Goal: Task Accomplishment & Management: Complete application form

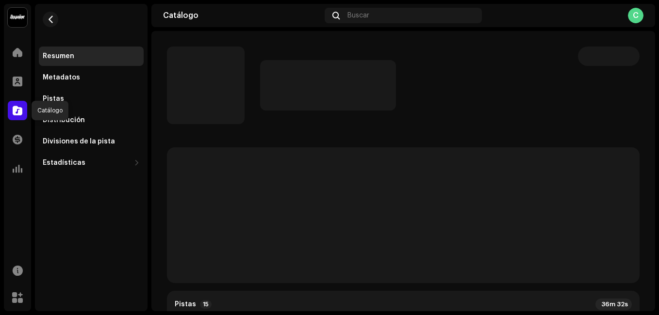
click at [16, 113] on span at bounding box center [18, 111] width 10 height 8
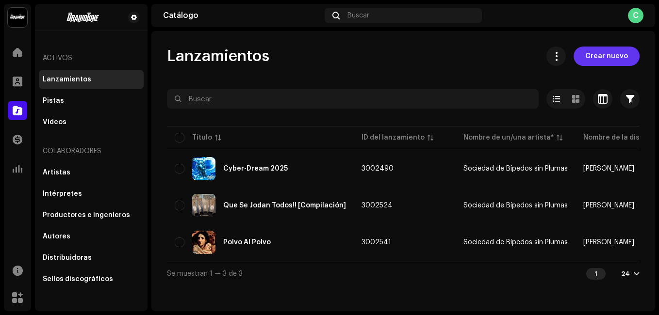
click at [621, 52] on span "Crear nuevo" at bounding box center [606, 56] width 43 height 19
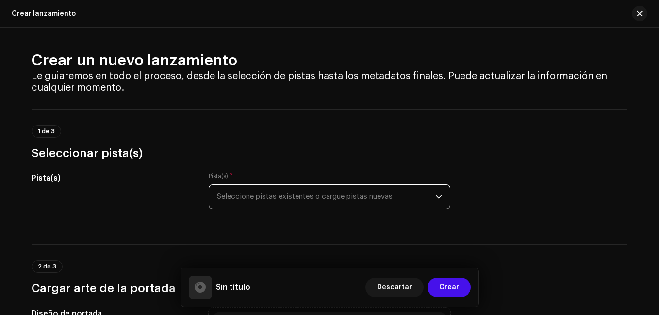
click at [273, 191] on span "Seleccione pistas existentes o cargue pistas nuevas" at bounding box center [326, 197] width 218 height 24
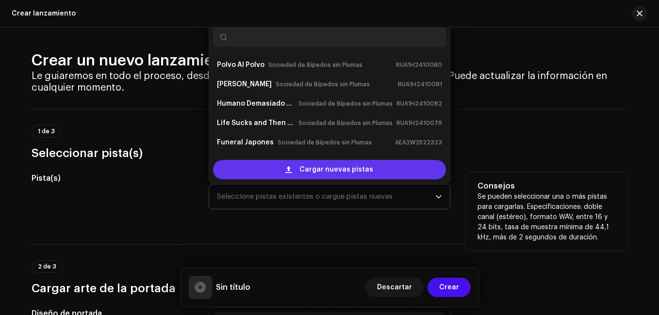
click at [345, 171] on span "Cargar nuevas pistas" at bounding box center [336, 169] width 74 height 19
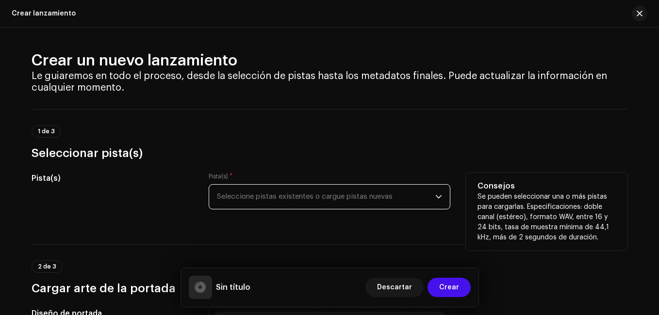
click at [393, 195] on span "Seleccione pistas existentes o cargue pistas nuevas" at bounding box center [326, 197] width 218 height 24
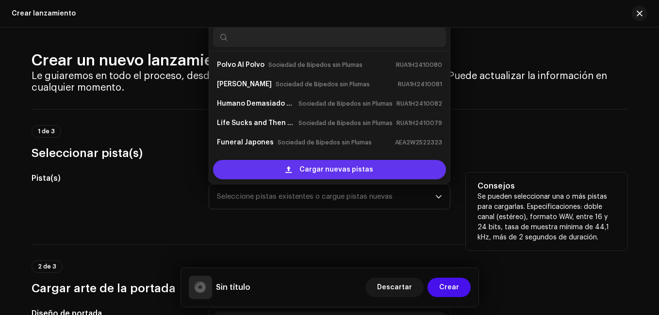
click at [370, 164] on div "Cargar nuevas pistas" at bounding box center [329, 169] width 233 height 19
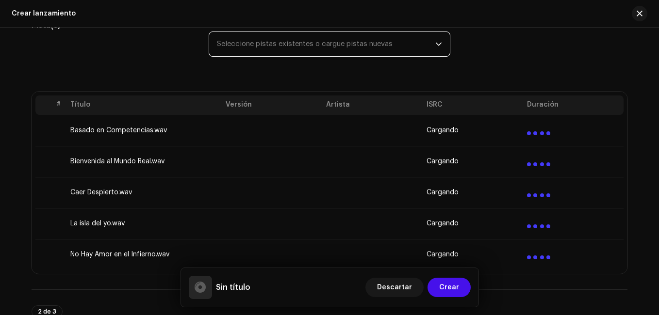
scroll to position [145, 0]
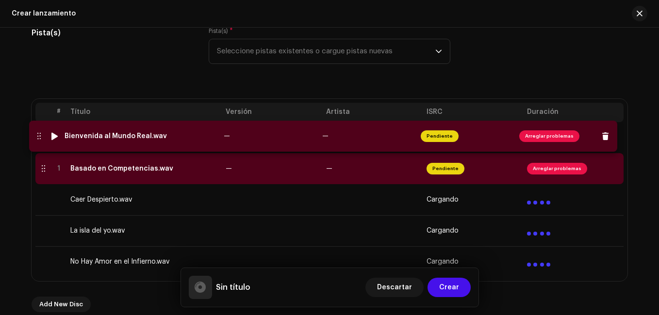
drag, startPoint x: 42, startPoint y: 167, endPoint x: 40, endPoint y: 135, distance: 31.6
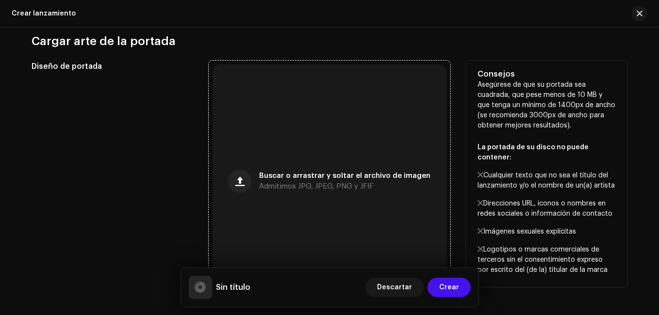
scroll to position [485, 0]
click at [309, 179] on div "Buscar o arrastrar y soltar el archivo de imagen Admitimos JPG, JPEG, PNG y JFIF" at bounding box center [344, 180] width 171 height 17
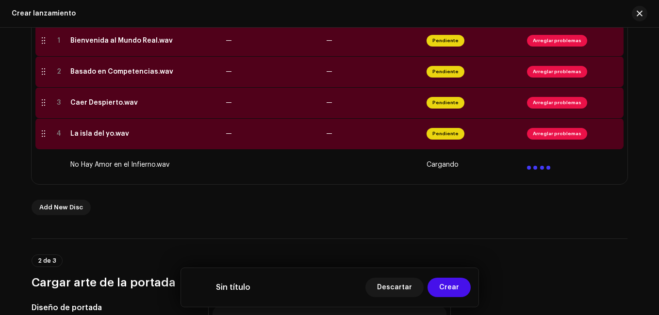
scroll to position [194, 0]
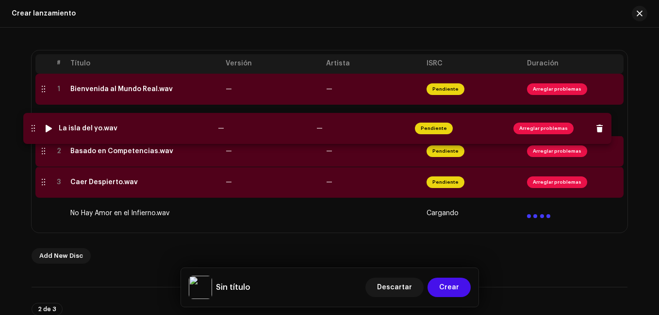
drag, startPoint x: 41, startPoint y: 180, endPoint x: 29, endPoint y: 126, distance: 55.6
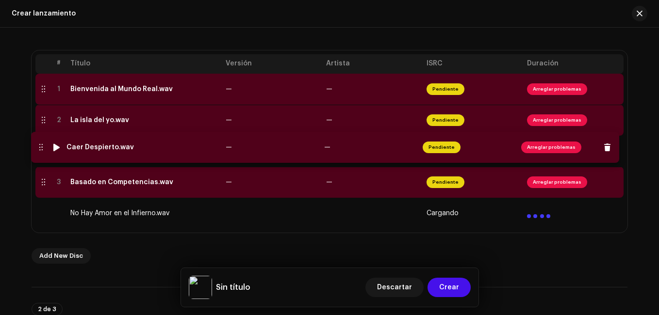
drag, startPoint x: 42, startPoint y: 182, endPoint x: 39, endPoint y: 147, distance: 35.0
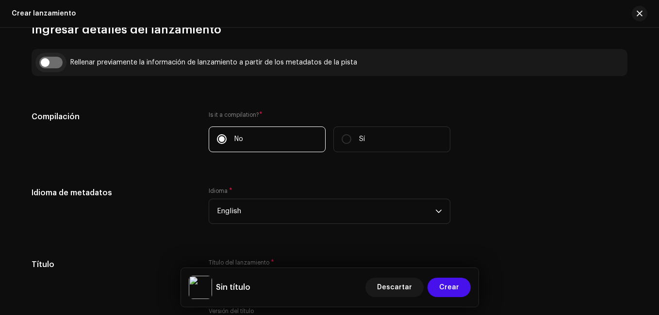
scroll to position [825, 0]
click at [55, 63] on input "checkbox" at bounding box center [50, 62] width 23 height 12
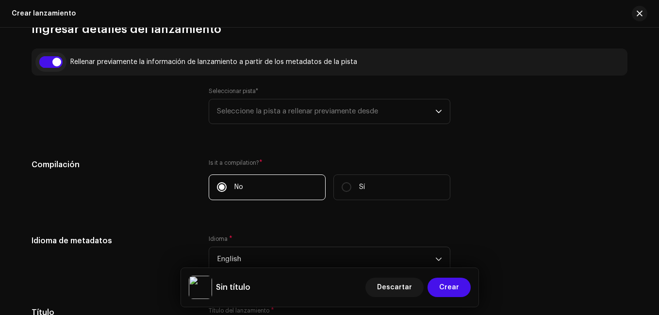
click at [55, 63] on input "checkbox" at bounding box center [50, 62] width 23 height 12
checkbox input "false"
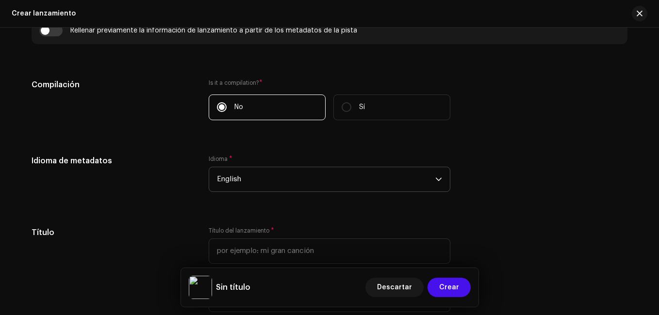
scroll to position [873, 0]
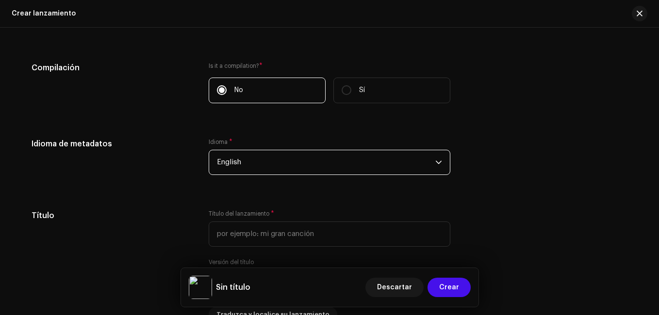
click at [267, 161] on span "English" at bounding box center [326, 162] width 218 height 24
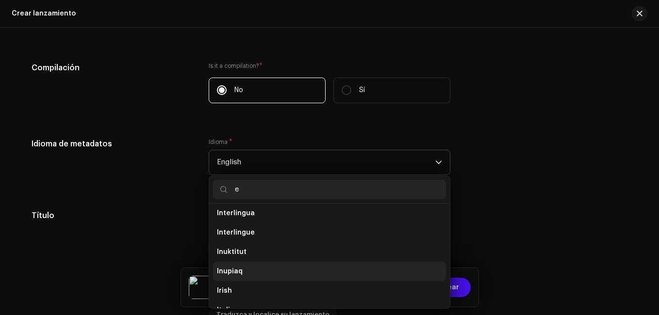
scroll to position [4, 0]
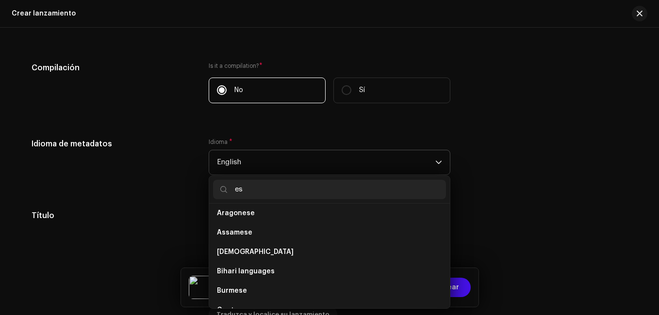
type input "e"
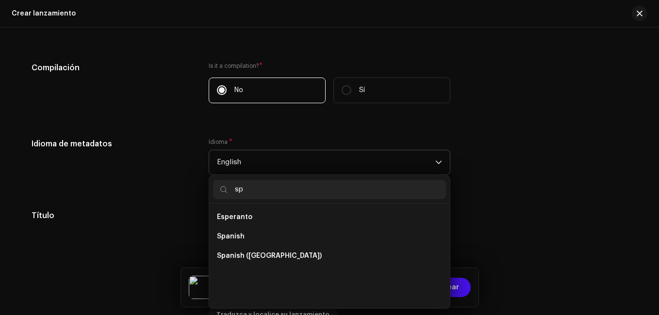
scroll to position [0, 0]
type input "sp"
click at [268, 260] on span "Spanish ([GEOGRAPHIC_DATA])" at bounding box center [269, 256] width 105 height 10
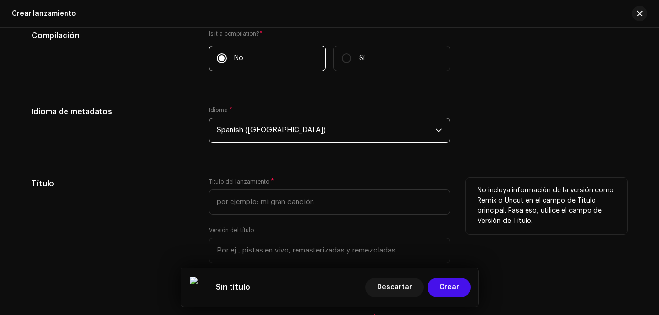
scroll to position [922, 0]
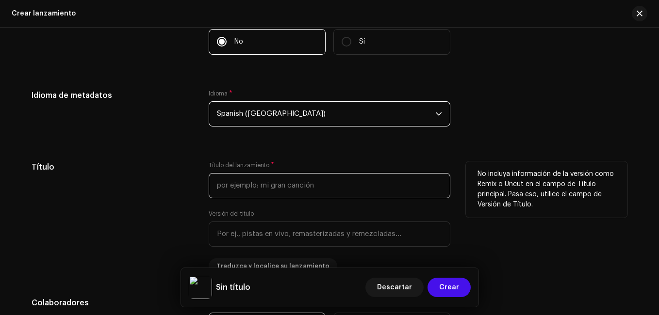
click at [254, 194] on input "text" at bounding box center [330, 185] width 242 height 25
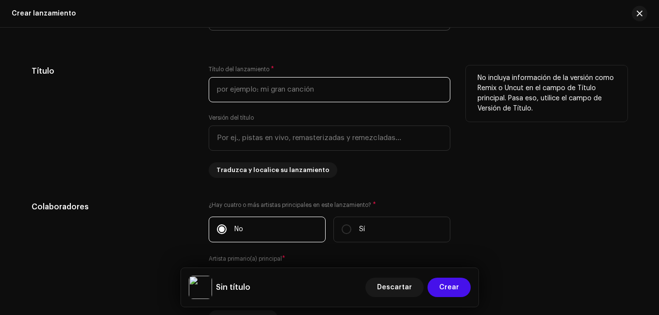
scroll to position [1019, 0]
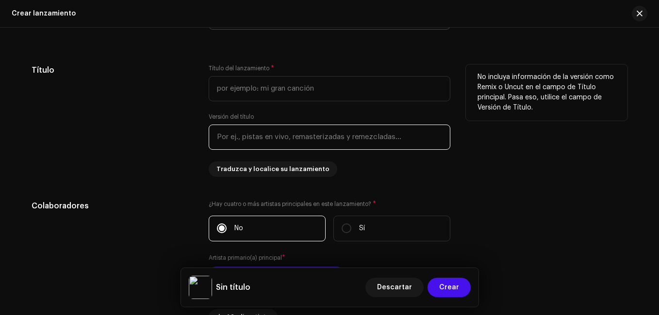
click at [330, 131] on div "Versión del título" at bounding box center [330, 131] width 242 height 37
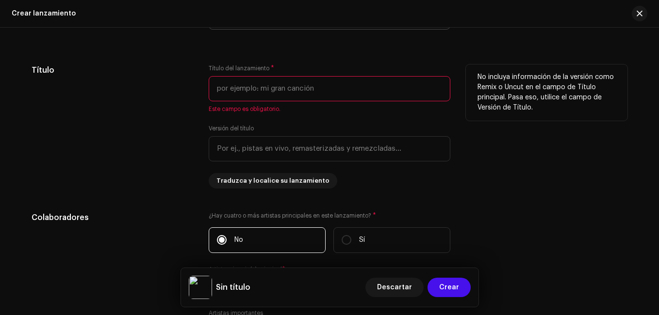
click at [328, 93] on input "text" at bounding box center [330, 88] width 242 height 25
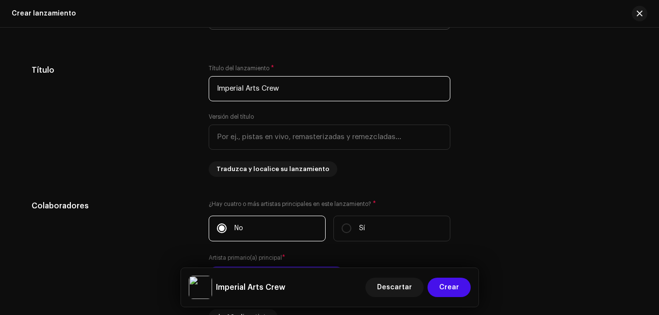
type input "Imperial Arts Crew"
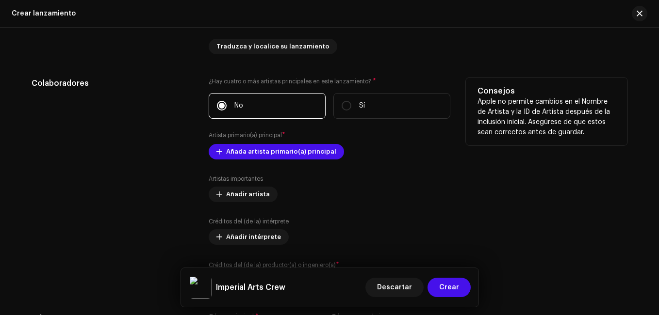
scroll to position [1164, 0]
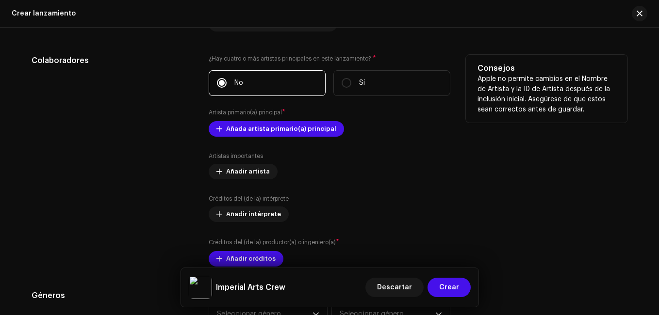
drag, startPoint x: 291, startPoint y: 132, endPoint x: 286, endPoint y: 137, distance: 6.9
click at [286, 137] on div "¿Hay cuatro o más artistas principales en este lanzamiento? * No Sí Artista pri…" at bounding box center [330, 161] width 242 height 212
click at [293, 127] on span "Añada artista primario(a) principal" at bounding box center [281, 128] width 110 height 19
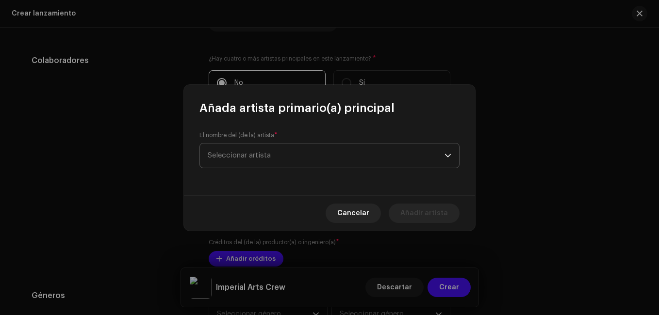
click at [288, 145] on span "Seleccionar artista" at bounding box center [326, 156] width 237 height 24
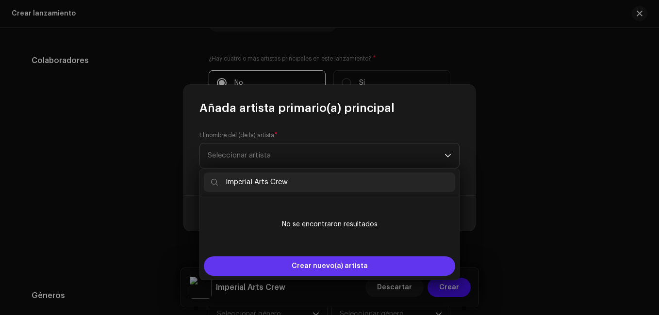
type input "Imperial Arts Crew"
click at [347, 261] on span "Crear nuevo(a) artista" at bounding box center [329, 266] width 76 height 19
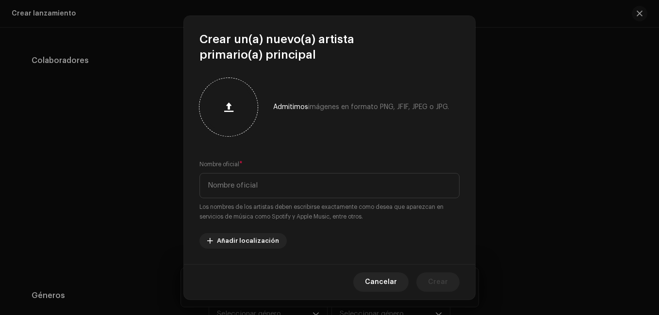
click at [234, 120] on div at bounding box center [228, 107] width 50 height 50
click at [245, 179] on input "text" at bounding box center [329, 185] width 260 height 25
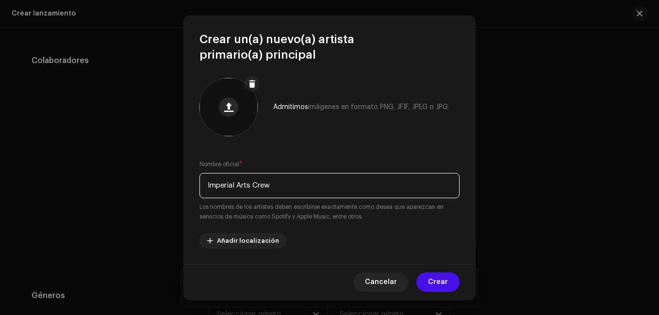
type input "Imperial Arts Crew"
click at [228, 109] on span at bounding box center [228, 107] width 9 height 8
click at [231, 109] on span at bounding box center [228, 107] width 9 height 8
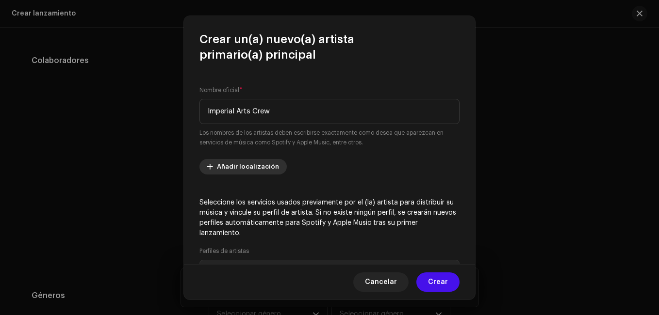
scroll to position [97, 0]
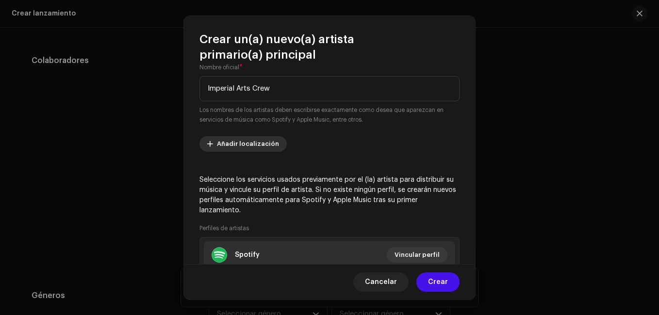
click at [253, 145] on span "Añadir localización" at bounding box center [248, 143] width 62 height 19
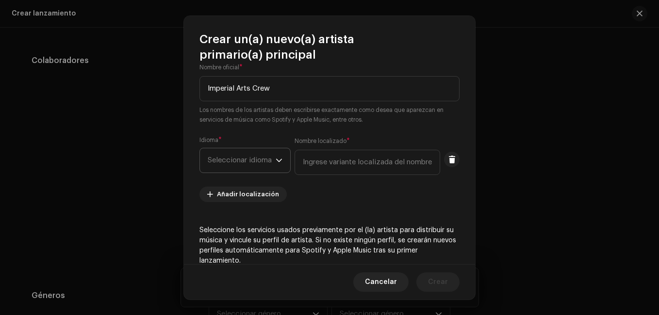
click at [272, 159] on span "Seleccionar idioma" at bounding box center [242, 160] width 68 height 24
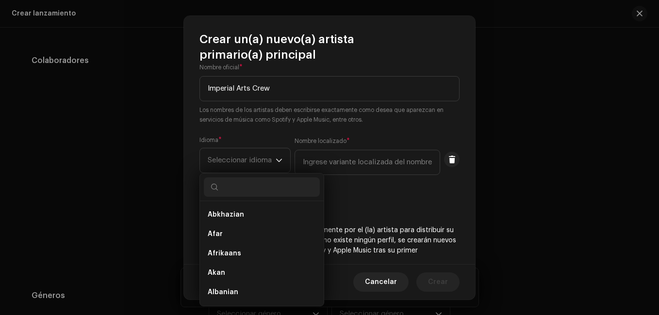
click at [404, 128] on div "Admitimos imágenes en formato PNG, JFIF, JPEG o JPG. Nombre oficial * Imperial …" at bounding box center [329, 164] width 291 height 202
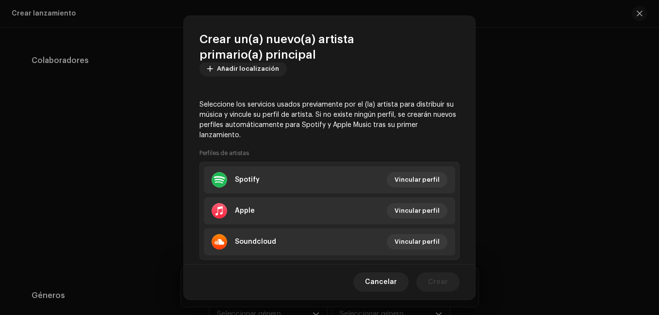
scroll to position [242, 0]
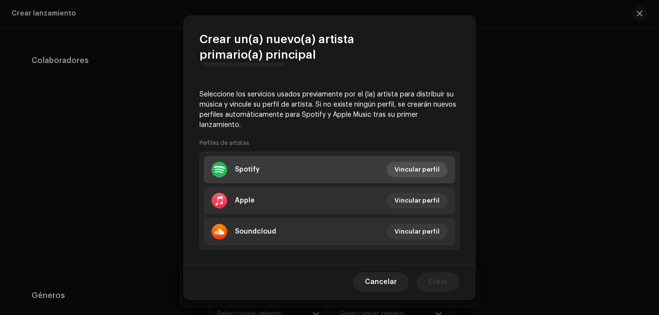
click at [412, 166] on span "Vincular perfil" at bounding box center [416, 169] width 45 height 19
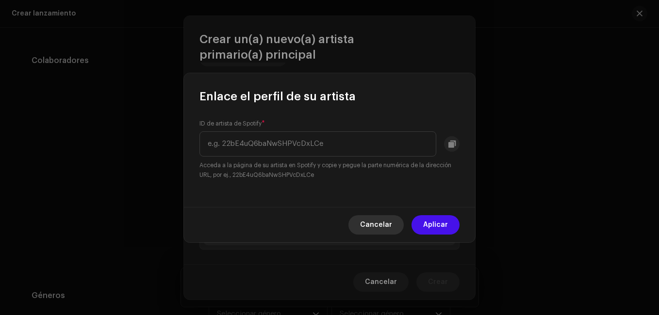
click at [372, 232] on span "Cancelar" at bounding box center [376, 224] width 32 height 19
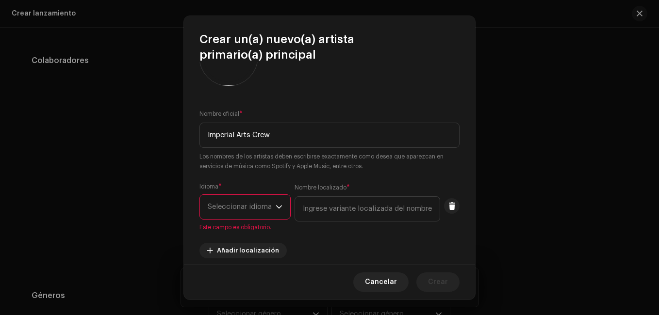
scroll to position [110, 0]
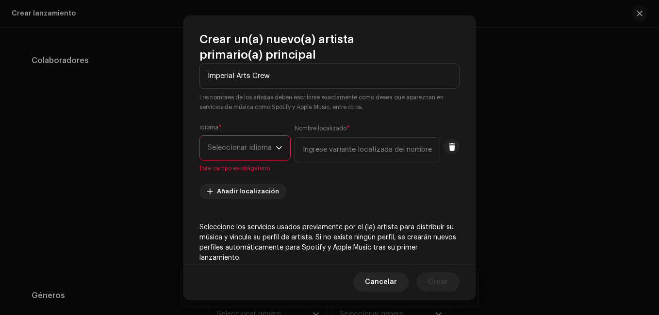
click at [282, 145] on icon "dropdown trigger" at bounding box center [278, 148] width 7 height 7
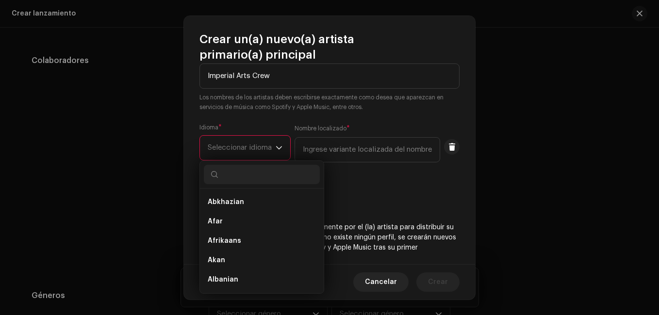
click at [258, 145] on span "Seleccionar idioma" at bounding box center [242, 148] width 68 height 24
type input "sp"
click at [276, 242] on span "Spanish ([GEOGRAPHIC_DATA])" at bounding box center [260, 241] width 105 height 10
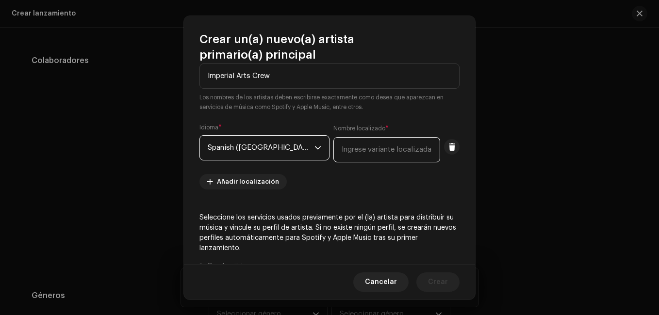
click at [342, 144] on input "text" at bounding box center [386, 149] width 107 height 25
click at [390, 111] on small "Los nombres de los artistas deben escribirse exactamente como desea que aparezc…" at bounding box center [329, 102] width 260 height 19
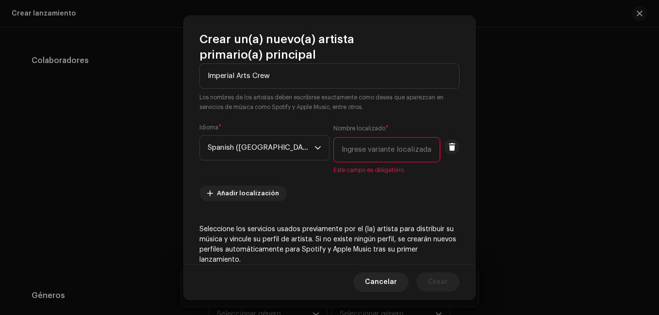
click at [354, 146] on input "text" at bounding box center [386, 149] width 107 height 25
click at [241, 188] on span "Añadir localización" at bounding box center [248, 193] width 62 height 19
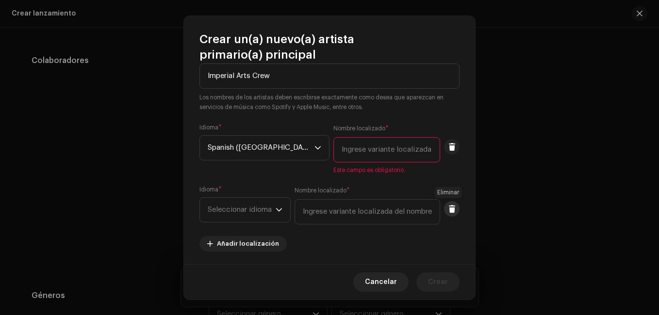
click at [449, 209] on span at bounding box center [451, 209] width 7 height 8
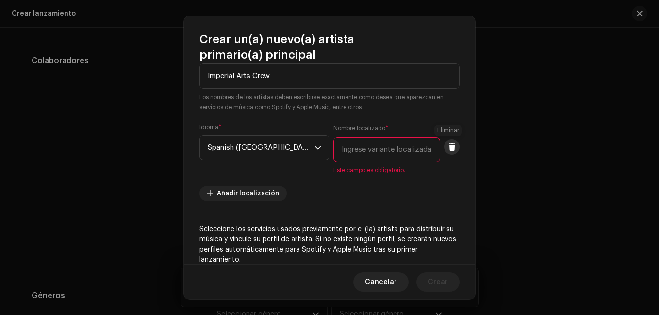
click at [444, 147] on button at bounding box center [452, 147] width 16 height 16
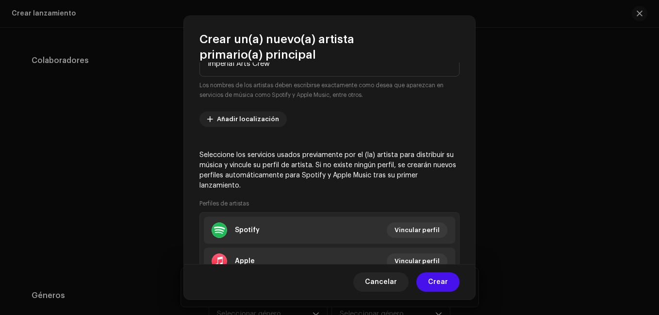
scroll to position [195, 0]
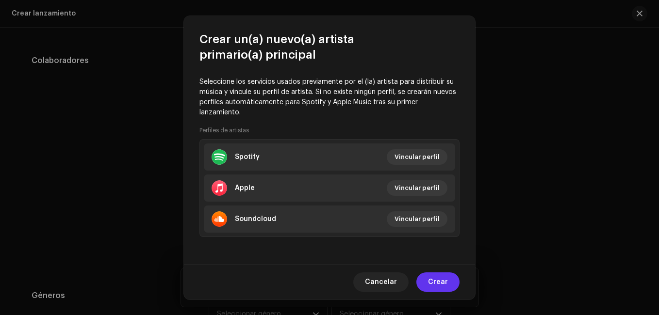
click at [436, 286] on span "Crear" at bounding box center [438, 282] width 20 height 19
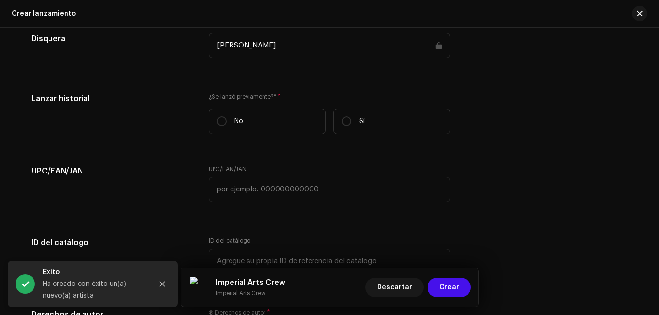
scroll to position [1455, 0]
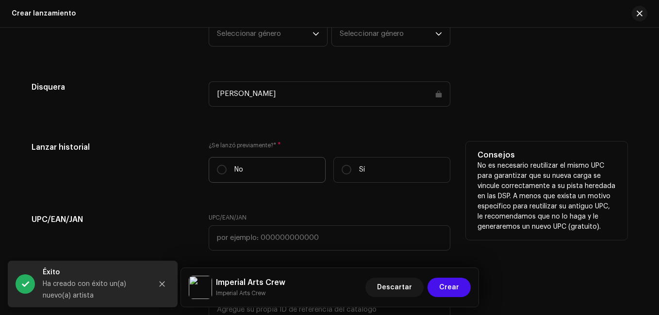
click at [222, 159] on label "No" at bounding box center [267, 170] width 117 height 26
click at [222, 165] on input "No" at bounding box center [222, 170] width 10 height 10
radio input "true"
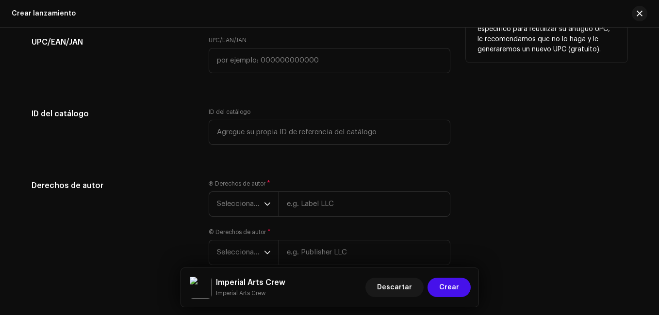
scroll to position [1688, 0]
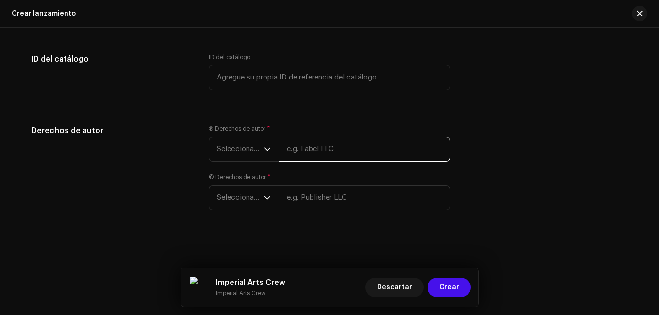
click at [303, 153] on input "text" at bounding box center [364, 149] width 172 height 25
click at [317, 144] on input "text" at bounding box center [364, 149] width 172 height 25
click at [317, 144] on input "Imp" at bounding box center [364, 149] width 172 height 25
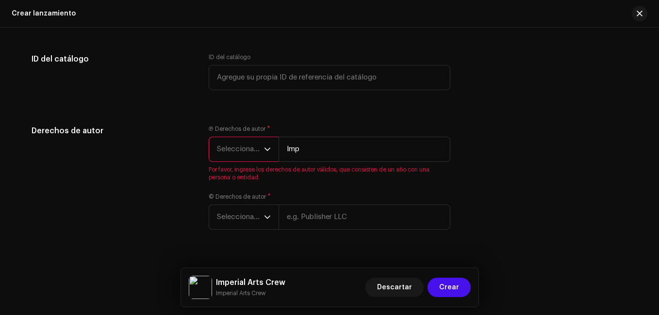
click at [307, 147] on input "Imp" at bounding box center [364, 149] width 172 height 25
click at [311, 151] on input "Imp" at bounding box center [364, 149] width 172 height 25
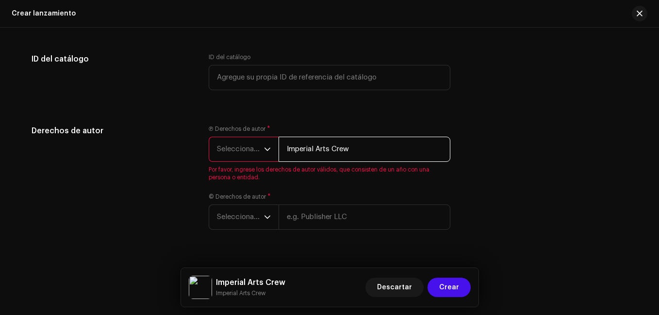
click at [336, 156] on input "Imperial Arts Crew" at bounding box center [364, 149] width 172 height 25
type input "Imperial Arts Crew"
drag, startPoint x: 351, startPoint y: 151, endPoint x: 287, endPoint y: 145, distance: 64.8
click at [287, 145] on input "Imperial Arts Crew" at bounding box center [364, 149] width 172 height 25
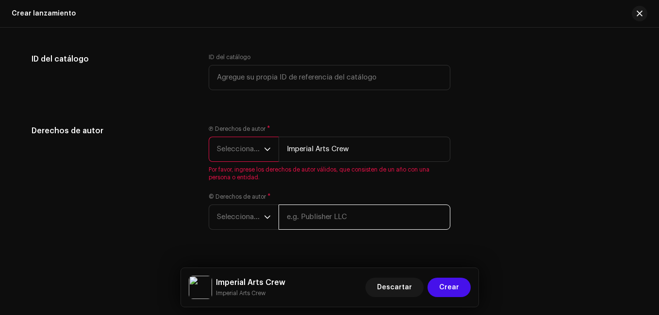
click at [297, 219] on input "text" at bounding box center [364, 217] width 172 height 25
paste input "Imperial Arts Crew"
type input "Imperial Arts Crew"
click at [516, 182] on div "Derechos de autor Ⓟ Derechos de autor * Seleccionar año Imperial Arts Crew Por …" at bounding box center [330, 183] width 596 height 116
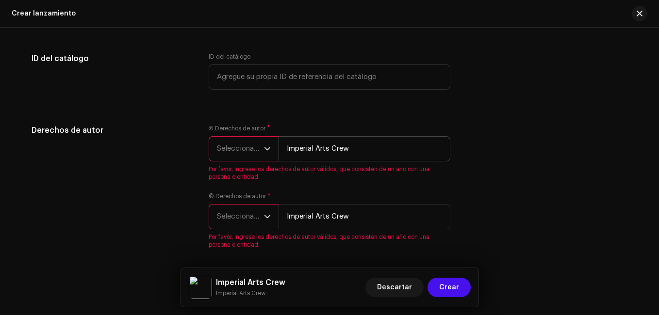
scroll to position [1630, 0]
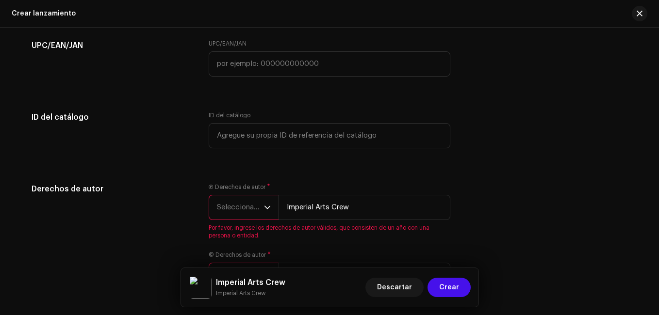
click at [255, 207] on span "Seleccionar año" at bounding box center [240, 207] width 47 height 24
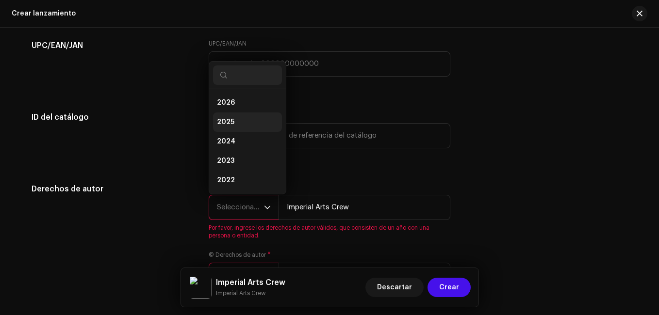
click at [236, 122] on li "2025" at bounding box center [247, 122] width 69 height 19
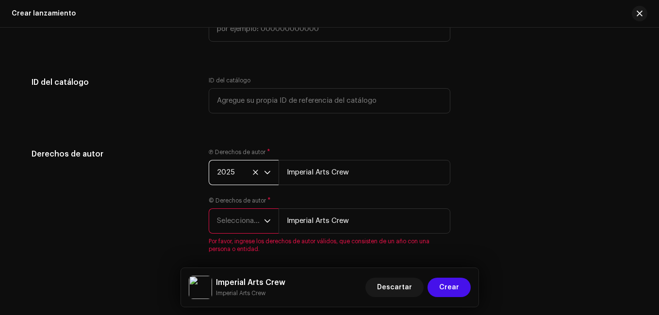
scroll to position [1707, 0]
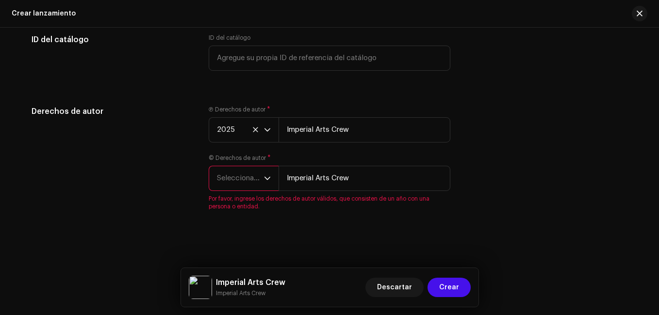
click at [265, 176] on icon "dropdown trigger" at bounding box center [267, 178] width 7 height 7
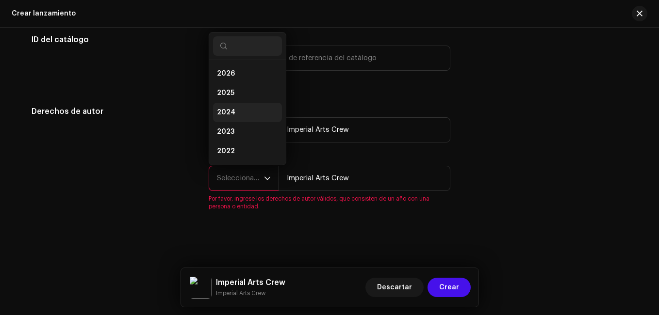
scroll to position [16, 0]
click at [228, 74] on span "2025" at bounding box center [225, 78] width 17 height 10
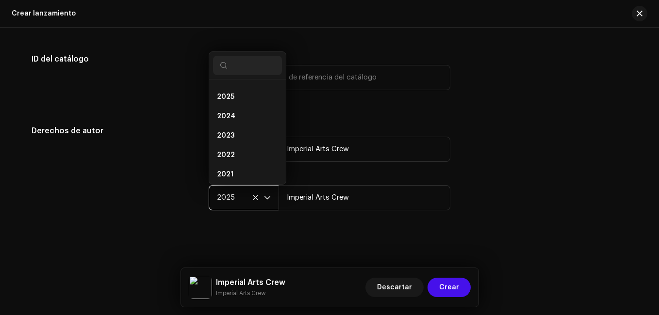
scroll to position [1688, 0]
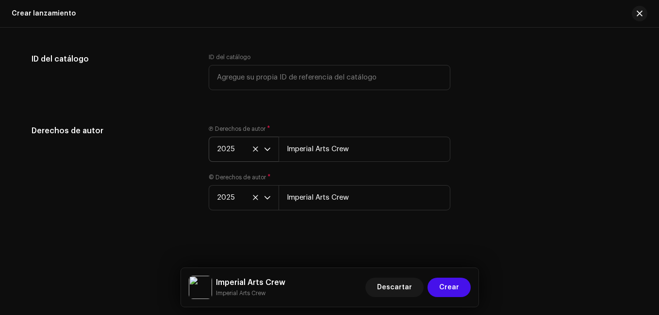
click at [268, 150] on icon "dropdown trigger" at bounding box center [267, 149] width 7 height 7
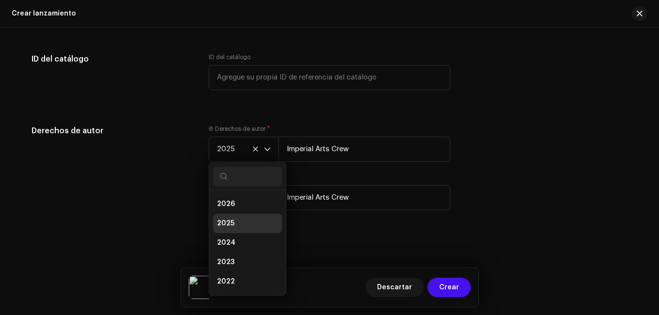
scroll to position [4, 0]
click at [224, 198] on span "2026" at bounding box center [226, 200] width 18 height 10
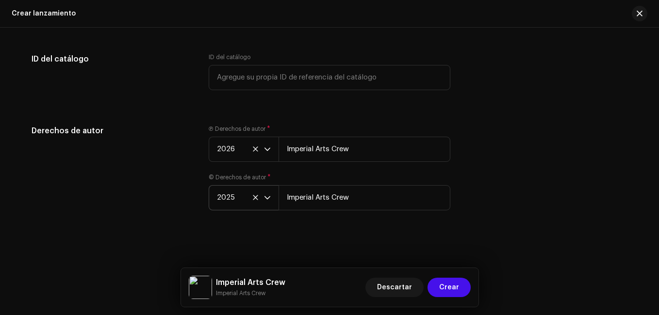
click at [265, 199] on icon "dropdown trigger" at bounding box center [267, 197] width 6 height 3
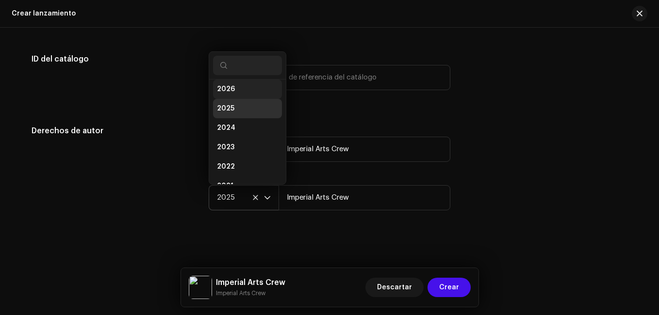
click at [234, 92] on li "2026" at bounding box center [247, 89] width 69 height 19
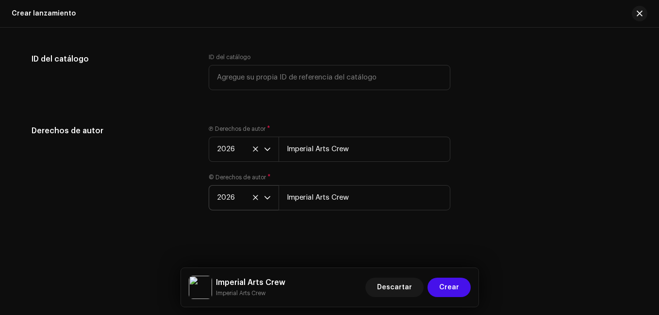
click at [517, 156] on div "Derechos de autor Ⓟ Derechos de autor * 2026 Imperial Arts Crew © Derechos de a…" at bounding box center [330, 173] width 596 height 97
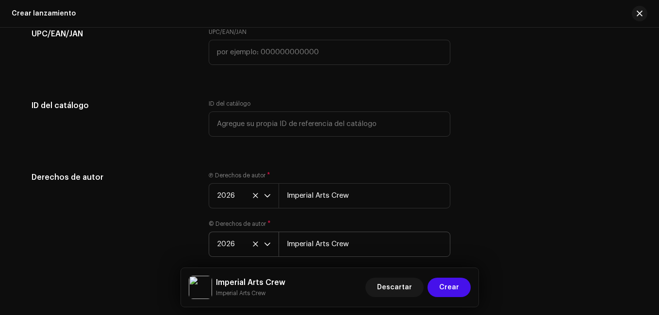
scroll to position [1688, 0]
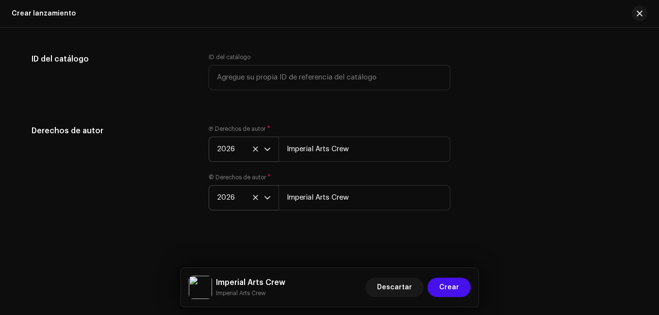
click at [264, 152] on icon "dropdown trigger" at bounding box center [267, 149] width 7 height 7
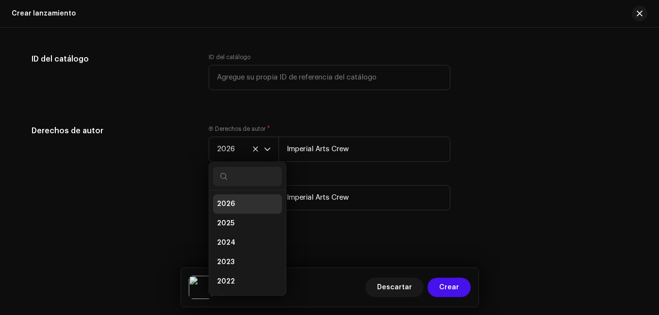
scroll to position [4, 0]
click at [228, 210] on li "2025" at bounding box center [247, 219] width 69 height 19
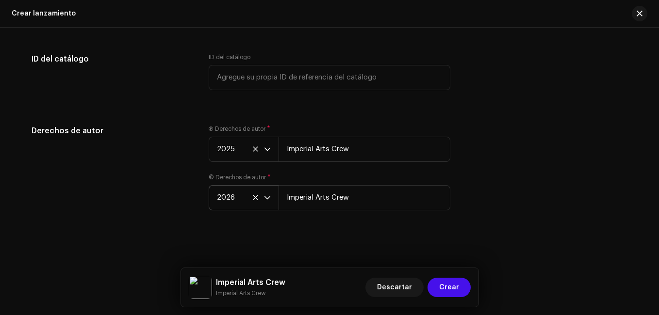
click at [269, 199] on p-select "2026" at bounding box center [244, 197] width 70 height 25
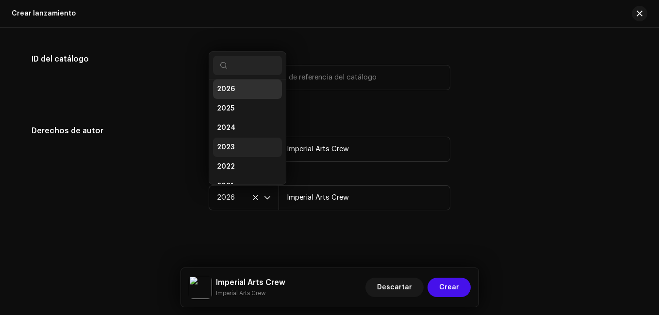
scroll to position [16, 0]
click at [235, 99] on li "2025" at bounding box center [247, 96] width 69 height 19
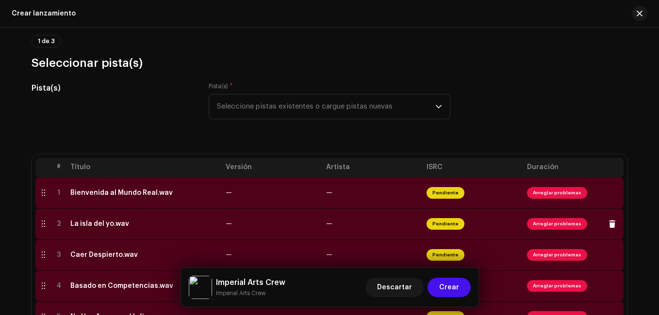
scroll to position [136, 0]
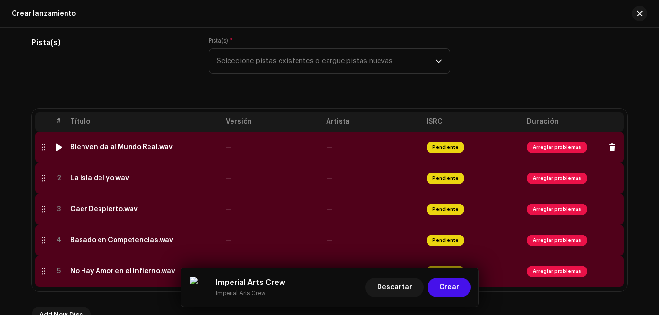
click at [553, 153] on span "Arreglar problemas" at bounding box center [573, 148] width 93 height 16
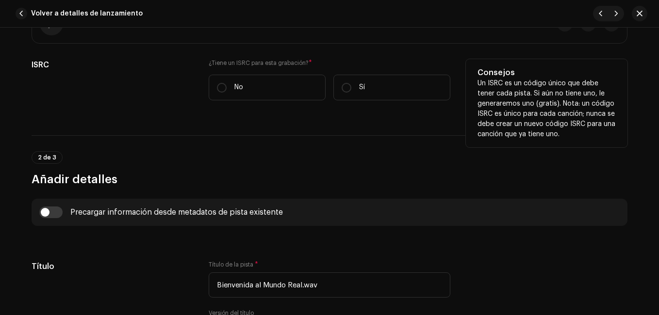
scroll to position [97, 0]
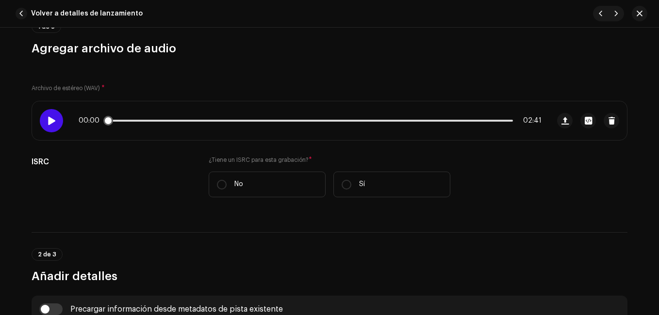
click at [52, 127] on div at bounding box center [51, 120] width 23 height 23
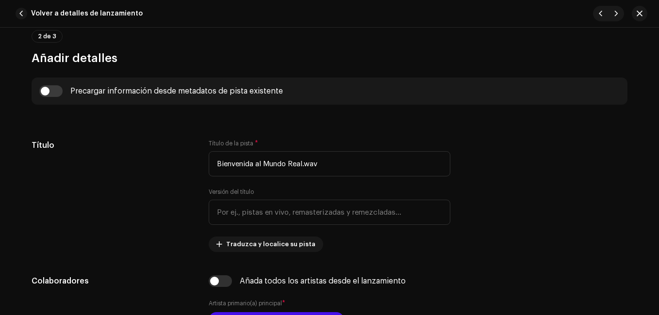
scroll to position [339, 0]
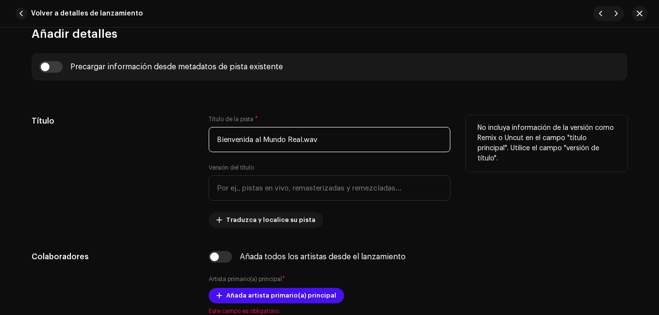
click at [317, 142] on input "Bienvenida al Mundo Real.wav" at bounding box center [330, 139] width 242 height 25
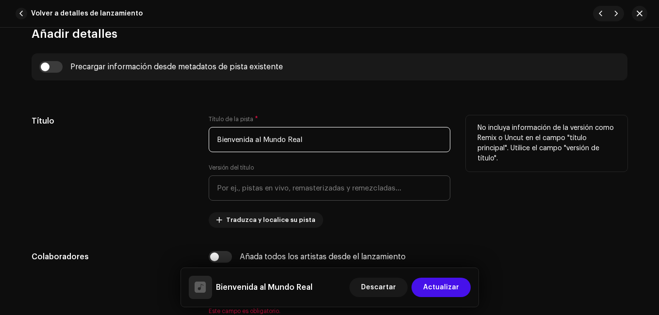
type input "Bienvenida al Mundo Real"
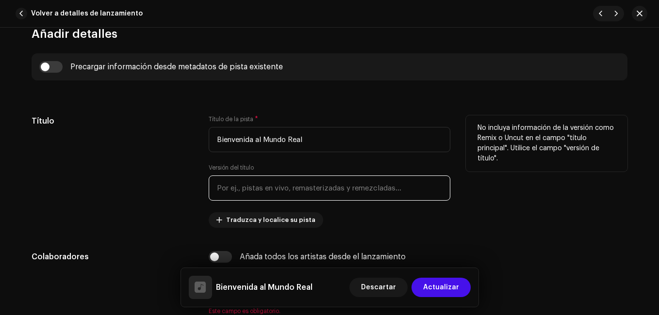
click at [282, 194] on input "text" at bounding box center [330, 188] width 242 height 25
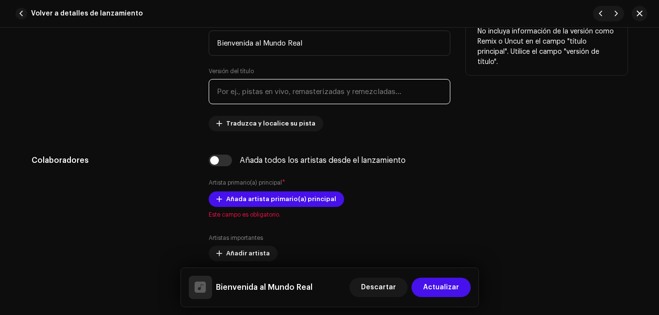
scroll to position [436, 0]
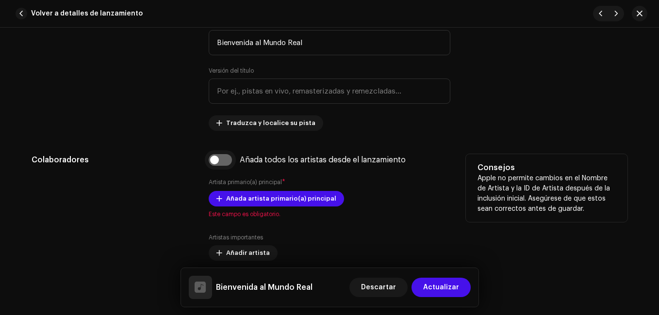
click at [226, 163] on input "checkbox" at bounding box center [220, 160] width 23 height 12
checkbox input "true"
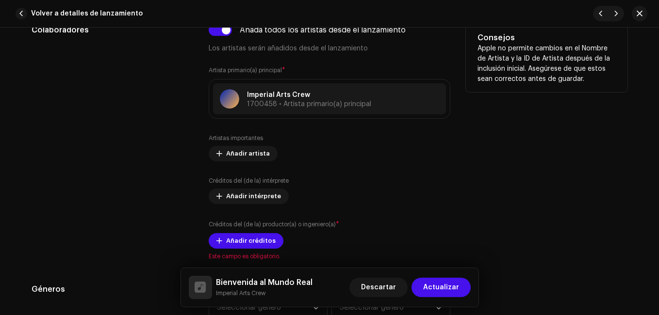
scroll to position [582, 0]
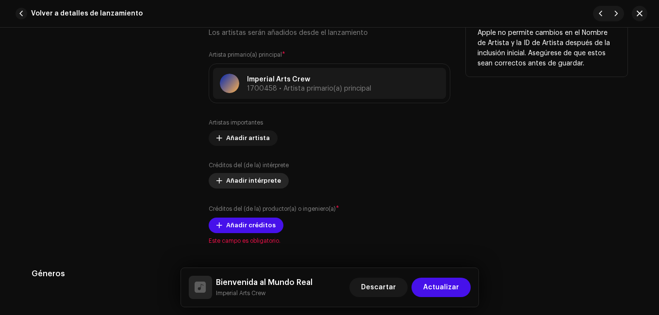
click at [250, 181] on span "Añadir intérprete" at bounding box center [253, 180] width 55 height 19
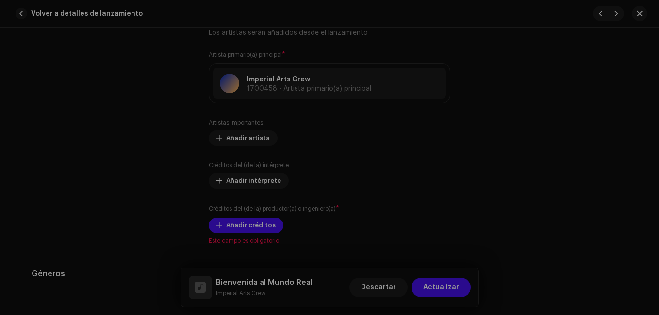
click at [529, 110] on div "Añadir créditos del (de la) intérprete Rol * Seleccionar rol Cancelar Añadir cr…" at bounding box center [329, 157] width 659 height 315
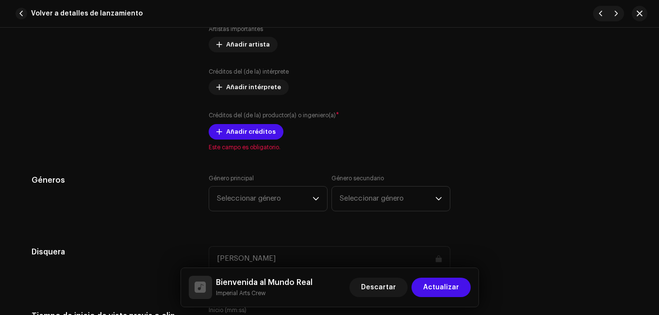
scroll to position [679, 0]
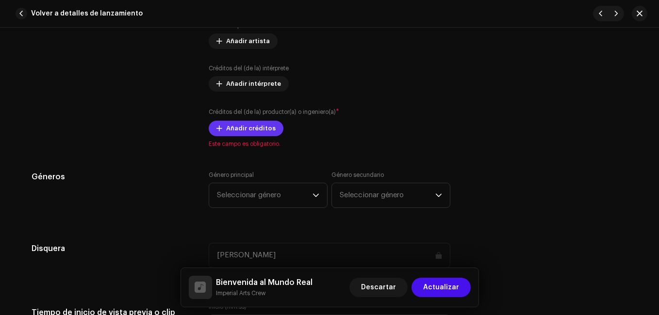
click at [259, 127] on span "Añadir créditos" at bounding box center [250, 128] width 49 height 19
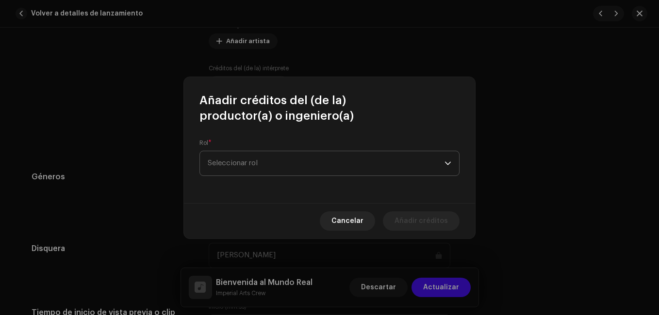
click at [225, 168] on span "Seleccionar rol" at bounding box center [326, 163] width 237 height 24
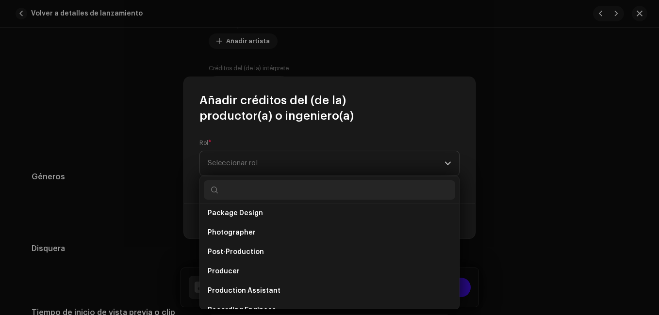
scroll to position [330, 0]
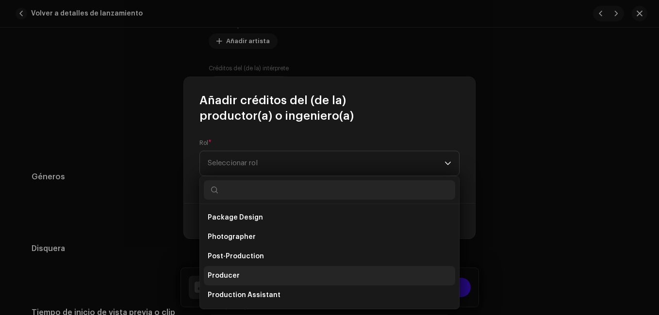
click at [254, 280] on li "Producer" at bounding box center [329, 275] width 251 height 19
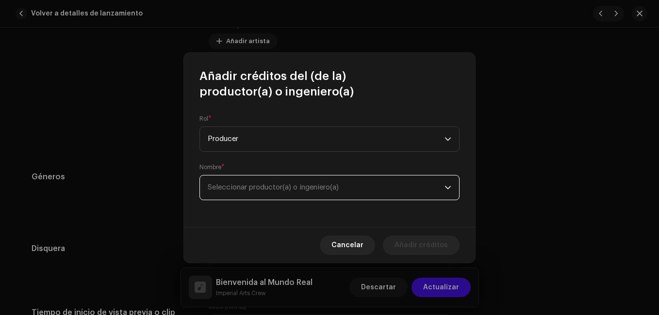
click at [260, 190] on span "Seleccionar productor(a) o ingeniero(a)" at bounding box center [273, 187] width 131 height 7
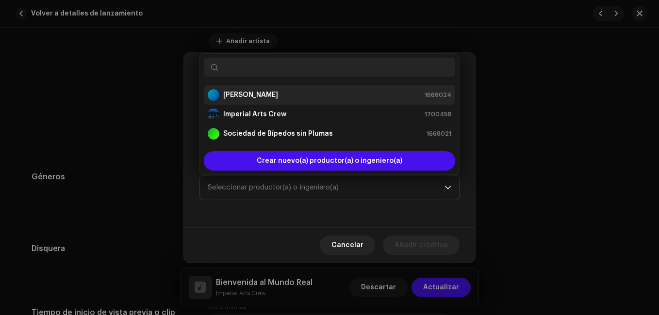
click at [255, 92] on strong "[PERSON_NAME]" at bounding box center [250, 95] width 55 height 10
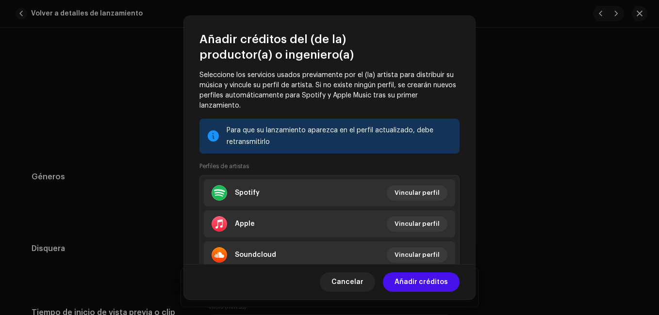
scroll to position [172, 0]
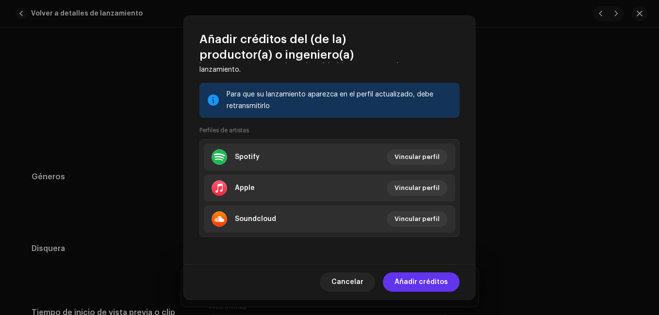
click at [416, 277] on span "Añadir créditos" at bounding box center [420, 282] width 53 height 19
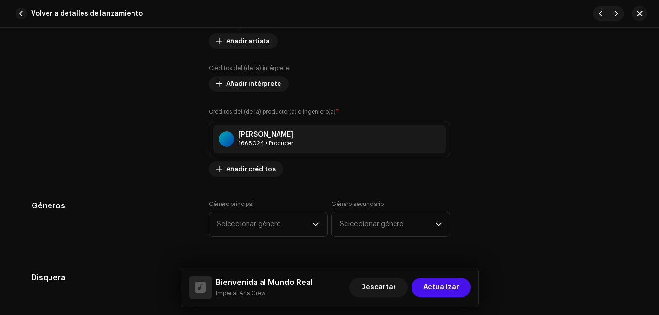
scroll to position [727, 0]
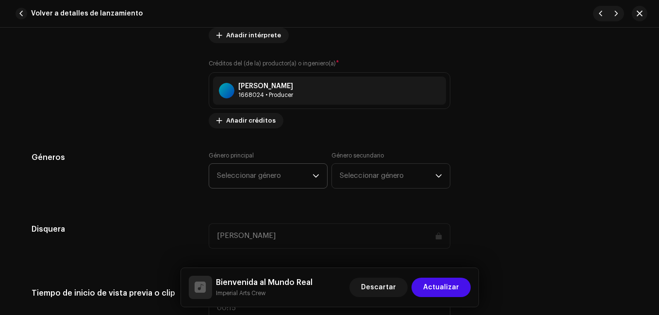
click at [270, 177] on span "Seleccionar género" at bounding box center [265, 176] width 96 height 24
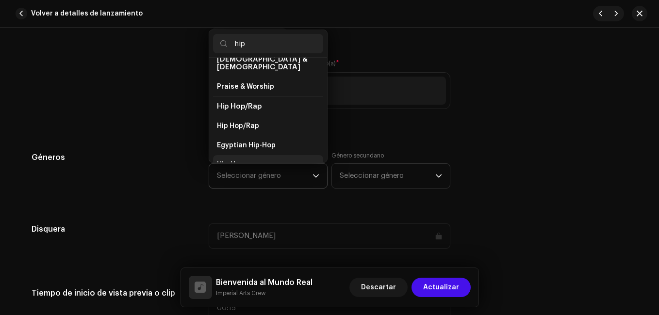
scroll to position [65, 0]
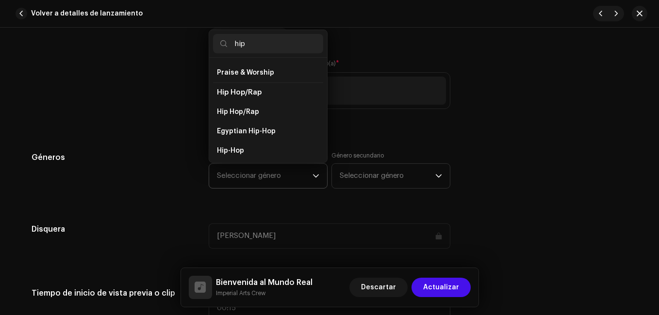
type input "hip"
click at [255, 89] on span "Hip Hop/Rap" at bounding box center [239, 92] width 45 height 7
click at [245, 102] on li "Hip Hop/Rap" at bounding box center [268, 111] width 110 height 19
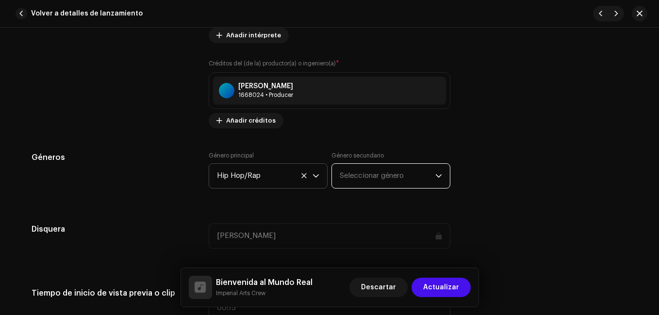
click at [372, 174] on span "Seleccionar género" at bounding box center [387, 176] width 96 height 24
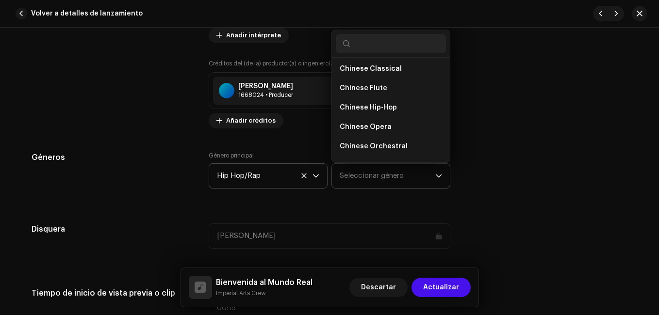
scroll to position [1598, 0]
click at [387, 46] on input "text" at bounding box center [391, 43] width 110 height 19
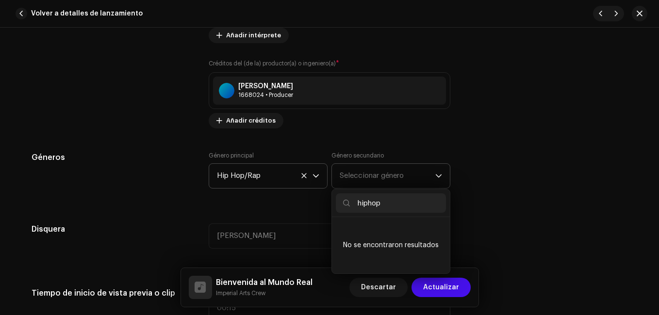
type input "hip hop"
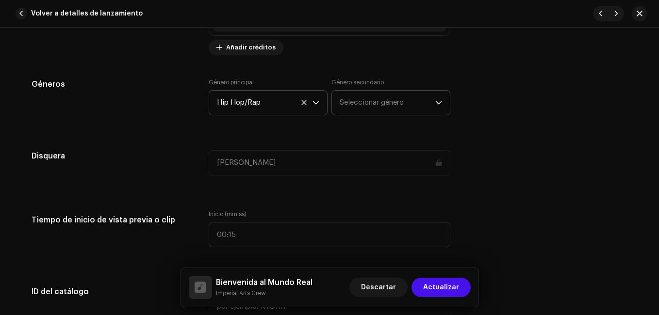
scroll to position [824, 0]
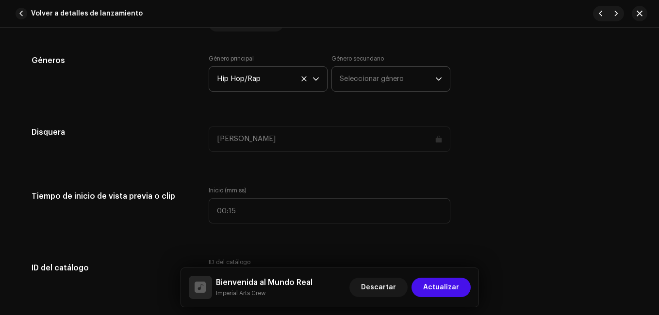
click at [379, 81] on span "Seleccionar género" at bounding box center [387, 79] width 96 height 24
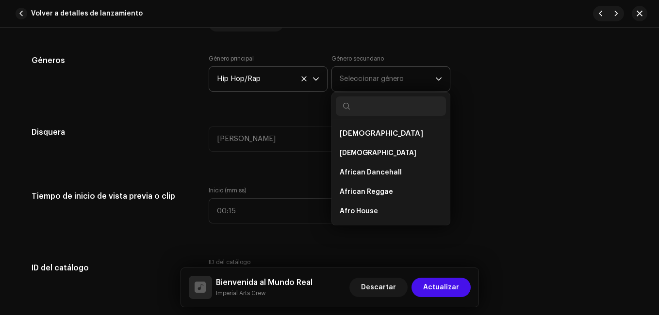
click at [380, 77] on span "Seleccionar género" at bounding box center [387, 79] width 96 height 24
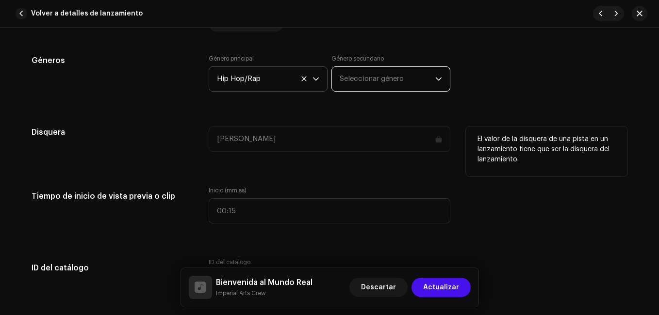
click at [299, 145] on div "[PERSON_NAME]" at bounding box center [330, 139] width 242 height 25
click at [249, 139] on div "[PERSON_NAME]" at bounding box center [330, 139] width 242 height 25
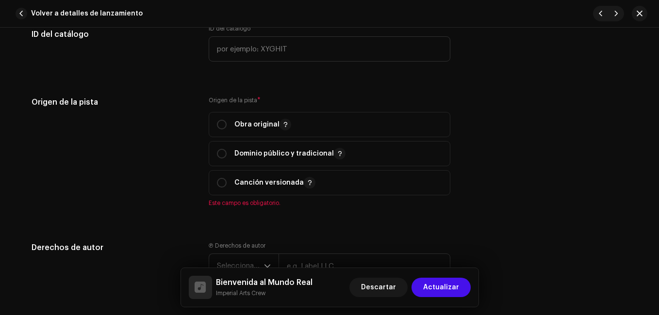
scroll to position [1067, 0]
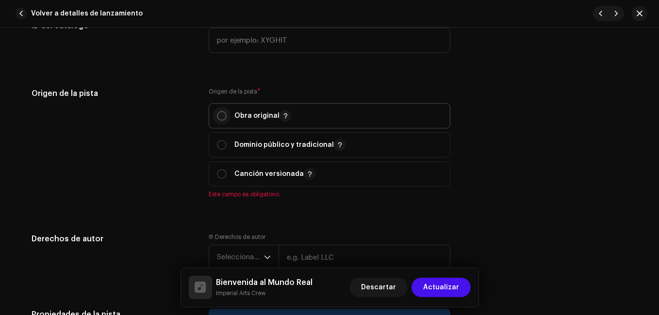
click at [217, 114] on input "radio" at bounding box center [222, 116] width 10 height 10
radio input "true"
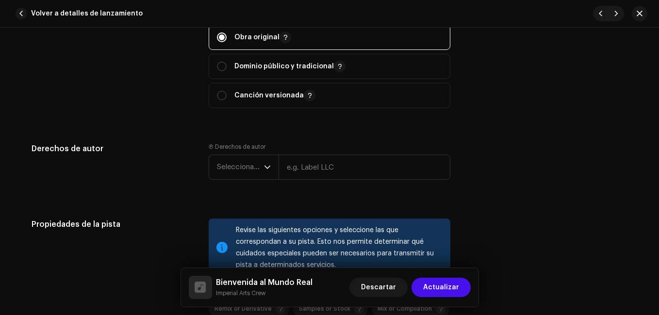
scroll to position [1164, 0]
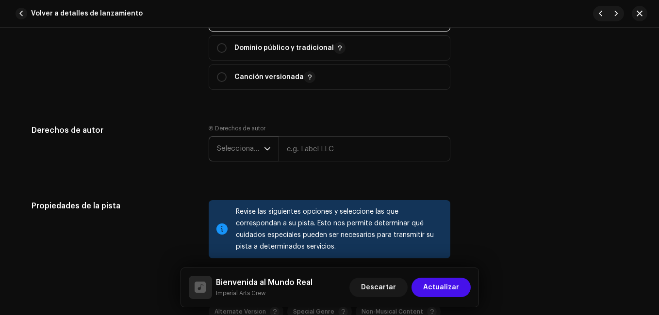
click at [264, 154] on div "dropdown trigger" at bounding box center [267, 149] width 7 height 24
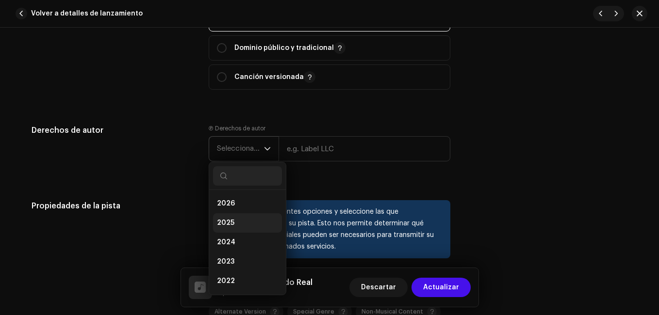
click at [226, 222] on span "2025" at bounding box center [225, 223] width 17 height 10
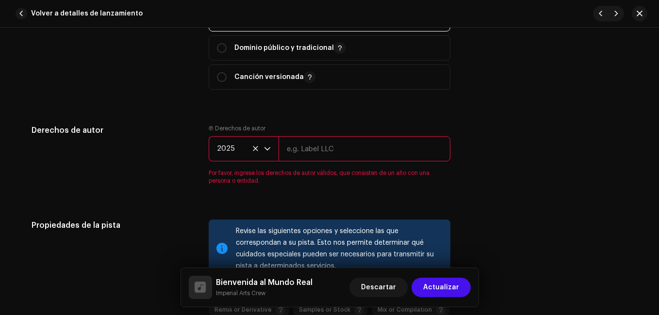
click at [334, 144] on input "text" at bounding box center [364, 148] width 172 height 25
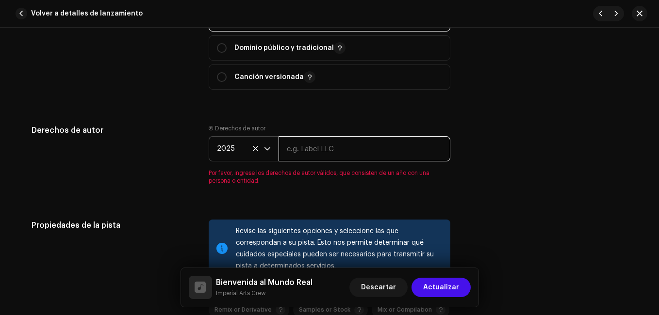
type input "Imperial Arts Crew"
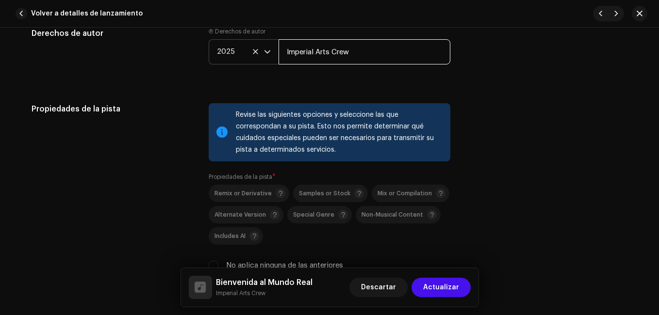
scroll to position [1309, 0]
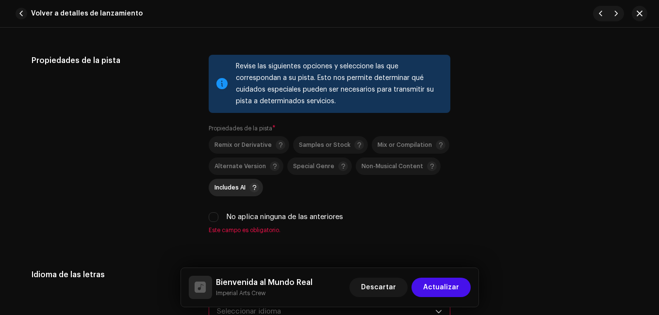
click at [230, 185] on span "Includes AI" at bounding box center [229, 188] width 31 height 6
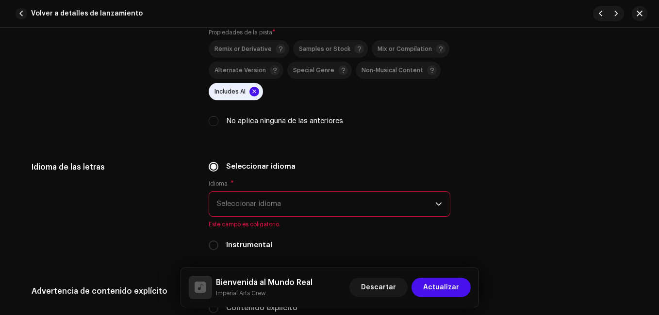
scroll to position [1406, 0]
click at [261, 204] on span "Seleccionar idioma" at bounding box center [326, 203] width 218 height 24
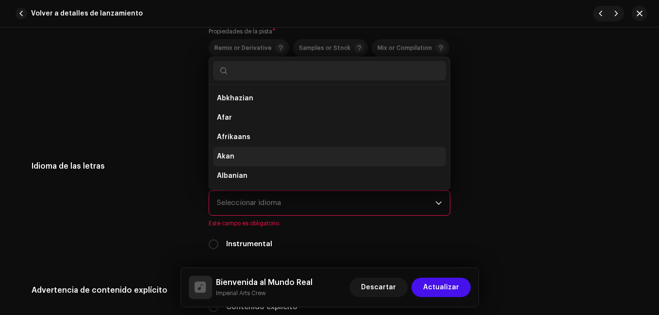
scroll to position [16, 0]
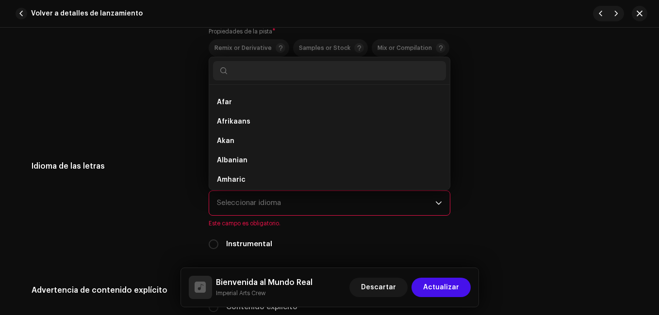
click at [509, 115] on div "Propiedades de la pista Revise las siguientes opciones y seleccione las que cor…" at bounding box center [330, 47] width 596 height 179
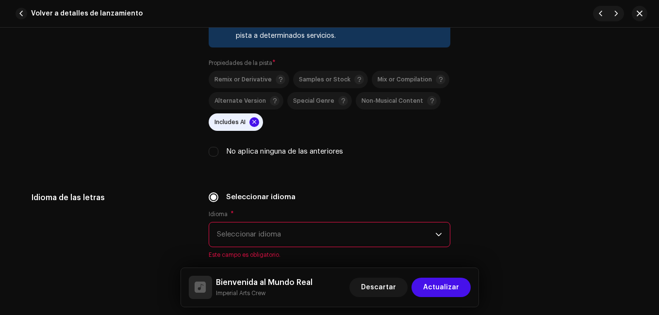
scroll to position [1358, 0]
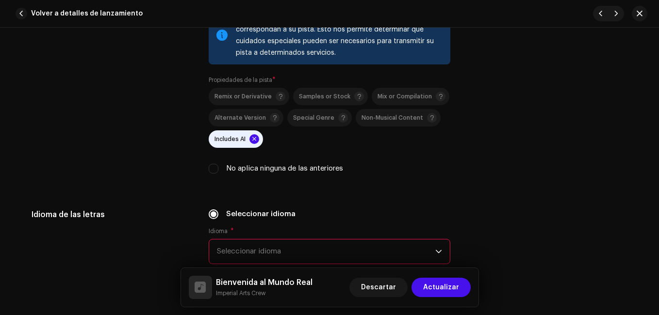
click at [251, 139] on span at bounding box center [254, 139] width 10 height 10
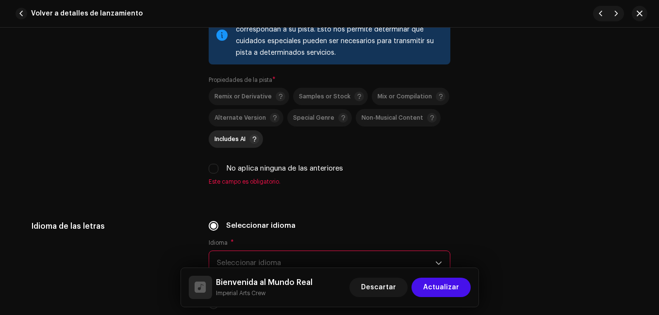
click at [239, 139] on span "Includes AI" at bounding box center [229, 139] width 31 height 6
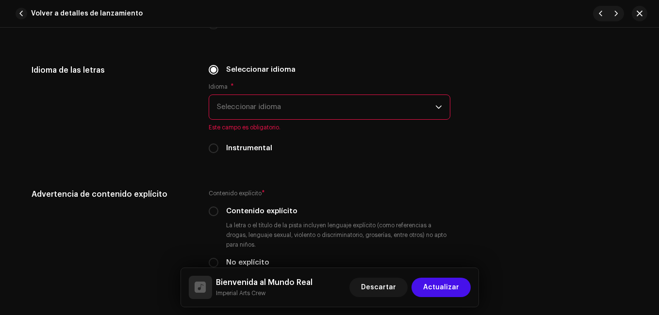
scroll to position [1455, 0]
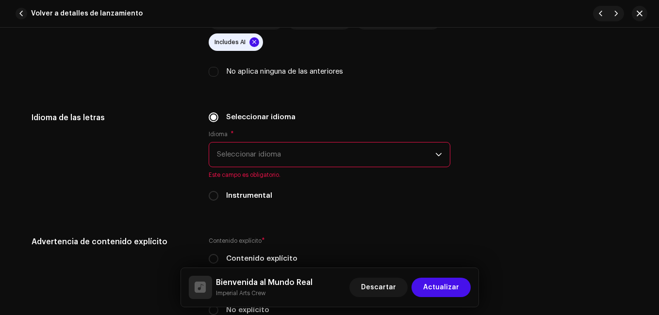
click at [298, 157] on span "Seleccionar idioma" at bounding box center [326, 155] width 218 height 24
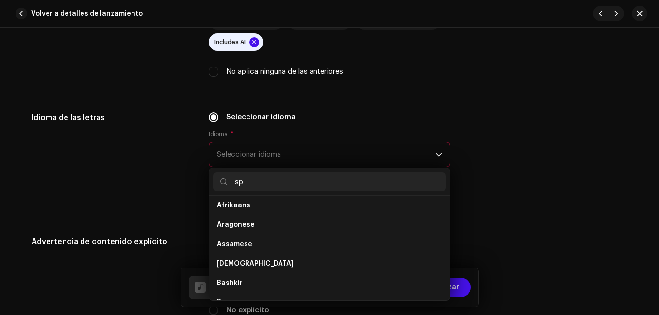
scroll to position [0, 0]
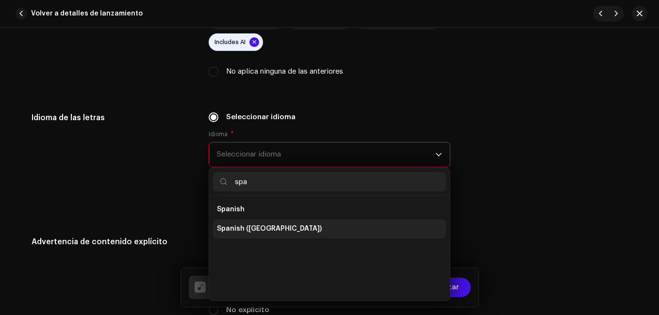
type input "spa"
click at [277, 224] on span "Spanish ([GEOGRAPHIC_DATA])" at bounding box center [269, 229] width 105 height 10
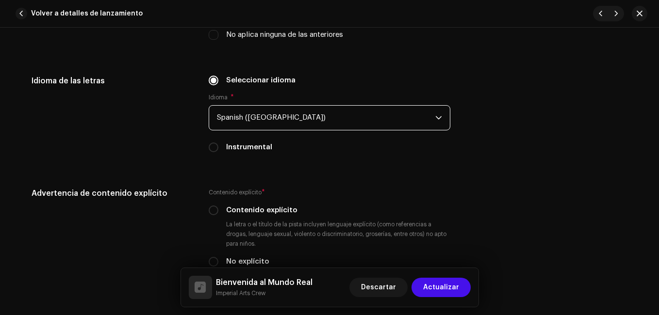
scroll to position [1552, 0]
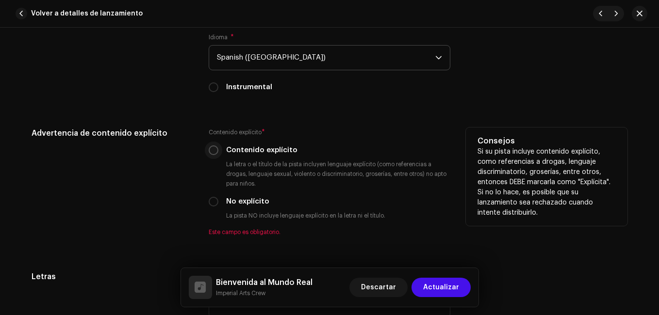
click at [212, 151] on input "Contenido explícito" at bounding box center [214, 150] width 10 height 10
radio input "true"
click at [212, 202] on input "No explícito" at bounding box center [214, 202] width 10 height 10
radio input "true"
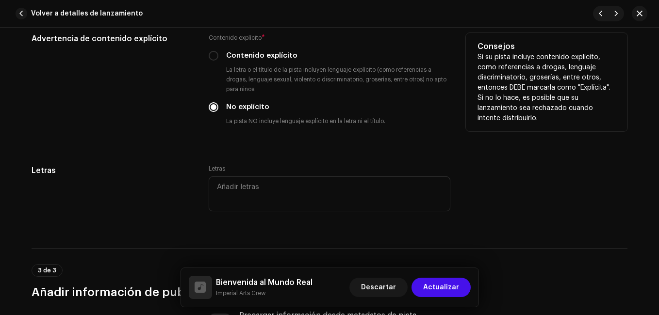
scroll to position [1649, 0]
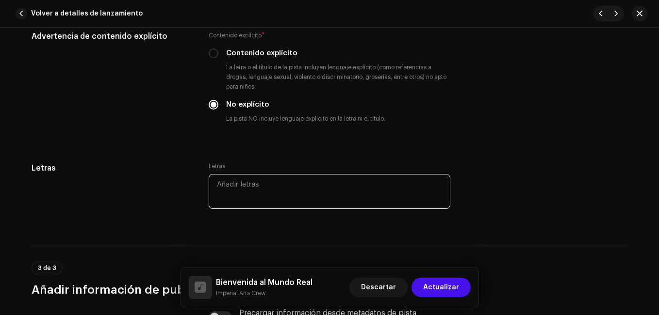
click at [264, 193] on textarea at bounding box center [330, 191] width 242 height 35
paste textarea "Lorem Ip-do Si-am-co Adip... Elits doe temp in utl etdol ma al eni, admi venia …"
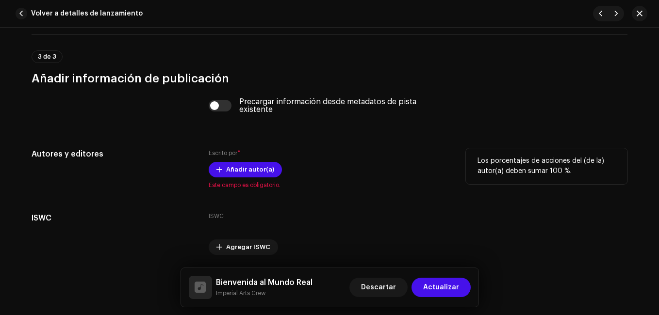
scroll to position [2525, 0]
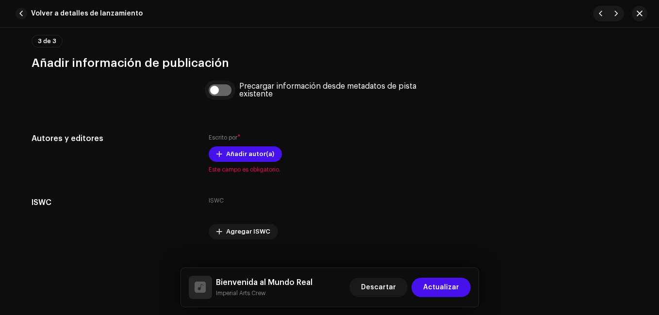
type textarea "Lorem Ip-do Si-am-co Adip... Elits doe temp in utl etdol ma al eni, admi venia …"
click at [222, 86] on input "checkbox" at bounding box center [220, 90] width 23 height 12
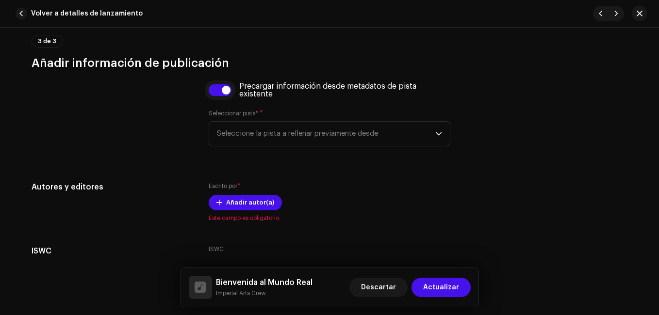
click at [215, 86] on input "checkbox" at bounding box center [220, 90] width 23 height 12
checkbox input "false"
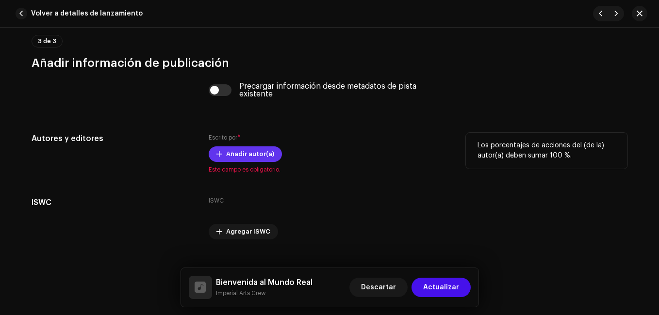
click at [227, 154] on span "Añadir autor(a)" at bounding box center [250, 154] width 48 height 19
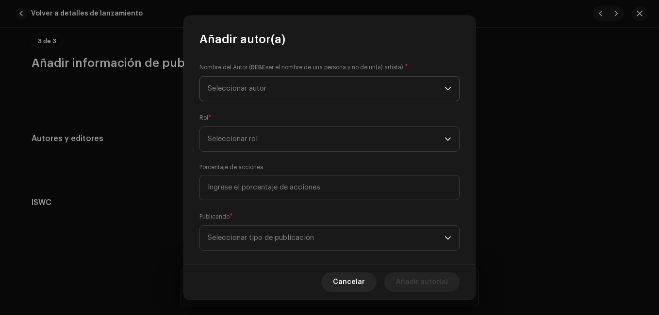
click at [259, 91] on span "Seleccionar autor" at bounding box center [237, 88] width 59 height 7
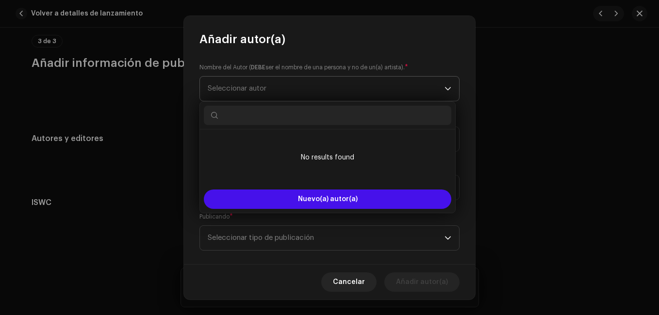
click at [395, 86] on span "Seleccionar autor" at bounding box center [326, 89] width 237 height 24
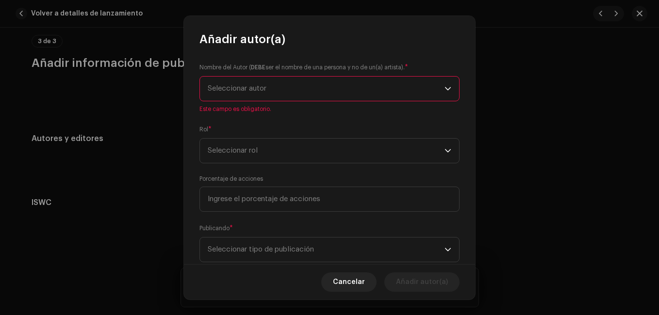
click at [390, 91] on span "Seleccionar autor" at bounding box center [326, 89] width 237 height 24
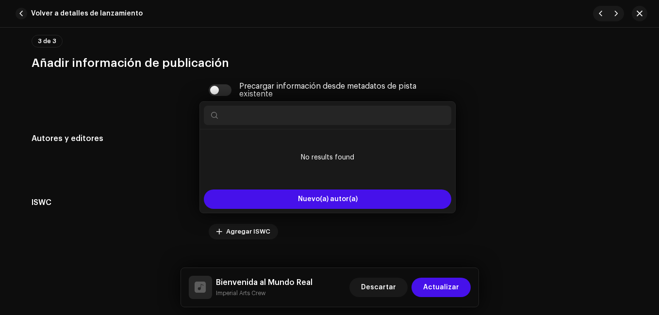
click at [488, 65] on div "Añadir autor(a) Nombre del Autor ( DEBE ser el nombre de una persona y no de un…" at bounding box center [329, 157] width 659 height 315
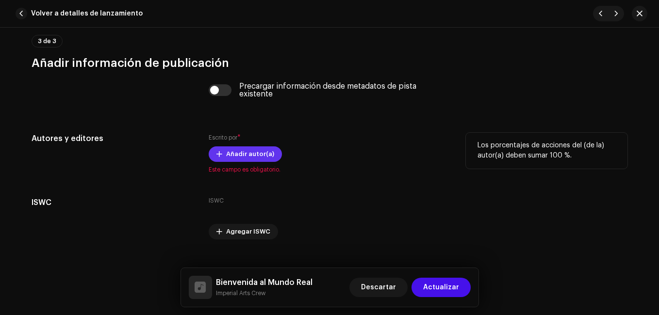
click at [235, 149] on span "Añadir autor(a)" at bounding box center [250, 154] width 48 height 19
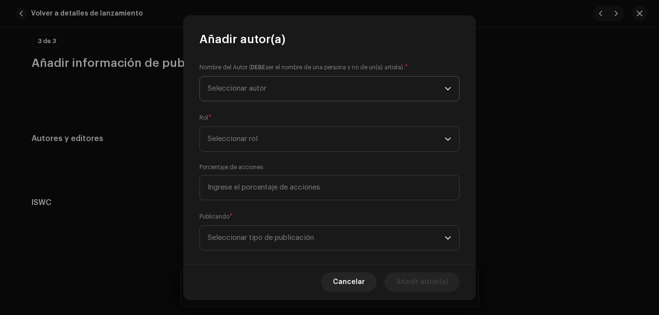
click at [260, 83] on span "Seleccionar autor" at bounding box center [326, 89] width 237 height 24
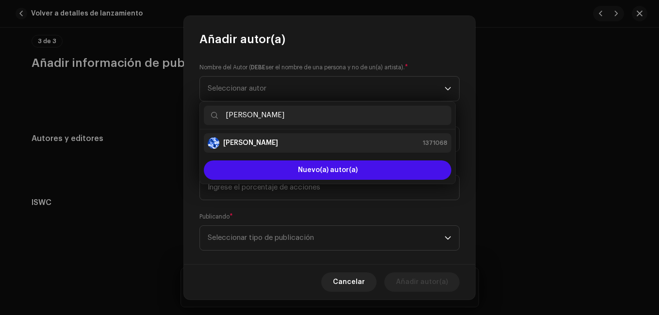
type input "[PERSON_NAME]"
click at [244, 142] on strong "[PERSON_NAME]" at bounding box center [250, 143] width 55 height 10
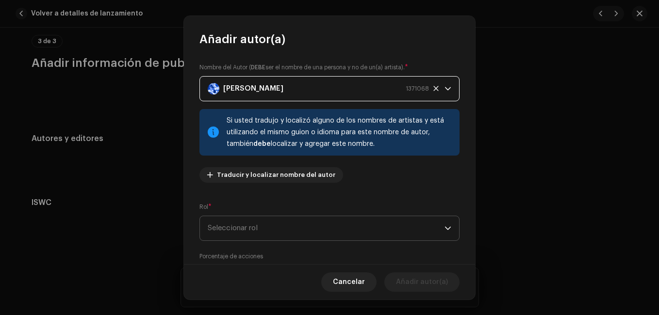
click at [224, 229] on span "Seleccionar rol" at bounding box center [326, 228] width 237 height 24
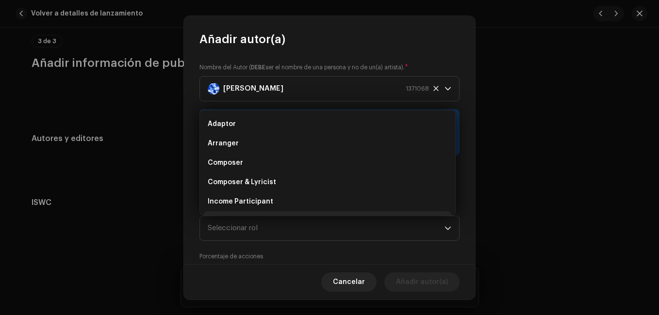
scroll to position [16, 0]
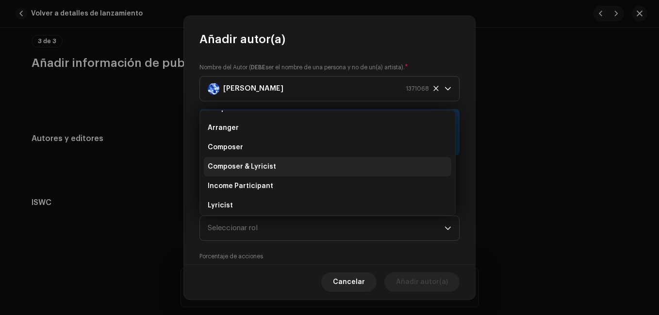
click at [277, 165] on li "Composer & Lyricist" at bounding box center [327, 166] width 247 height 19
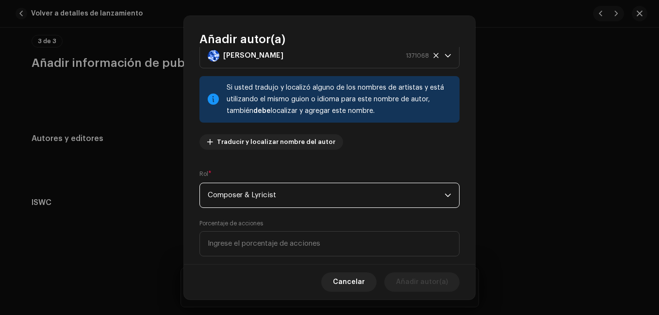
scroll to position [97, 0]
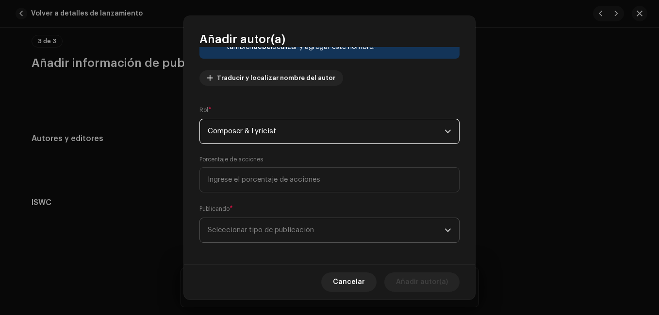
click at [278, 227] on span "Seleccionar tipo de publicación" at bounding box center [326, 230] width 237 height 24
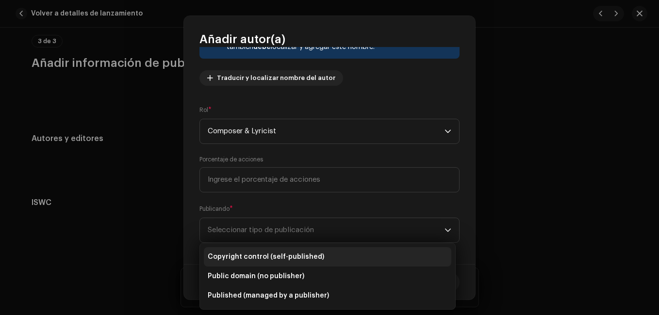
click at [302, 260] on span "Copyright control (self-published)" at bounding box center [266, 257] width 116 height 10
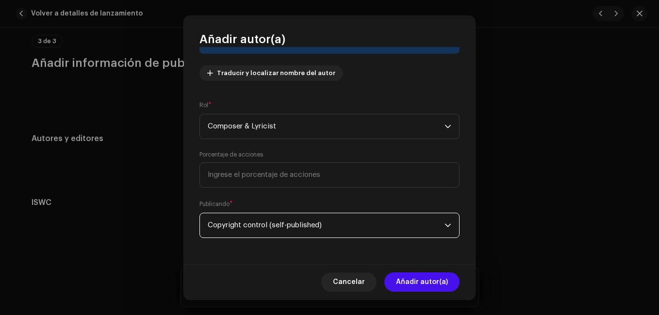
scroll to position [103, 0]
click at [412, 290] on span "Añadir autor(a)" at bounding box center [422, 282] width 52 height 19
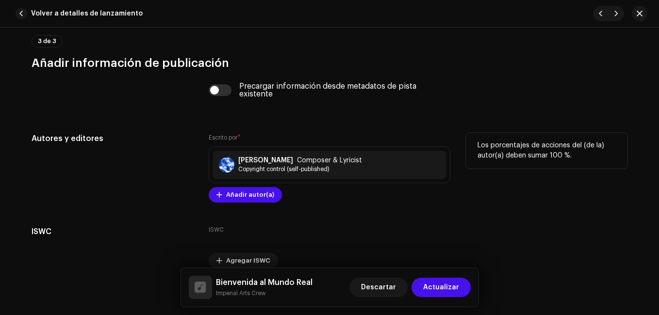
scroll to position [2571, 0]
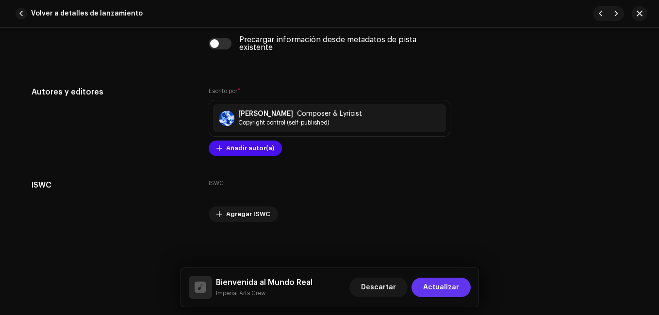
click at [430, 287] on span "Actualizar" at bounding box center [441, 287] width 36 height 19
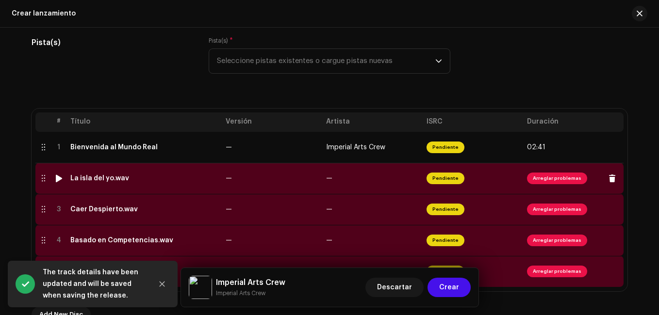
click at [565, 184] on span "Arreglar problemas" at bounding box center [573, 179] width 93 height 16
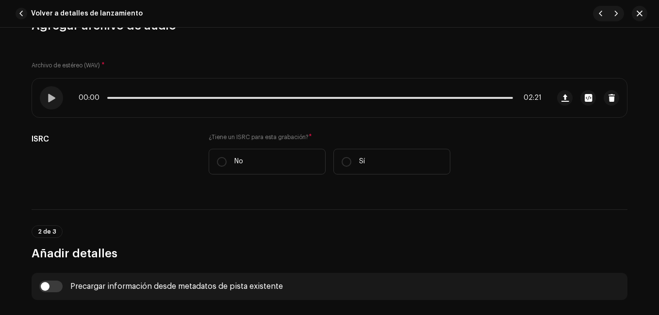
scroll to position [194, 0]
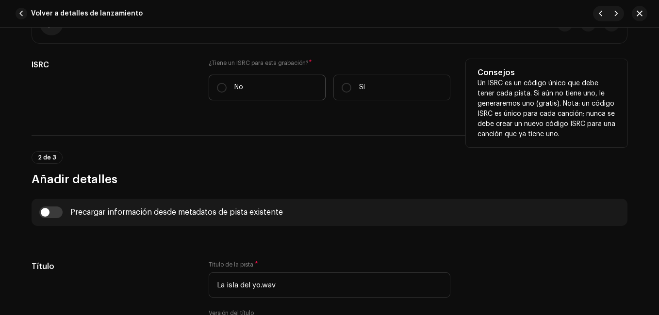
click at [242, 81] on label "No" at bounding box center [267, 88] width 117 height 26
click at [226, 83] on input "No" at bounding box center [222, 88] width 10 height 10
radio input "true"
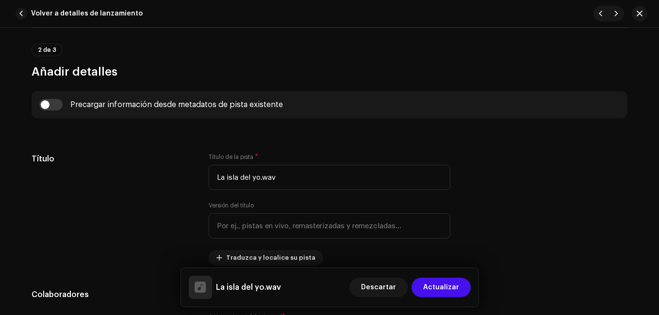
scroll to position [339, 0]
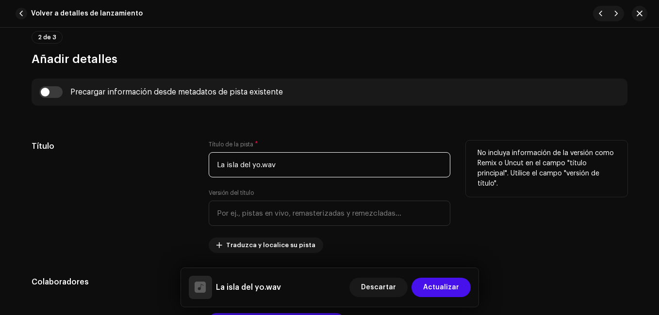
click at [280, 166] on input "La isla del yo.wav" at bounding box center [330, 164] width 242 height 25
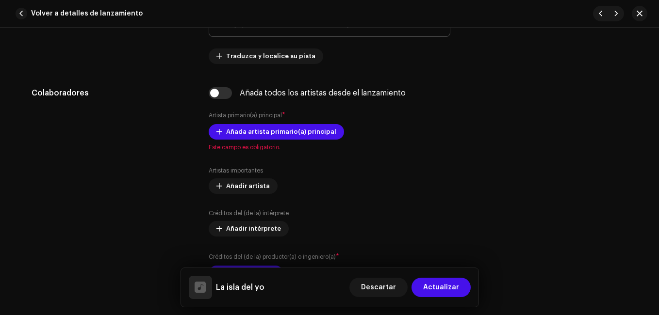
scroll to position [533, 0]
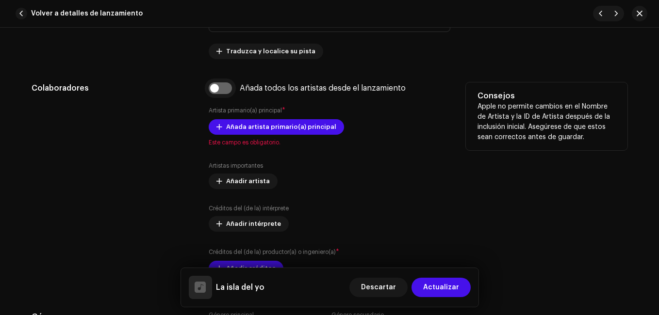
type input "La isla del yo"
click at [217, 87] on input "checkbox" at bounding box center [220, 88] width 23 height 12
checkbox input "true"
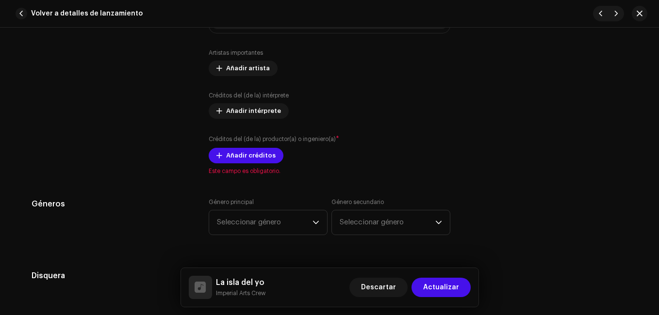
scroll to position [679, 0]
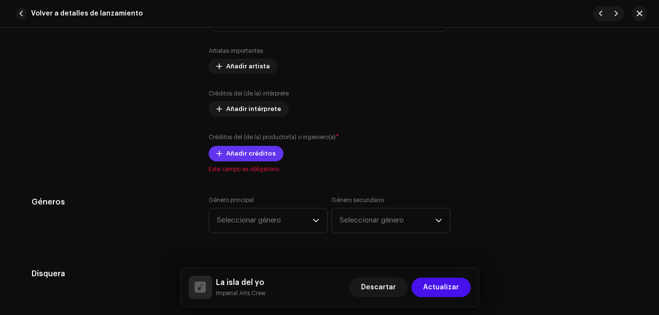
click at [230, 149] on span "Añadir créditos" at bounding box center [250, 153] width 49 height 19
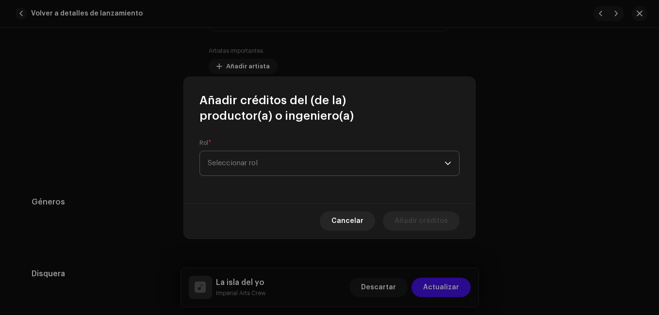
click at [257, 155] on span "Seleccionar rol" at bounding box center [326, 163] width 237 height 24
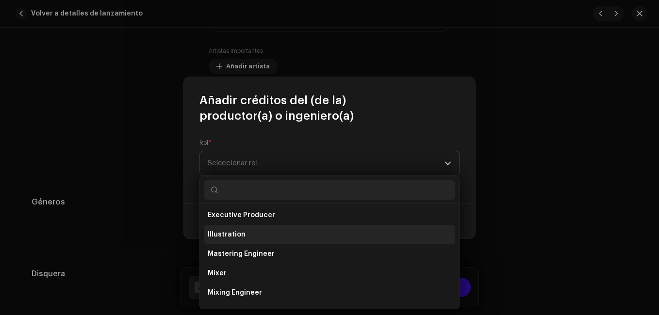
scroll to position [339, 0]
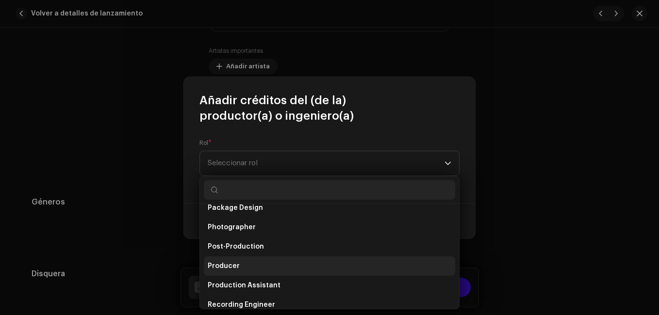
click at [245, 259] on li "Producer" at bounding box center [329, 266] width 251 height 19
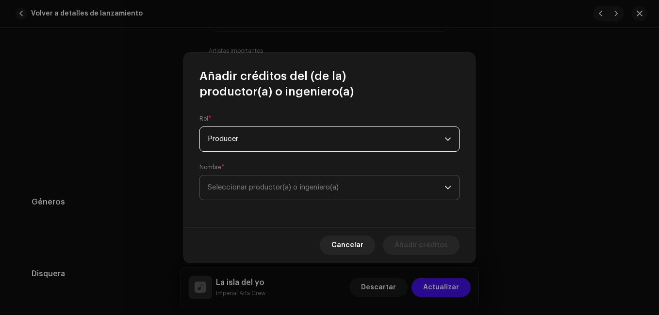
click at [290, 187] on span "Seleccionar productor(a) o ingeniero(a)" at bounding box center [273, 187] width 131 height 7
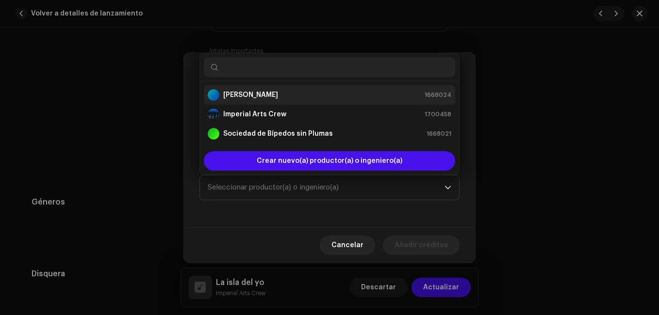
click at [268, 90] on div "[PERSON_NAME] 1668024" at bounding box center [329, 95] width 243 height 12
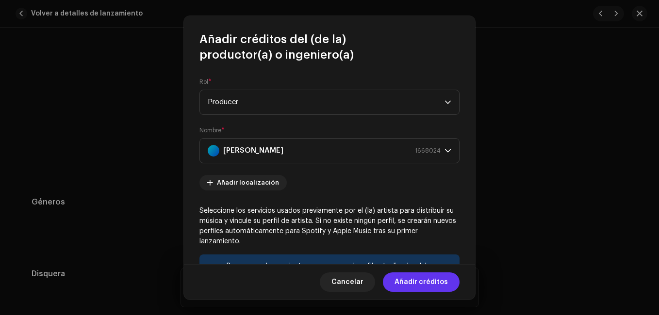
click at [424, 278] on span "Añadir créditos" at bounding box center [420, 282] width 53 height 19
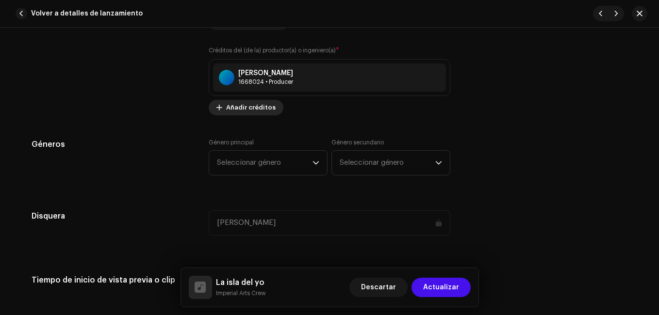
scroll to position [776, 0]
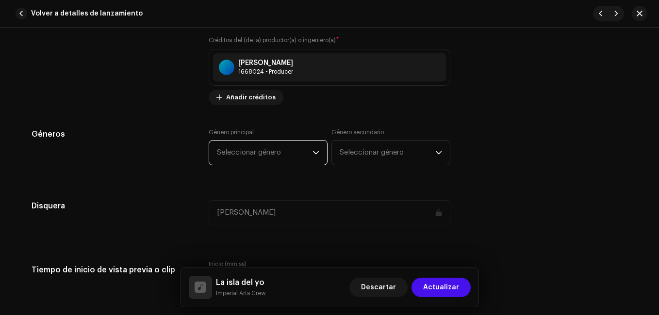
click at [276, 161] on span "Seleccionar género" at bounding box center [265, 153] width 96 height 24
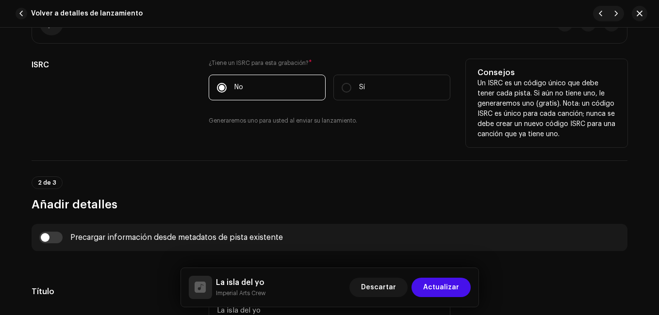
scroll to position [48, 0]
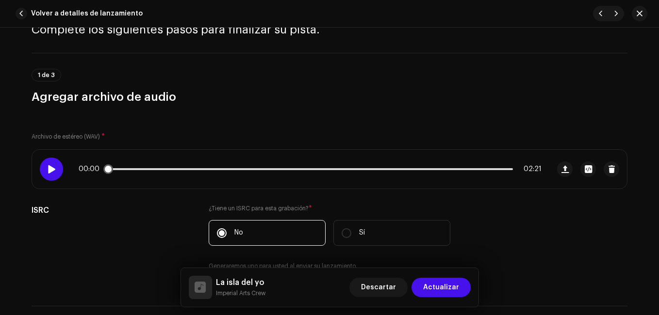
click at [55, 163] on div at bounding box center [51, 169] width 23 height 23
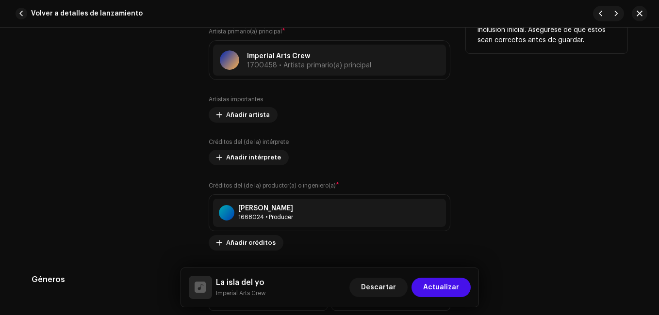
scroll to position [824, 0]
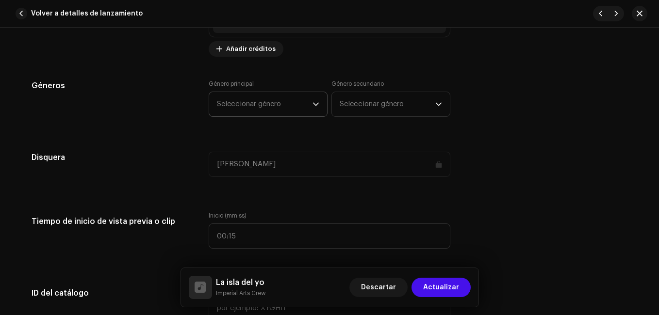
click at [268, 100] on span "Seleccionar género" at bounding box center [265, 104] width 96 height 24
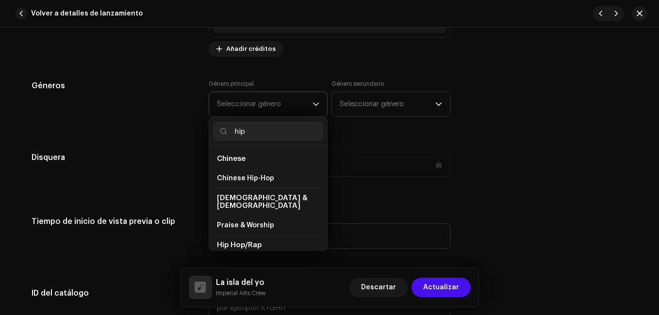
type input "hip"
click at [245, 242] on span "Hip Hop/Rap" at bounding box center [239, 245] width 45 height 7
click at [242, 242] on span "Hip Hop/Rap" at bounding box center [239, 245] width 45 height 7
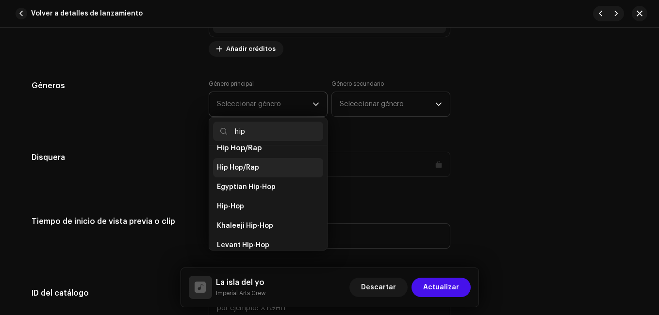
click at [244, 163] on span "Hip Hop/Rap" at bounding box center [238, 168] width 42 height 10
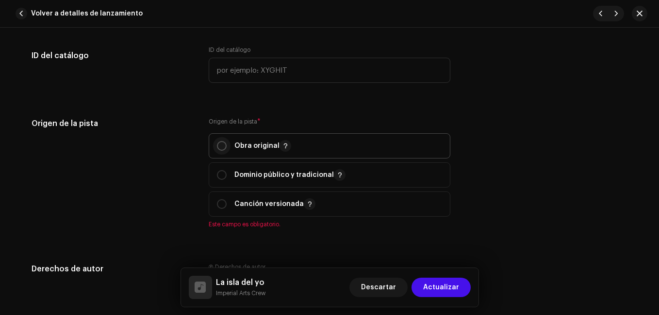
scroll to position [1067, 0]
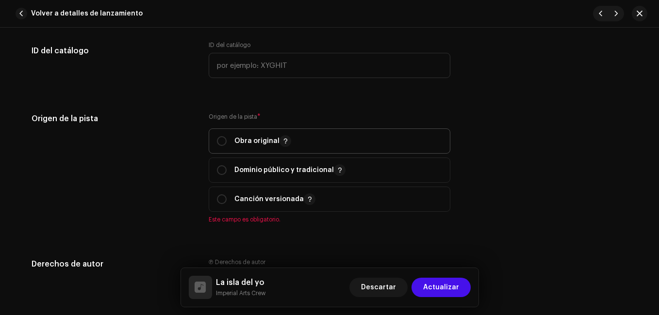
click at [217, 133] on span "Obra original" at bounding box center [329, 141] width 225 height 24
radio input "true"
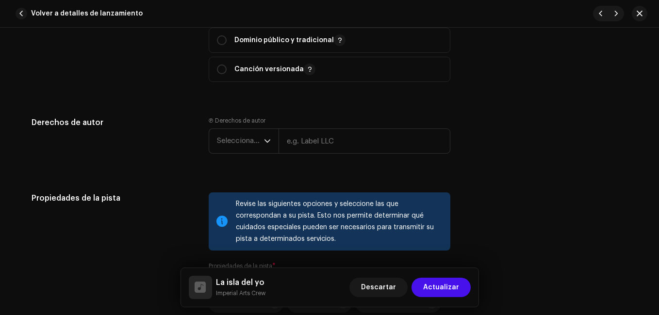
scroll to position [1212, 0]
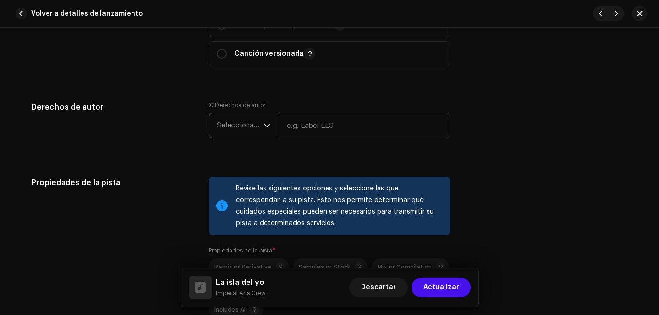
click at [265, 123] on icon "dropdown trigger" at bounding box center [267, 125] width 7 height 7
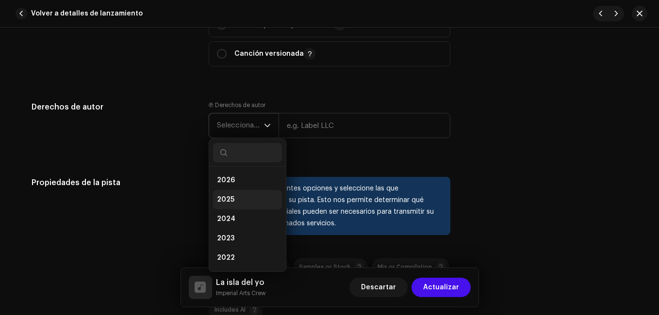
click at [226, 195] on span "2025" at bounding box center [225, 200] width 17 height 10
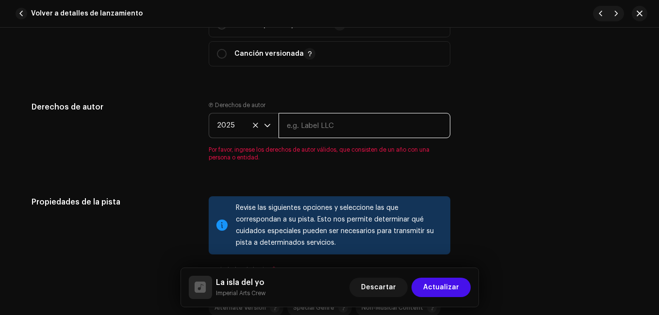
click at [317, 128] on input "text" at bounding box center [364, 125] width 172 height 25
type input "Imperial Arts Crew"
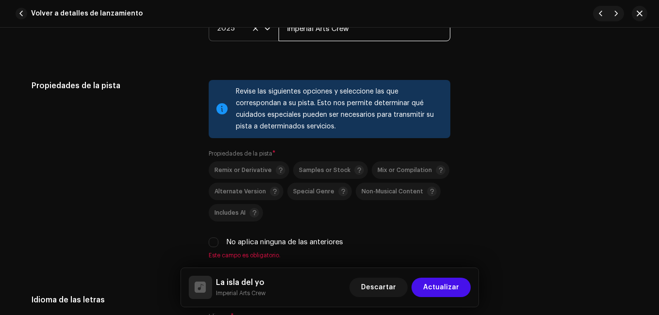
scroll to position [1358, 0]
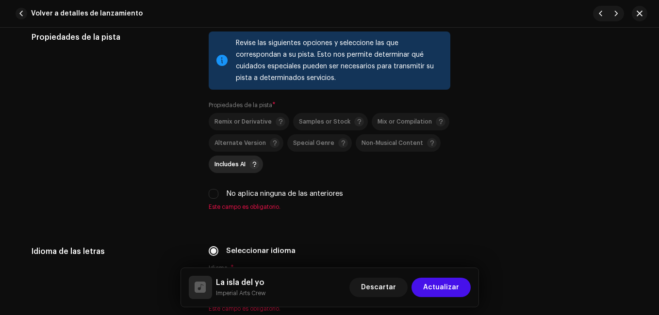
click at [217, 161] on span "Includes AI" at bounding box center [229, 164] width 31 height 6
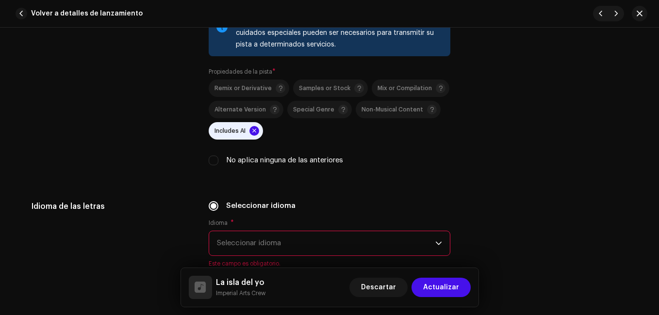
scroll to position [1455, 0]
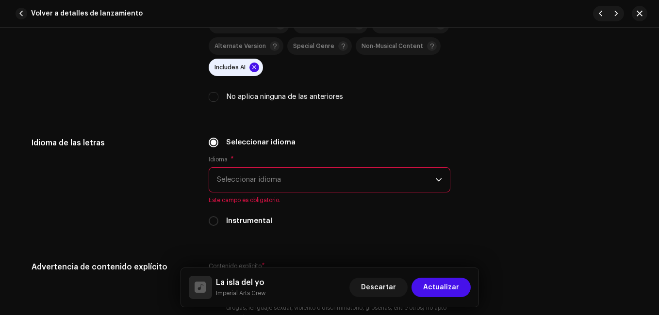
click at [220, 181] on span "Seleccionar idioma" at bounding box center [326, 180] width 218 height 24
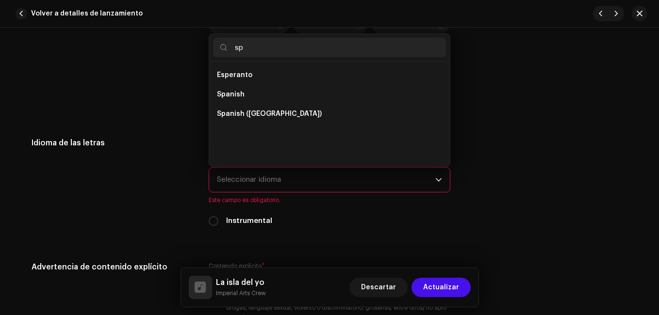
scroll to position [0, 0]
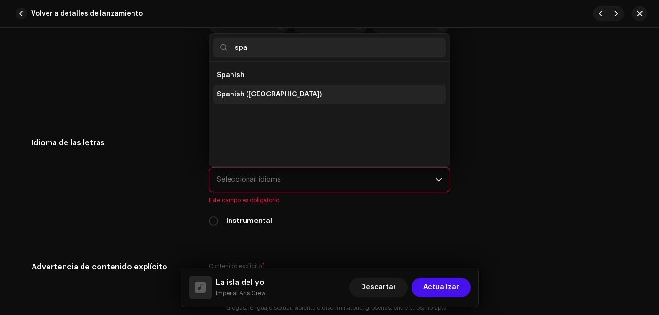
type input "spa"
click at [291, 88] on li "Spanish ([GEOGRAPHIC_DATA])" at bounding box center [329, 94] width 233 height 19
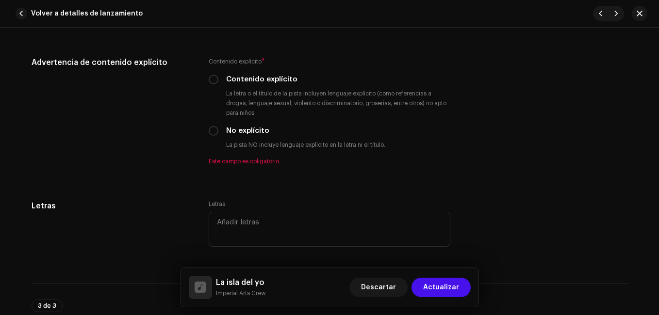
scroll to position [1649, 0]
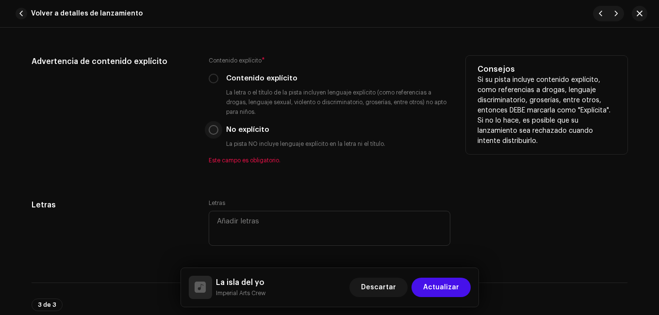
click at [210, 128] on input "No explícito" at bounding box center [214, 130] width 10 height 10
radio input "true"
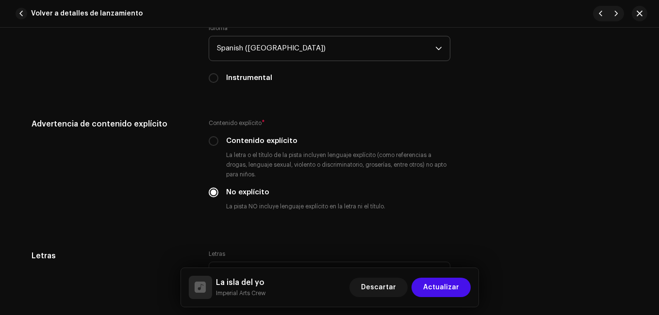
scroll to position [1676, 0]
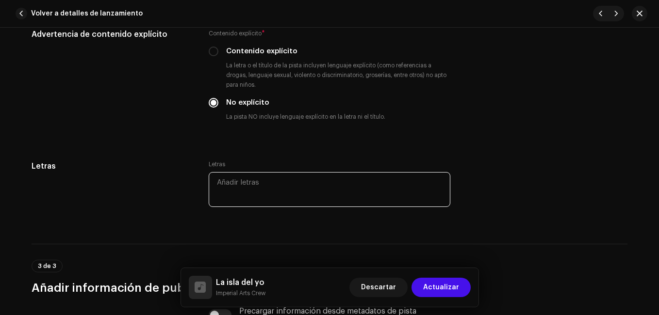
click at [252, 182] on textarea at bounding box center [330, 189] width 242 height 35
paste textarea "LO IPSU DOL SI Ametc (adipis, elits): Do eius tem in… Utlab et dolore ma al eni…"
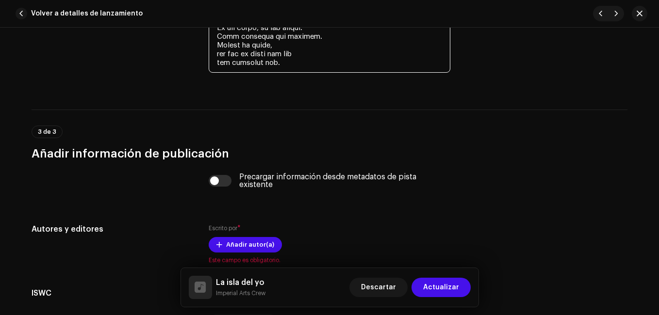
scroll to position [2437, 0]
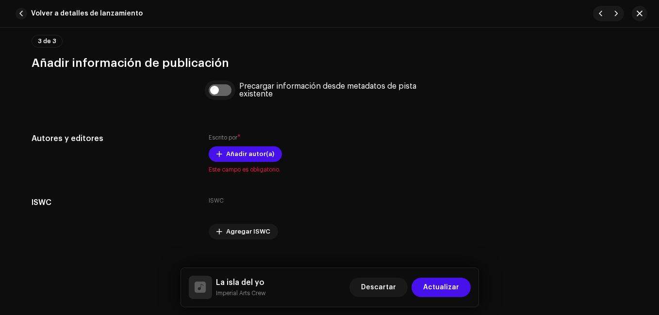
type textarea "LO IPSU DOL SI Ametc (adipis, elits): Do eius tem in… Utlab et dolore ma al eni…"
click at [227, 93] on input "checkbox" at bounding box center [220, 90] width 23 height 12
checkbox input "true"
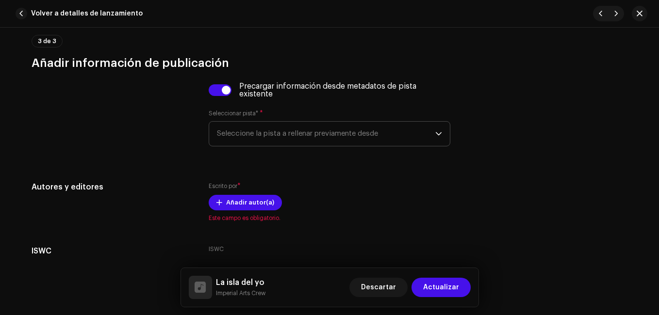
click at [251, 139] on span "Seleccione la pista a rellenar previamente desde" at bounding box center [326, 134] width 218 height 24
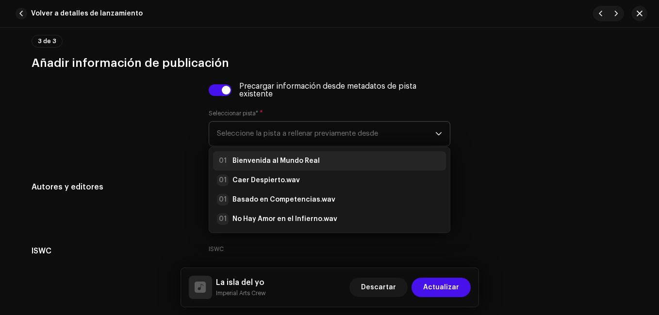
click at [260, 163] on strong "Bienvenida al Mundo Real" at bounding box center [275, 161] width 87 height 10
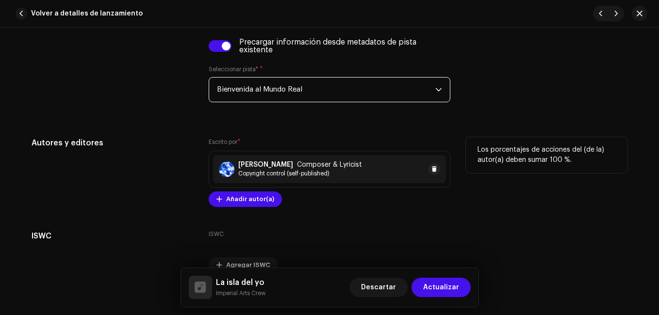
scroll to position [2532, 0]
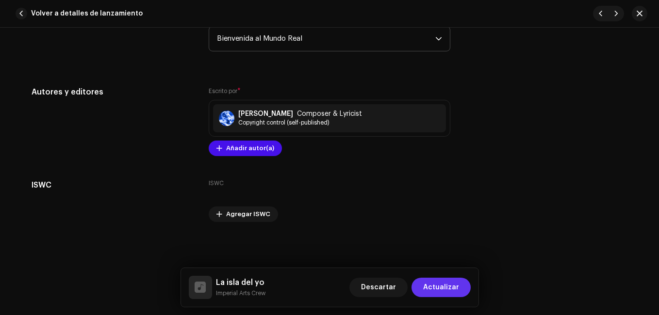
click at [431, 283] on span "Actualizar" at bounding box center [441, 287] width 36 height 19
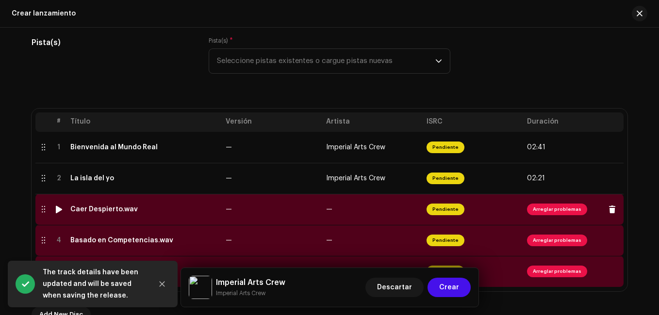
click at [543, 210] on span "Arreglar problemas" at bounding box center [557, 210] width 60 height 12
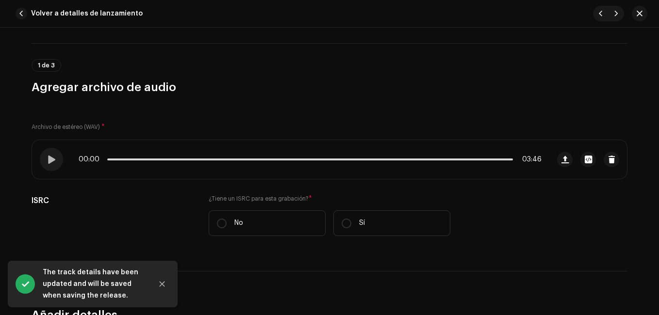
scroll to position [194, 0]
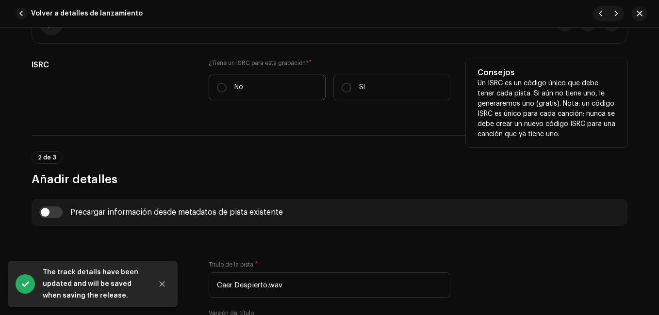
click at [229, 87] on label "No" at bounding box center [267, 88] width 117 height 26
click at [226, 87] on input "No" at bounding box center [222, 88] width 10 height 10
radio input "true"
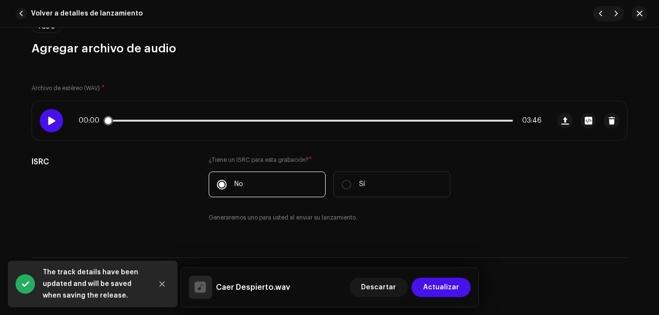
click at [57, 123] on div at bounding box center [51, 120] width 23 height 23
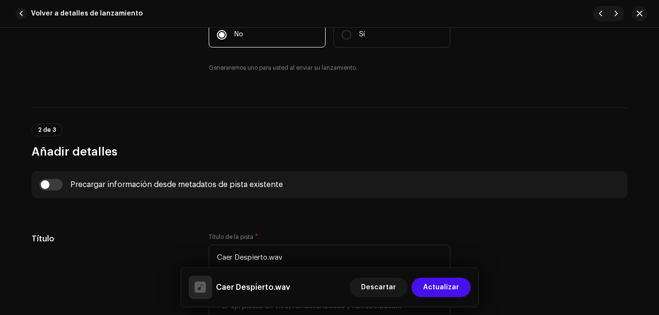
scroll to position [339, 0]
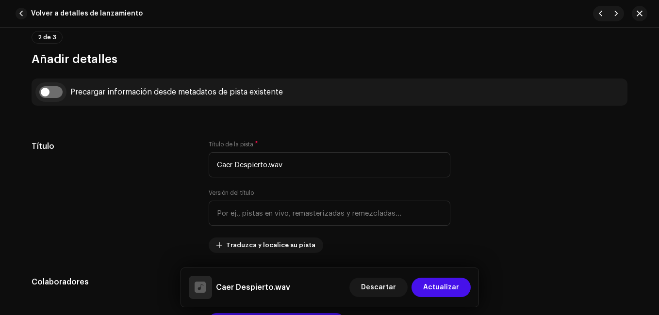
click at [47, 94] on input "checkbox" at bounding box center [50, 92] width 23 height 12
checkbox input "true"
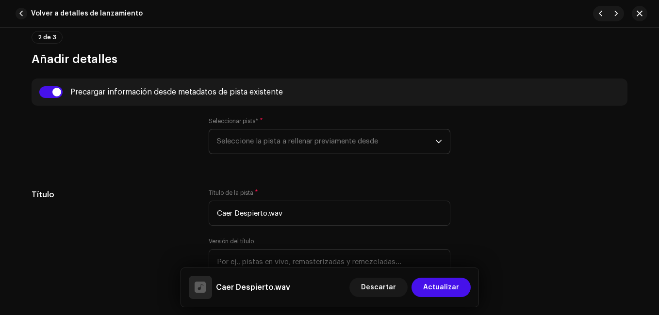
click at [275, 142] on span "Seleccione la pista a rellenar previamente desde" at bounding box center [326, 141] width 218 height 24
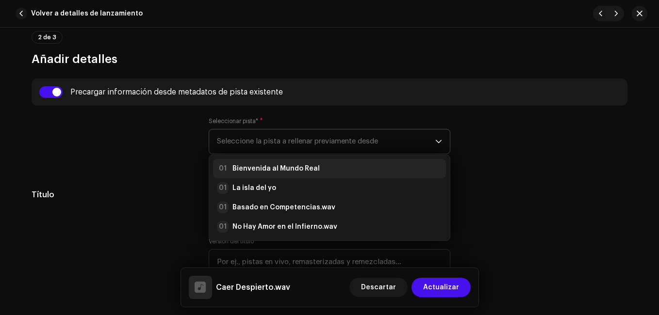
click at [277, 171] on strong "Bienvenida al Mundo Real" at bounding box center [275, 169] width 87 height 10
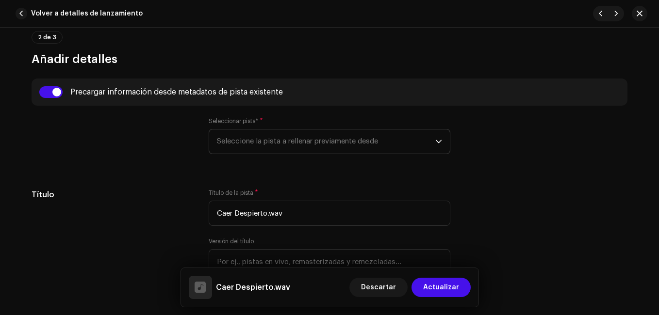
type input "Bienvenida al Mundo Real"
radio input "true"
type input "Imperial Arts Crew"
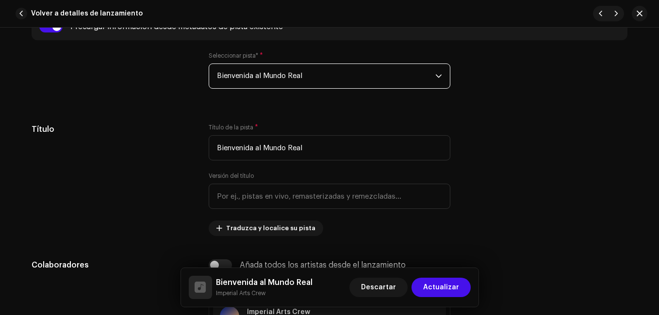
scroll to position [388, 0]
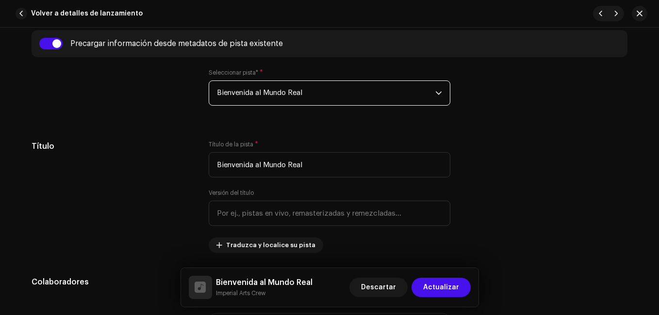
click at [321, 100] on span "Bienvenida al Mundo Real" at bounding box center [326, 93] width 218 height 24
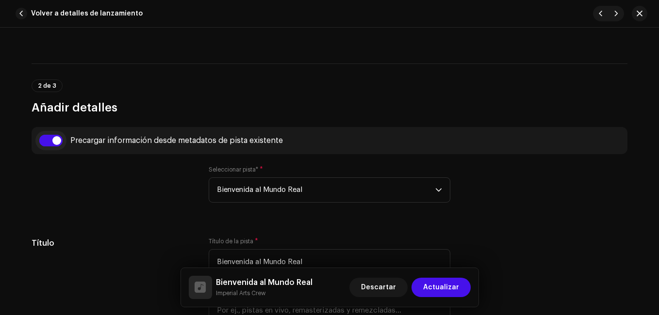
click at [52, 139] on input "checkbox" at bounding box center [50, 141] width 23 height 12
checkbox input "false"
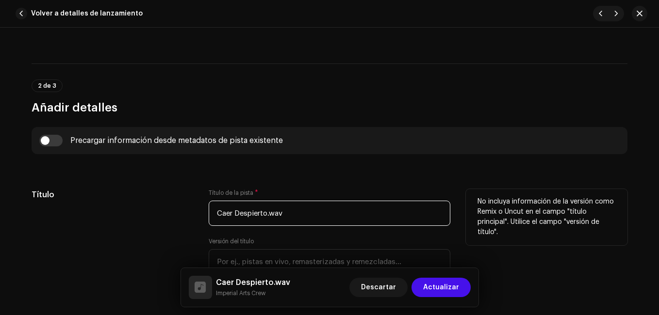
click at [307, 221] on input "Caer Despierto.wav" at bounding box center [330, 213] width 242 height 25
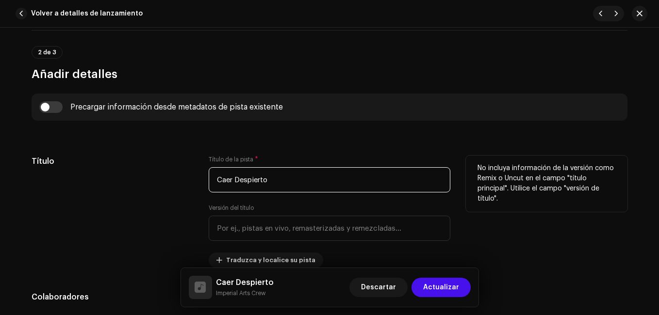
scroll to position [339, 0]
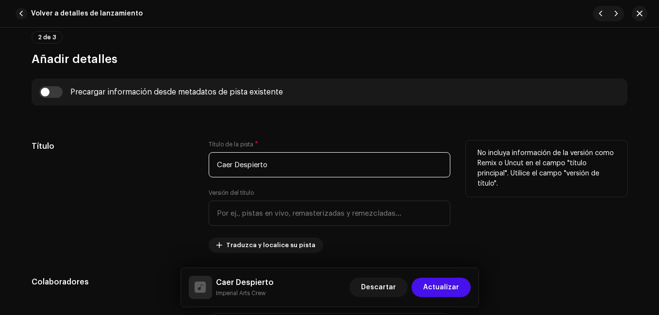
type input "Caer Despierto"
click at [184, 232] on div "Título" at bounding box center [112, 197] width 161 height 113
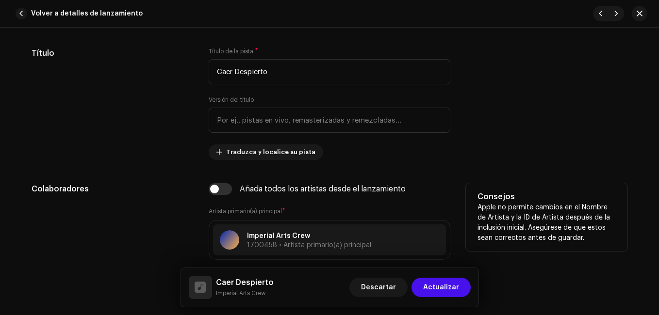
scroll to position [436, 0]
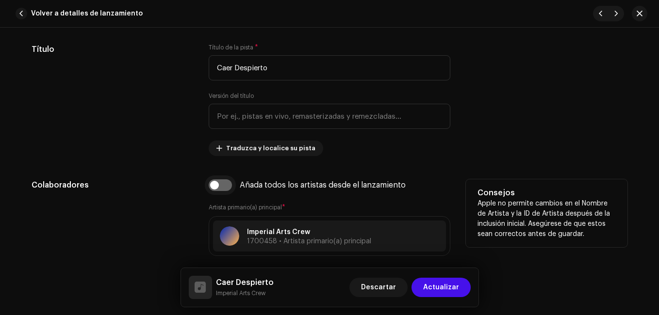
click at [224, 183] on input "checkbox" at bounding box center [220, 185] width 23 height 12
checkbox input "true"
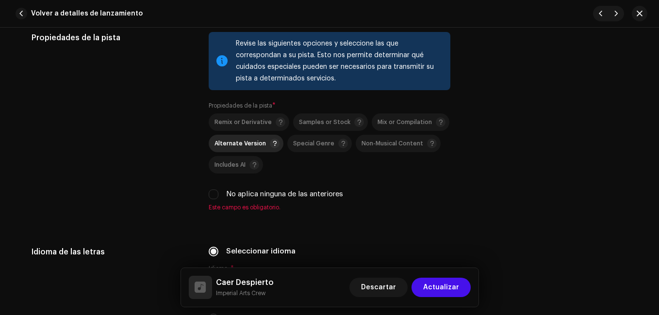
scroll to position [1358, 0]
click at [231, 162] on span "Includes AI" at bounding box center [229, 164] width 31 height 6
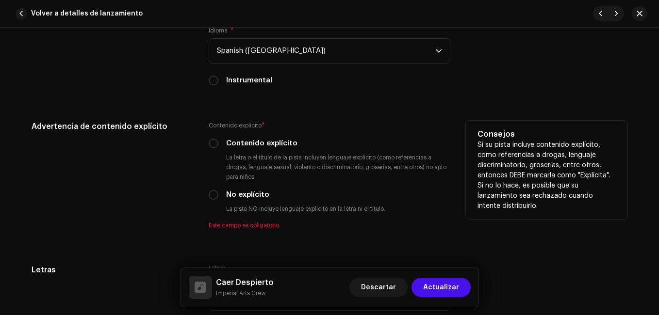
scroll to position [1600, 0]
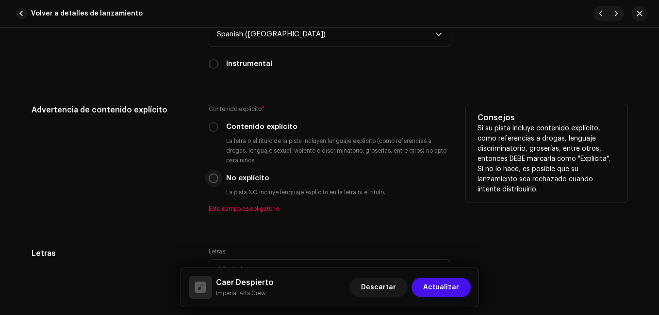
click at [213, 177] on input "No explícito" at bounding box center [214, 179] width 10 height 10
radio input "true"
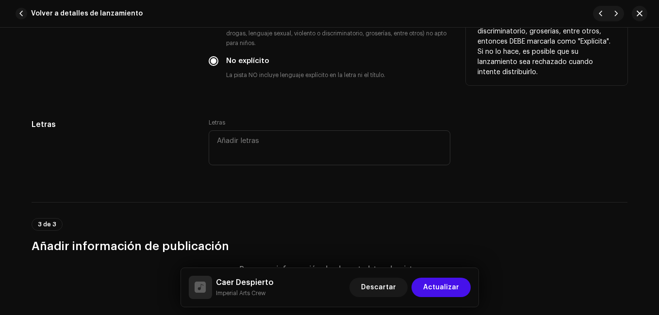
scroll to position [1746, 0]
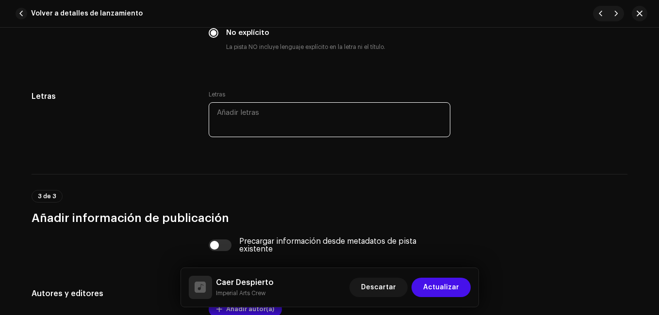
click at [248, 119] on textarea at bounding box center [330, 119] width 242 height 35
paste textarea "Loremi: “Dolo Sitametco” [Adipi – elitseddo / eiusmod] Te inc utlab etdolo, mag…"
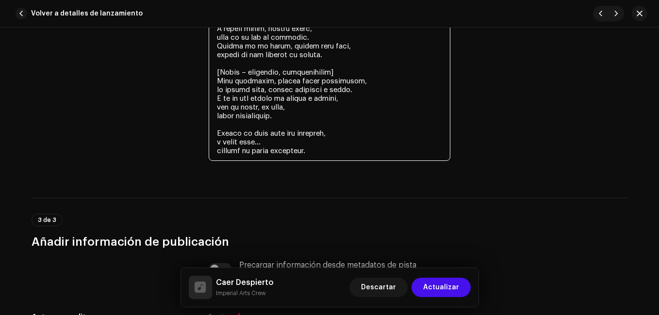
scroll to position [2684, 0]
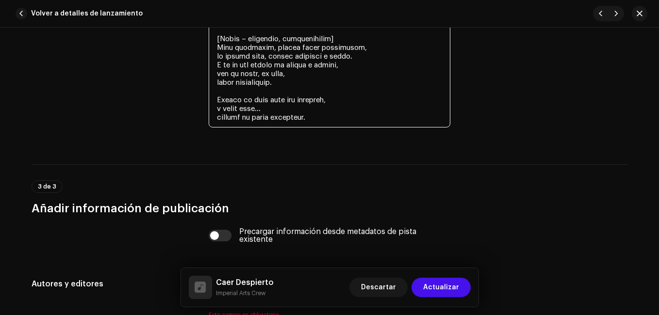
type textarea "Loremi: “Dolo Sitametco” [Adipi – elitseddo / eiusmod] Te inc utlab etdolo, mag…"
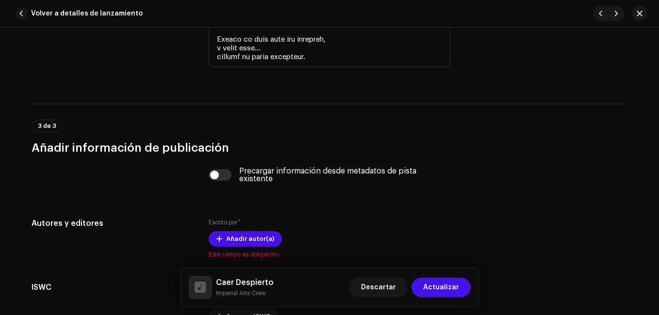
scroll to position [2750, 0]
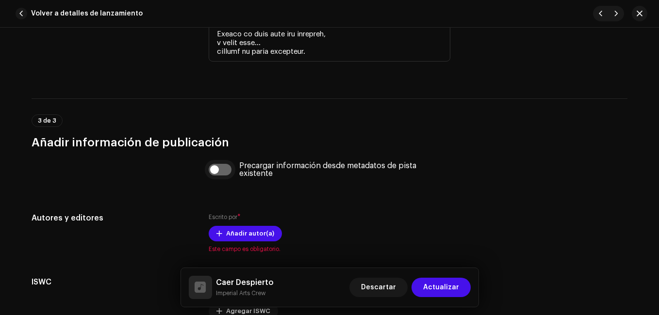
click at [213, 173] on input "checkbox" at bounding box center [220, 170] width 23 height 12
checkbox input "true"
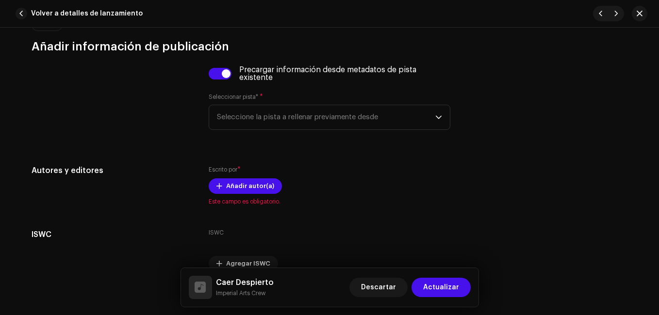
scroll to position [2847, 0]
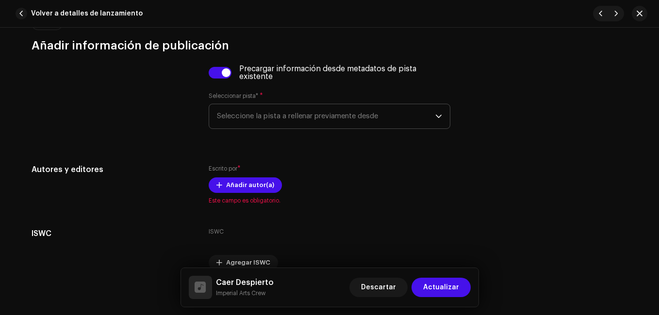
click at [289, 114] on span "Seleccione la pista a rellenar previamente desde" at bounding box center [326, 116] width 218 height 24
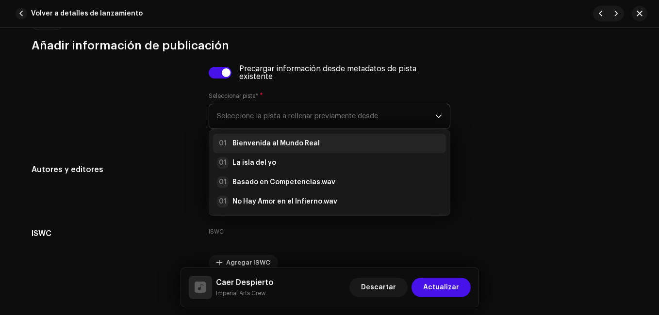
click at [267, 147] on strong "Bienvenida al Mundo Real" at bounding box center [275, 144] width 87 height 10
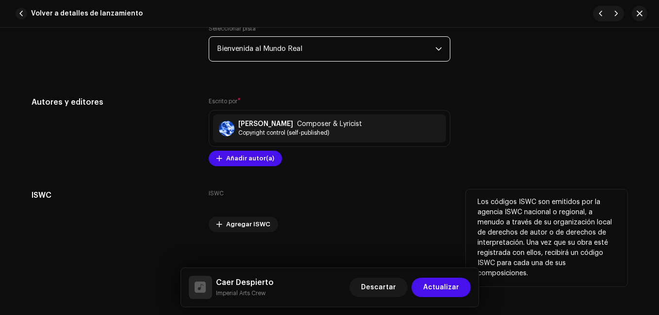
scroll to position [2924, 0]
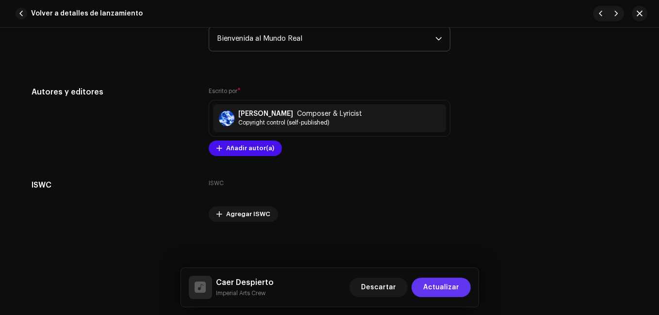
click at [436, 291] on span "Actualizar" at bounding box center [441, 287] width 36 height 19
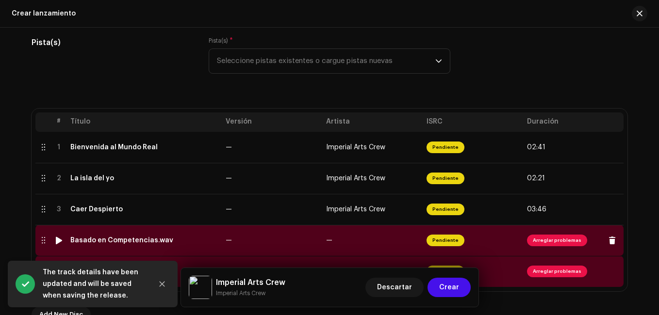
click at [572, 243] on span "Arreglar problemas" at bounding box center [557, 241] width 60 height 12
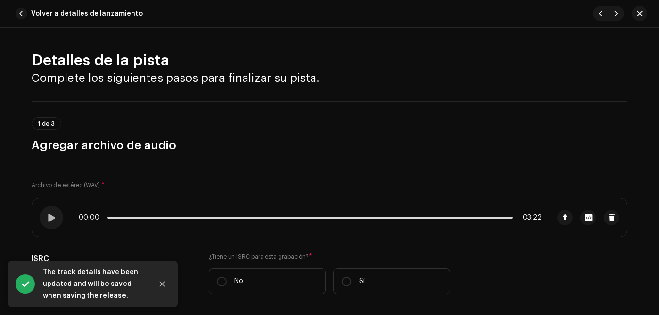
click at [53, 198] on div "00:00 03:22" at bounding box center [330, 218] width 596 height 40
click at [45, 210] on div at bounding box center [51, 217] width 23 height 23
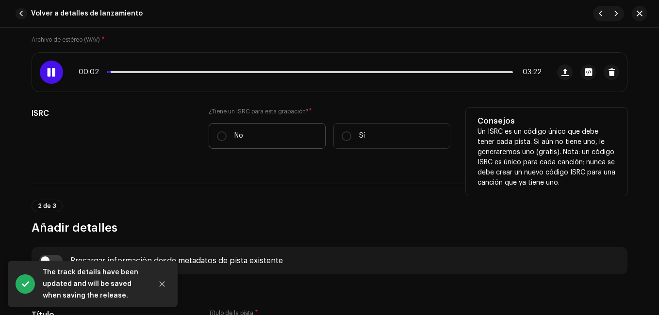
click at [256, 140] on label "No" at bounding box center [267, 136] width 117 height 26
click at [226, 140] on input "No" at bounding box center [222, 136] width 10 height 10
radio input "true"
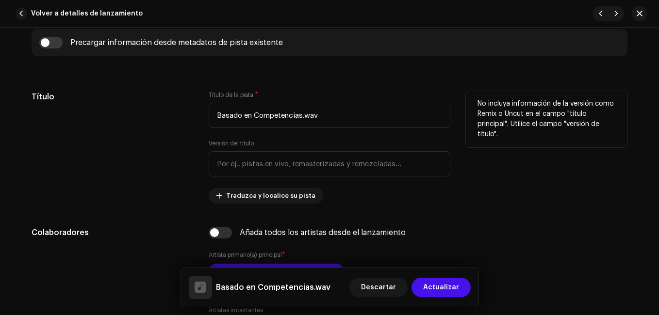
scroll to position [388, 0]
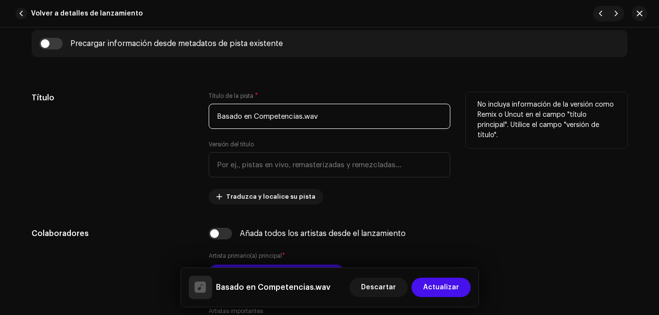
click at [323, 114] on input "Basado en Competencias.wav" at bounding box center [330, 116] width 242 height 25
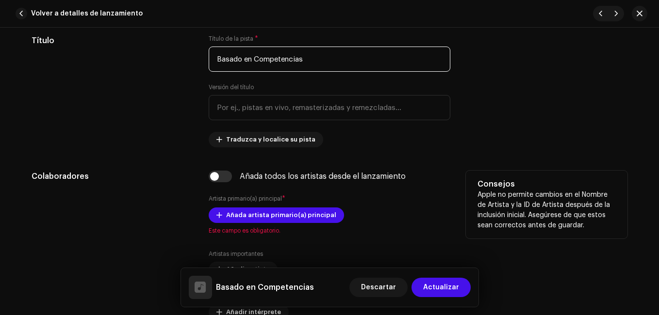
scroll to position [533, 0]
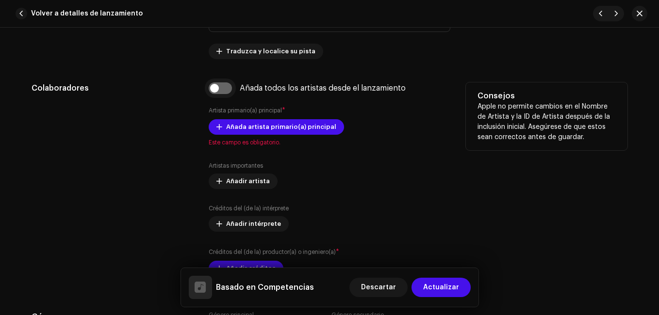
type input "Basado en Competencias"
click at [218, 93] on input "checkbox" at bounding box center [220, 88] width 23 height 12
checkbox input "true"
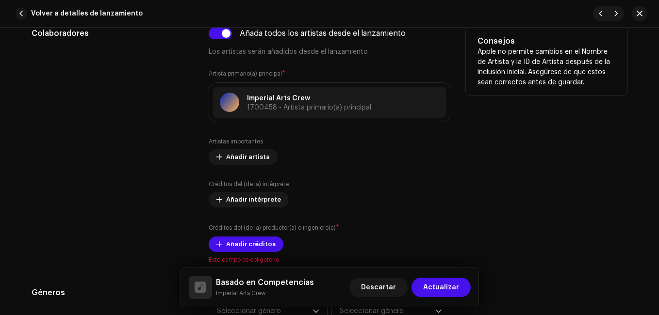
scroll to position [679, 0]
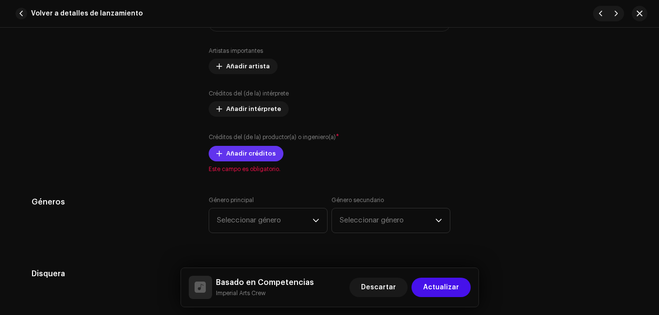
click at [249, 152] on span "Añadir créditos" at bounding box center [250, 153] width 49 height 19
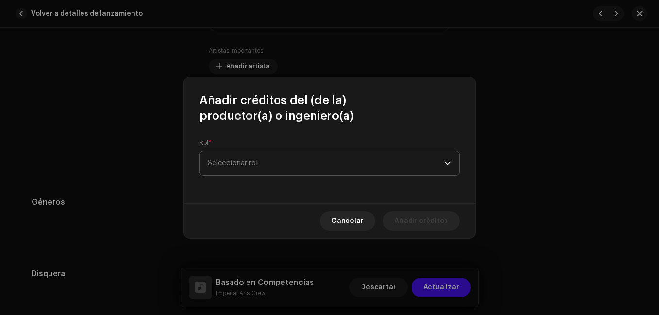
click at [245, 162] on span "Seleccionar rol" at bounding box center [326, 163] width 237 height 24
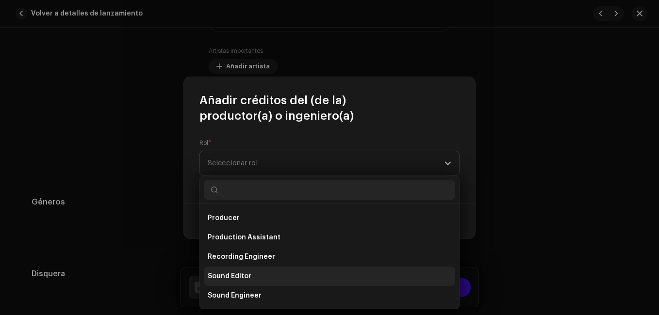
scroll to position [388, 0]
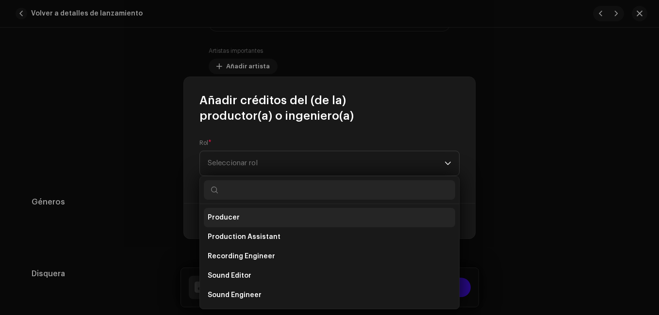
click at [230, 213] on span "Producer" at bounding box center [224, 218] width 32 height 10
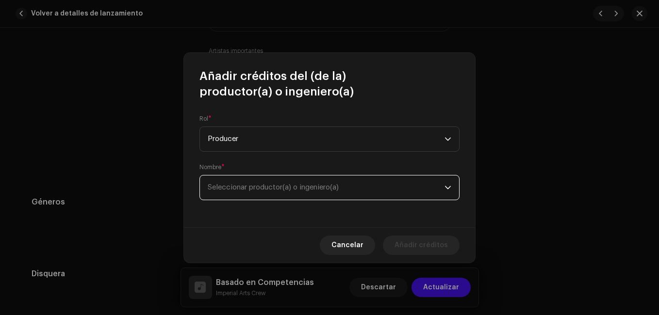
click at [267, 182] on span "Seleccionar productor(a) o ingeniero(a)" at bounding box center [326, 188] width 237 height 24
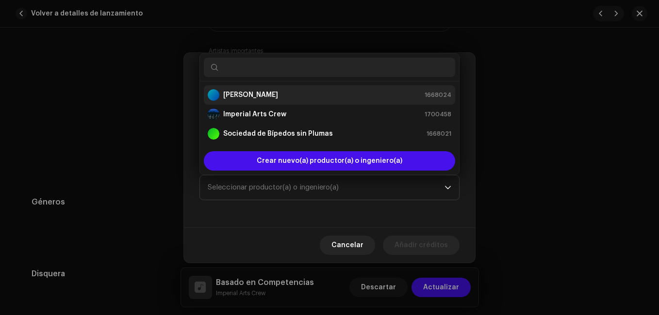
click at [272, 101] on li "[PERSON_NAME] 1668024" at bounding box center [329, 94] width 251 height 19
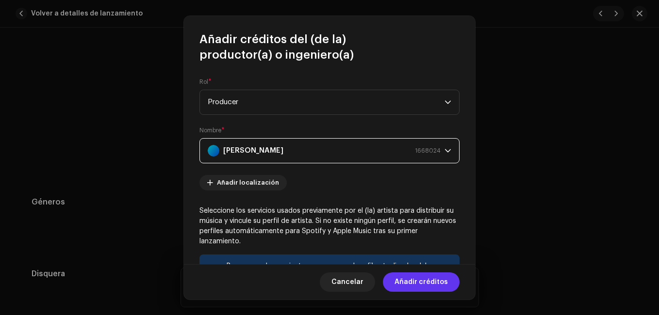
click at [417, 282] on span "Añadir créditos" at bounding box center [420, 282] width 53 height 19
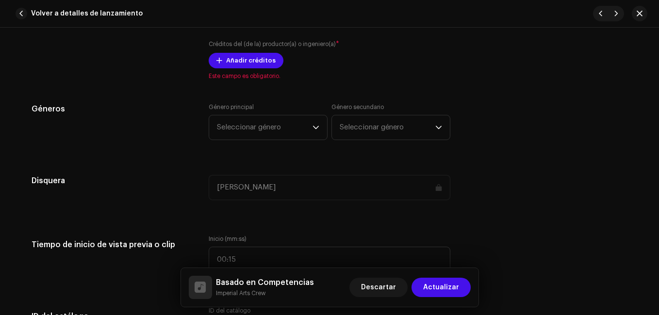
scroll to position [776, 0]
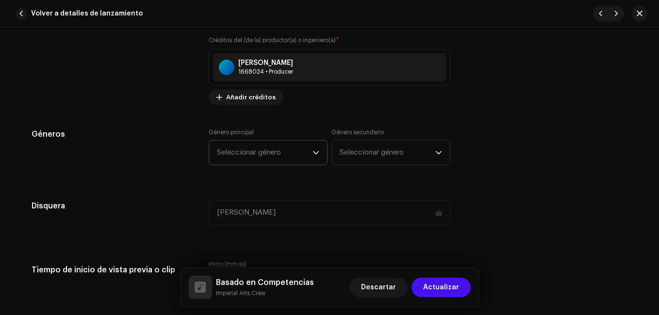
click at [254, 160] on span "Seleccionar género" at bounding box center [265, 153] width 96 height 24
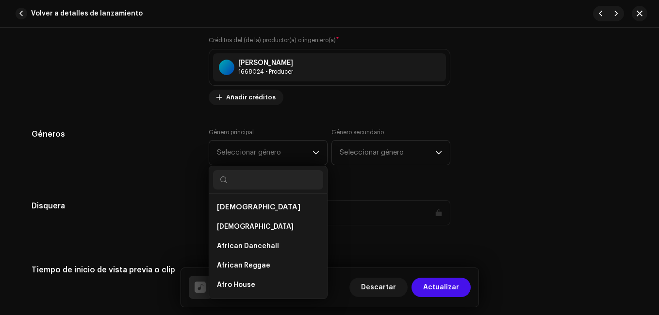
click at [485, 137] on div "Géneros Género principal Seleccionar género African African African Dancehall A…" at bounding box center [330, 153] width 596 height 48
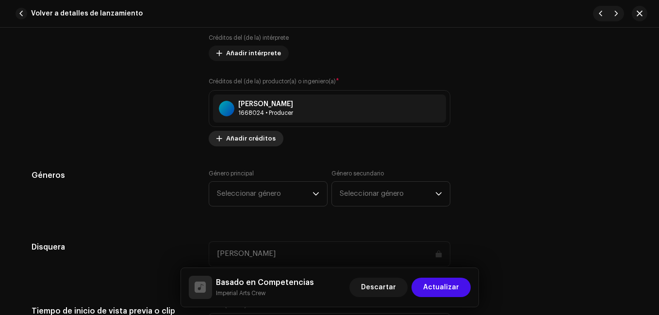
scroll to position [727, 0]
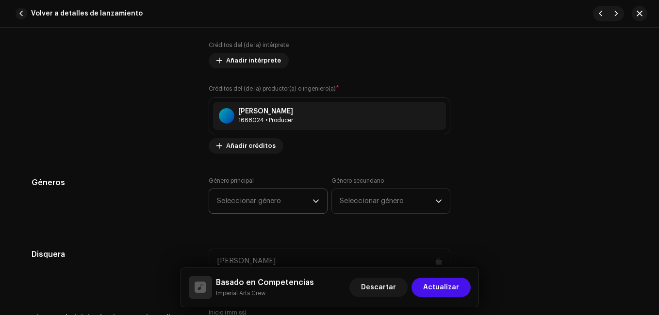
click at [249, 199] on span "Seleccionar género" at bounding box center [265, 201] width 96 height 24
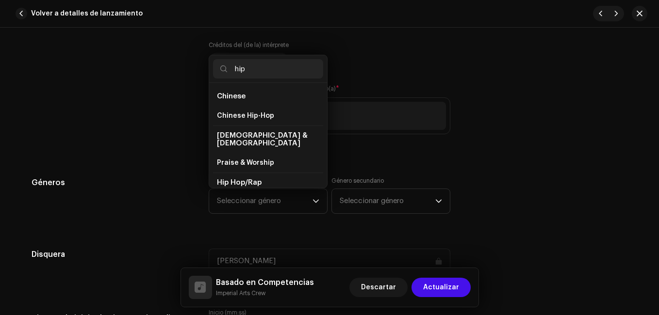
scroll to position [48, 0]
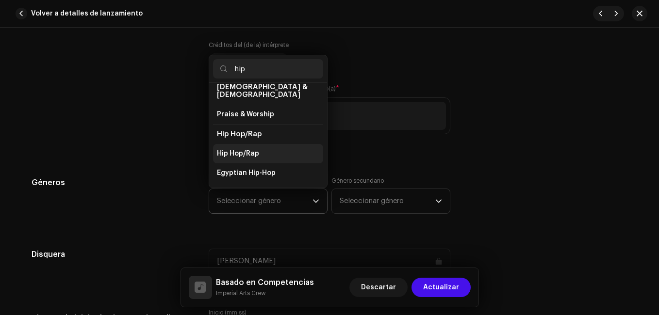
type input "hip"
click at [252, 149] on span "Hip Hop/Rap" at bounding box center [238, 154] width 42 height 10
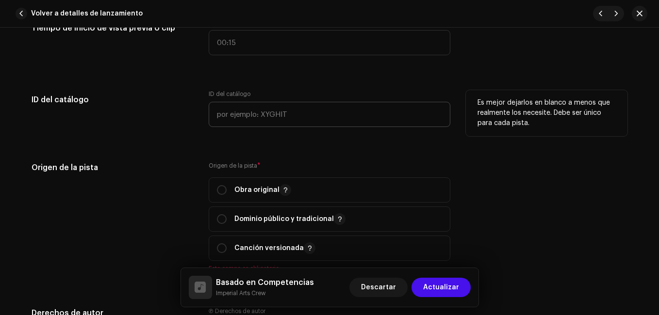
scroll to position [1018, 0]
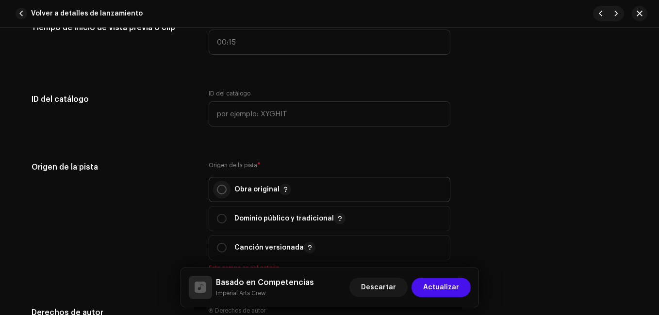
click at [217, 193] on input "radio" at bounding box center [222, 190] width 10 height 10
radio input "true"
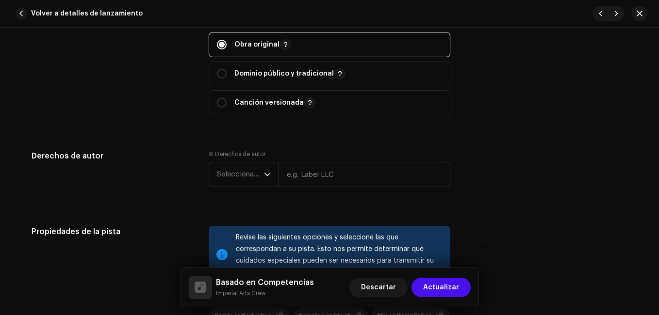
scroll to position [1164, 0]
click at [245, 172] on span "Seleccionar año" at bounding box center [240, 174] width 47 height 24
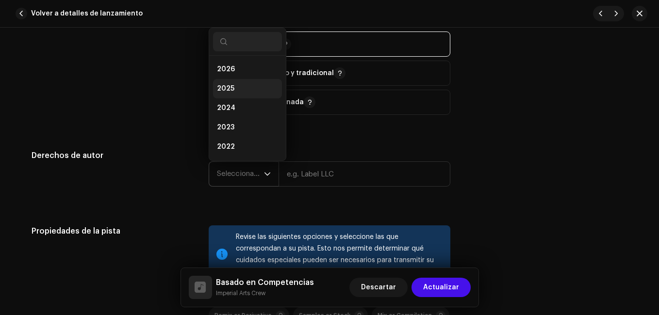
click at [233, 92] on li "2025" at bounding box center [247, 88] width 69 height 19
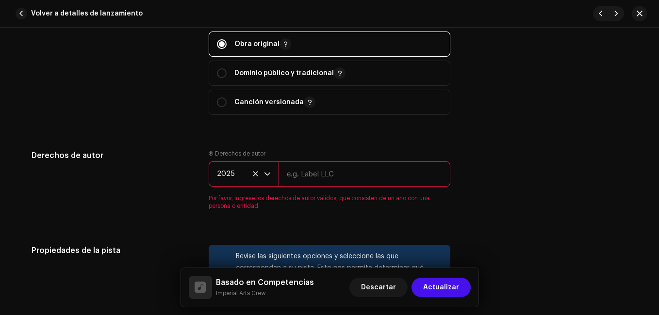
click at [333, 180] on input "text" at bounding box center [364, 173] width 172 height 25
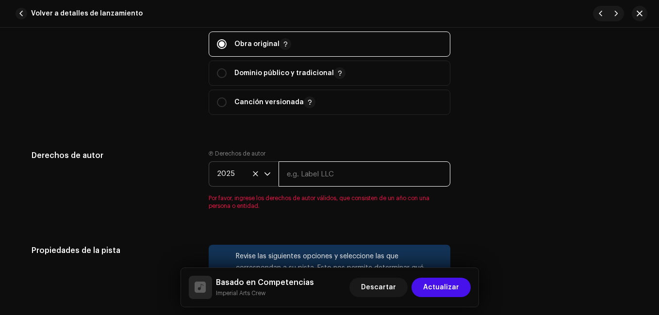
type input "Imperial Arts Crew"
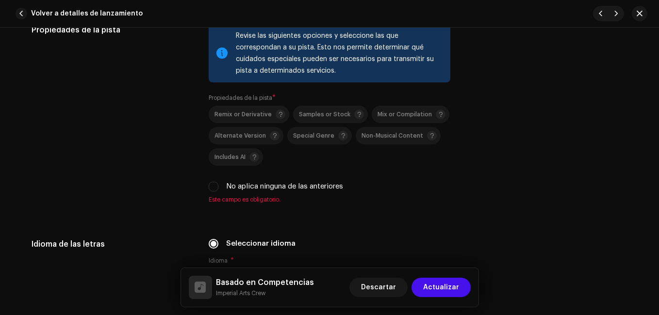
scroll to position [1406, 0]
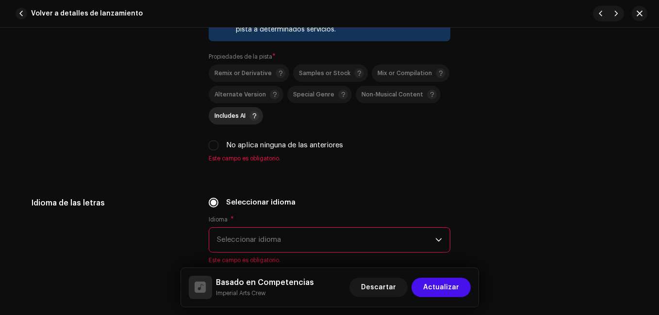
click at [227, 113] on span "Includes AI" at bounding box center [229, 116] width 31 height 6
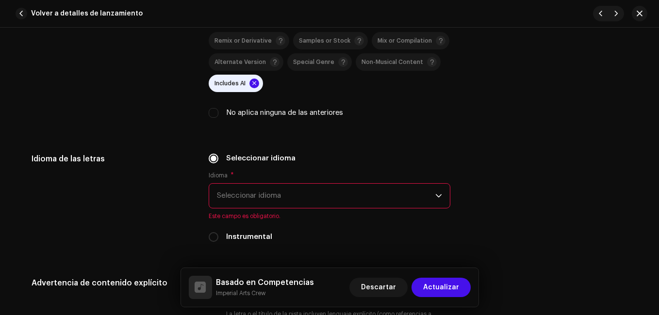
scroll to position [1503, 0]
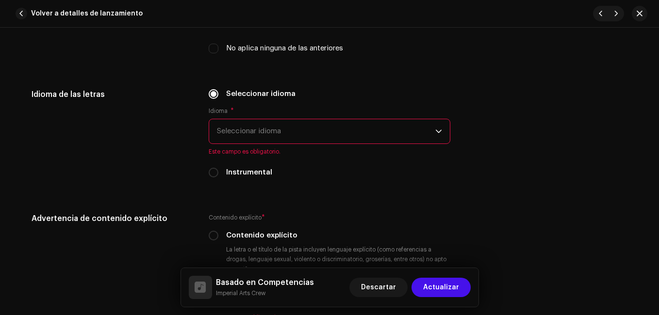
click at [231, 134] on span "Seleccionar idioma" at bounding box center [326, 131] width 218 height 24
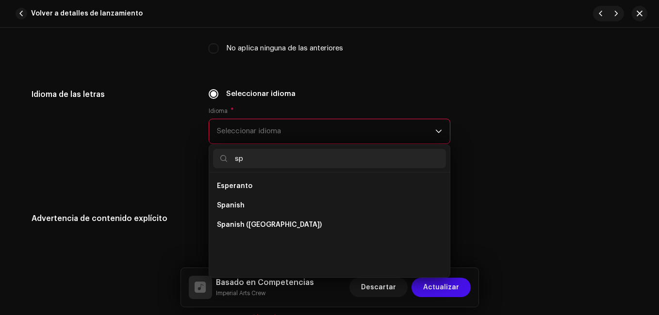
scroll to position [0, 0]
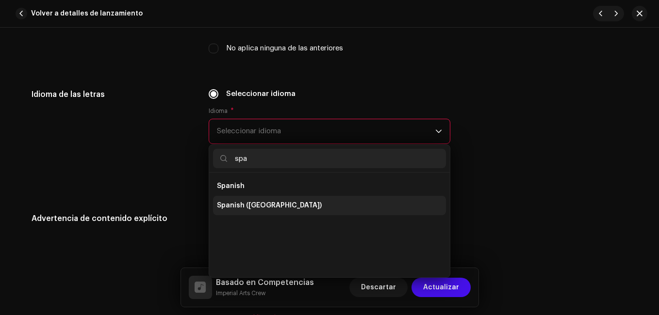
type input "spa"
click at [260, 209] on span "Spanish ([GEOGRAPHIC_DATA])" at bounding box center [269, 206] width 105 height 10
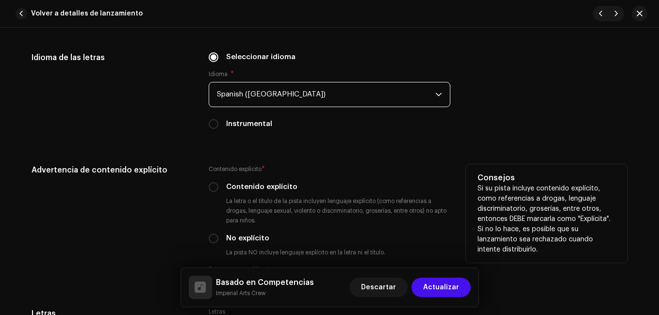
scroll to position [1600, 0]
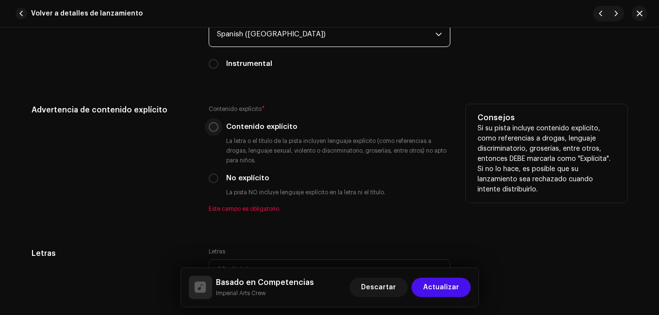
click at [215, 127] on input "Contenido explícito" at bounding box center [214, 127] width 10 height 10
radio input "true"
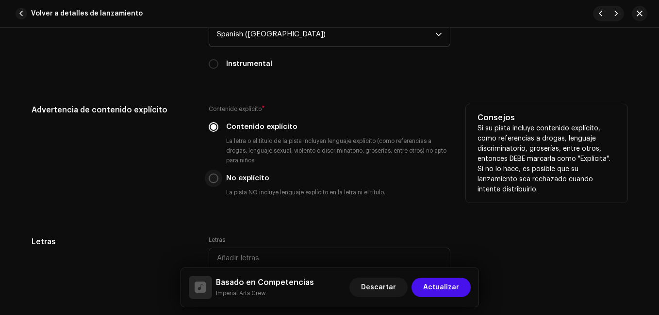
click at [213, 181] on input "No explícito" at bounding box center [214, 179] width 10 height 10
radio input "true"
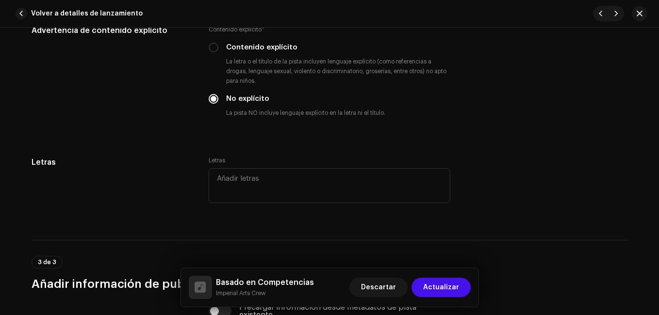
scroll to position [1697, 0]
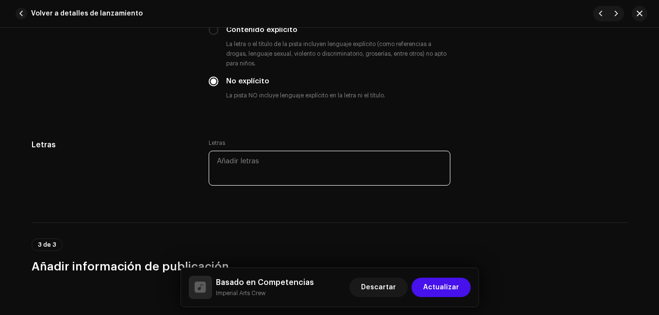
click at [225, 166] on textarea at bounding box center [330, 168] width 242 height 35
paste textarea "Loremi do Sitametconse [Adipi] Elits do eius tem incidid ut labor etd magna, a …"
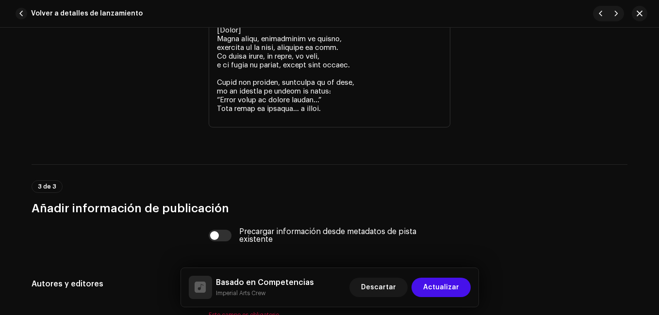
type textarea "Loremi do Sitametconse [Adipi] Elits do eius tem incidid ut labor etd magna, a …"
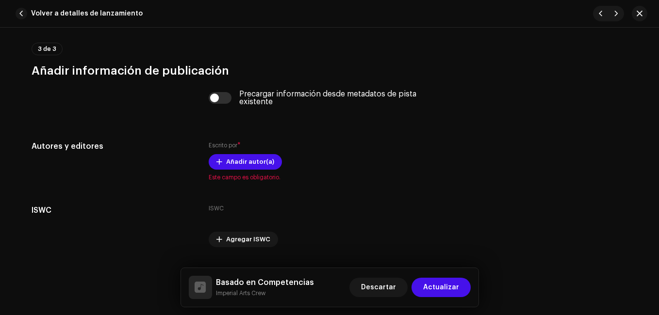
scroll to position [2536, 0]
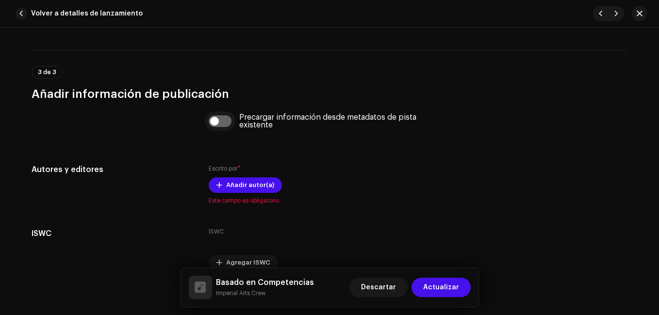
click at [220, 122] on input "checkbox" at bounding box center [220, 121] width 23 height 12
checkbox input "true"
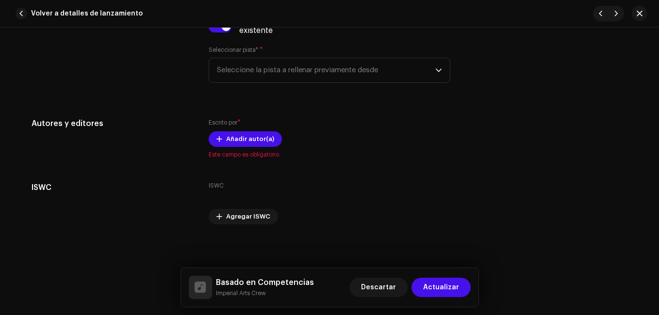
scroll to position [2633, 0]
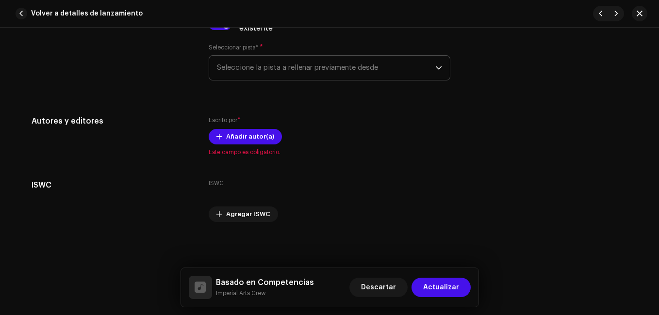
click at [303, 70] on span "Seleccione la pista a rellenar previamente desde" at bounding box center [326, 68] width 218 height 24
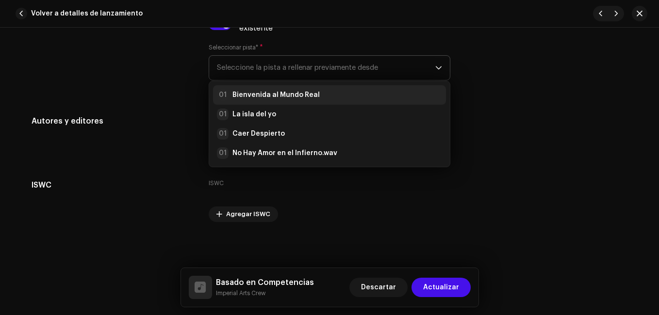
click at [267, 100] on div "01 Bienvenida al Mundo Real" at bounding box center [268, 95] width 103 height 12
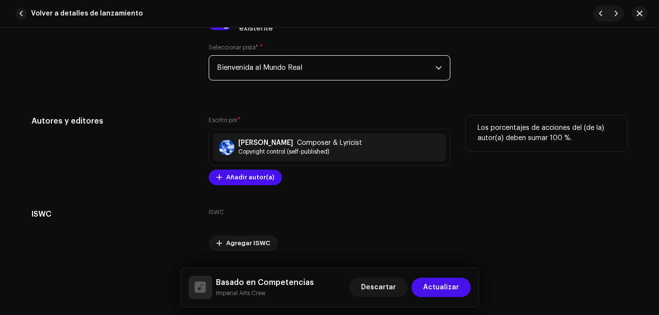
scroll to position [2663, 0]
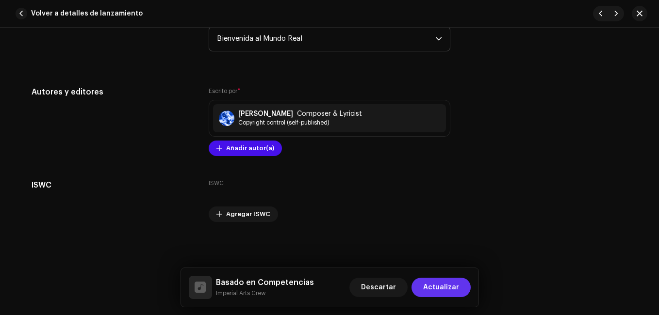
click at [432, 292] on span "Actualizar" at bounding box center [441, 287] width 36 height 19
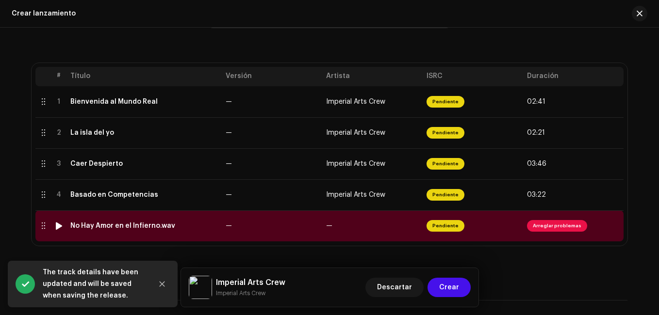
scroll to position [281, 0]
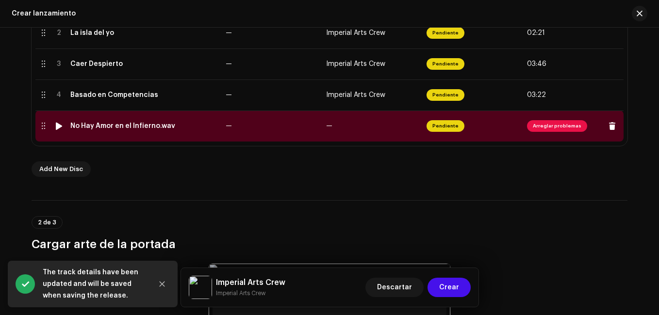
click at [549, 128] on span "Arreglar problemas" at bounding box center [557, 126] width 60 height 12
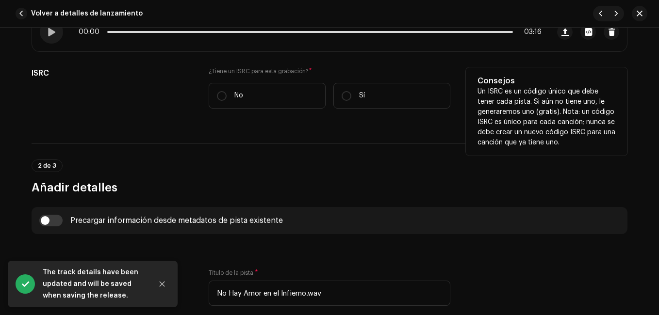
scroll to position [194, 0]
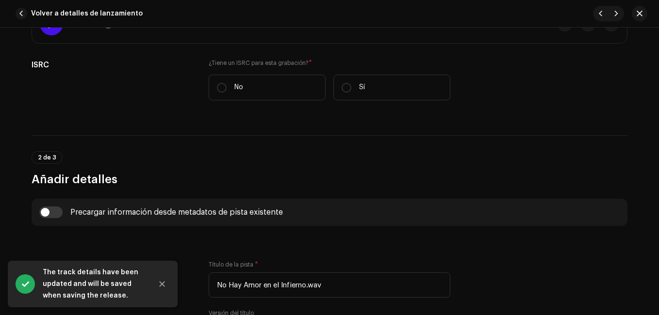
click at [46, 32] on div at bounding box center [51, 23] width 23 height 23
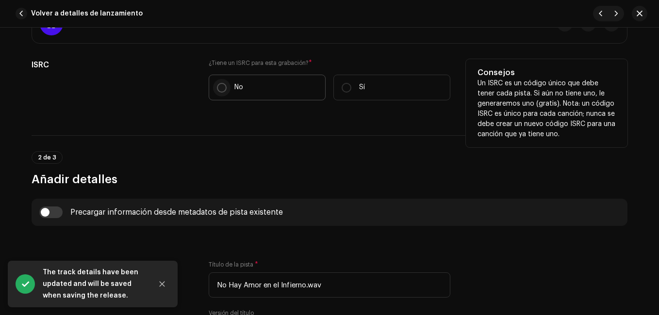
click at [222, 92] on input "No" at bounding box center [222, 88] width 10 height 10
radio input "true"
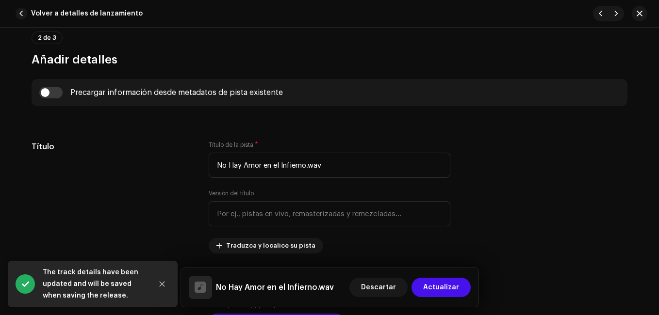
scroll to position [339, 0]
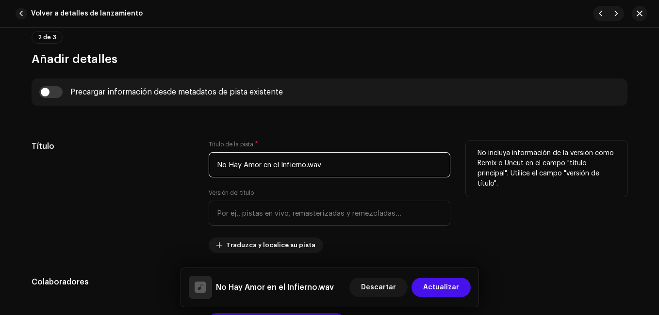
click at [323, 163] on input "No Hay Amor en el Infierno.wav" at bounding box center [330, 164] width 242 height 25
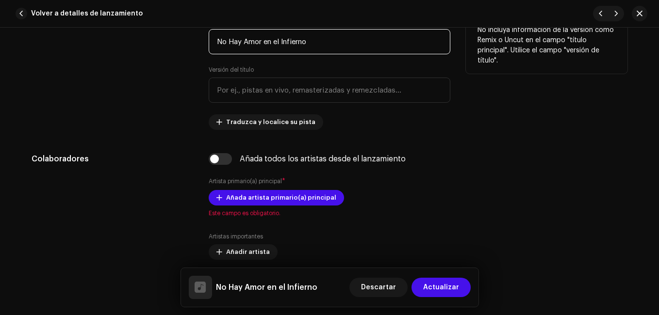
scroll to position [485, 0]
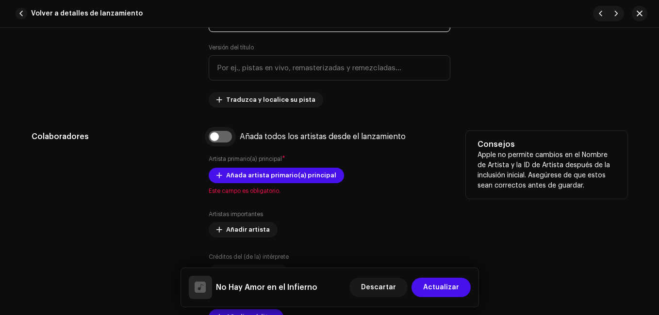
type input "No Hay Amor en el Infierno"
click at [227, 133] on input "checkbox" at bounding box center [220, 137] width 23 height 12
checkbox input "true"
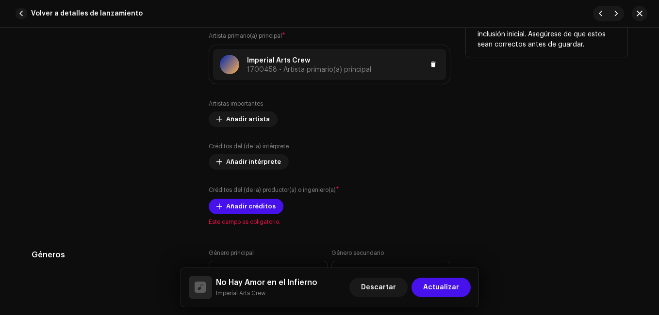
scroll to position [630, 0]
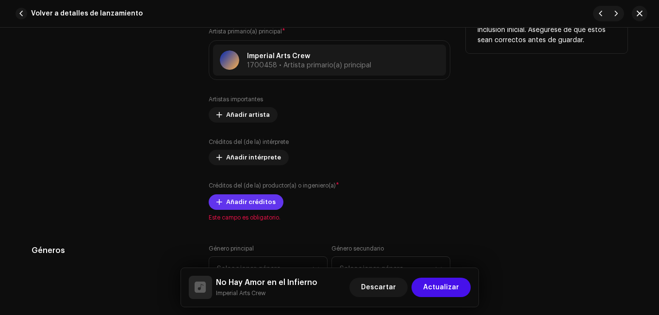
click at [242, 203] on span "Añadir créditos" at bounding box center [250, 202] width 49 height 19
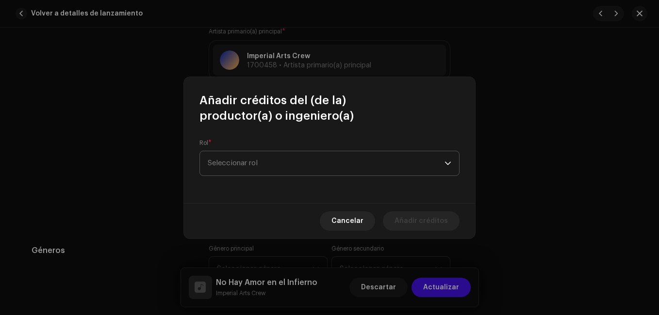
click at [257, 161] on span "Seleccionar rol" at bounding box center [326, 163] width 237 height 24
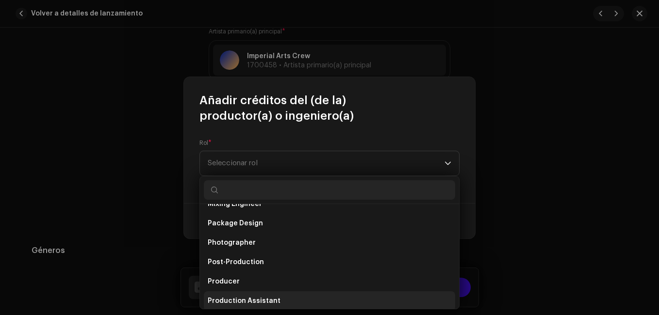
scroll to position [339, 0]
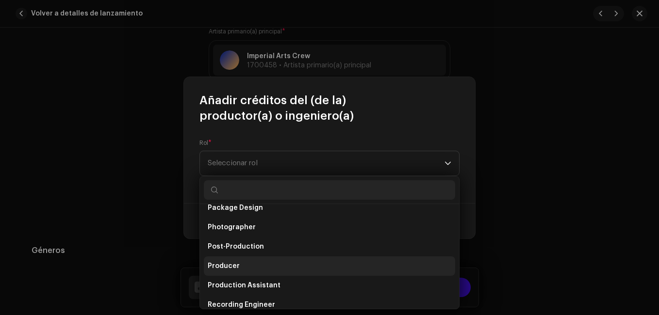
click at [235, 266] on span "Producer" at bounding box center [224, 266] width 32 height 10
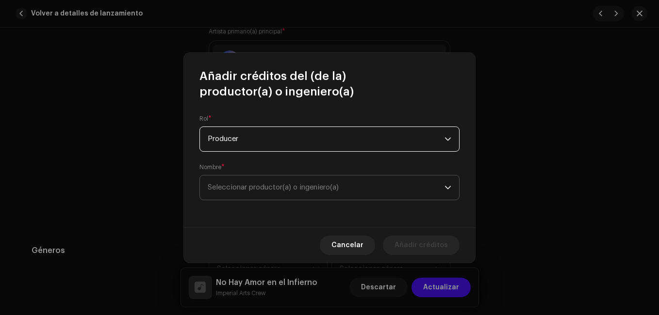
click at [242, 187] on span "Seleccionar productor(a) o ingeniero(a)" at bounding box center [273, 187] width 131 height 7
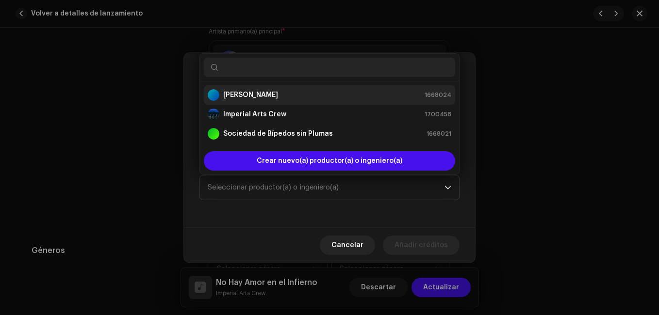
click at [248, 96] on strong "[PERSON_NAME]" at bounding box center [250, 95] width 55 height 10
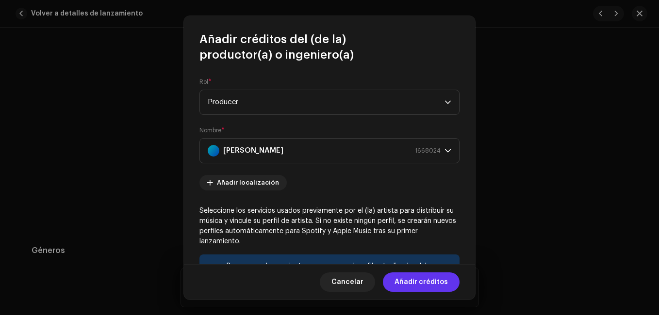
click at [414, 281] on span "Añadir créditos" at bounding box center [420, 282] width 53 height 19
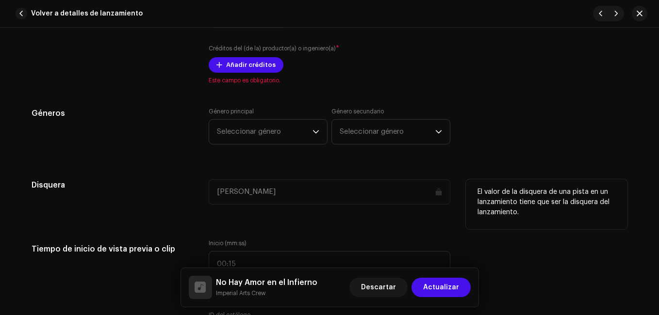
scroll to position [776, 0]
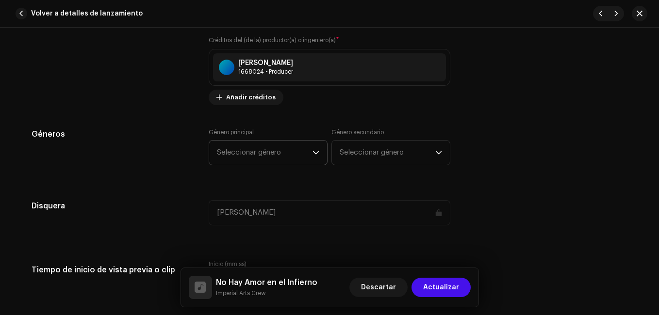
click at [273, 157] on span "Seleccionar género" at bounding box center [265, 153] width 96 height 24
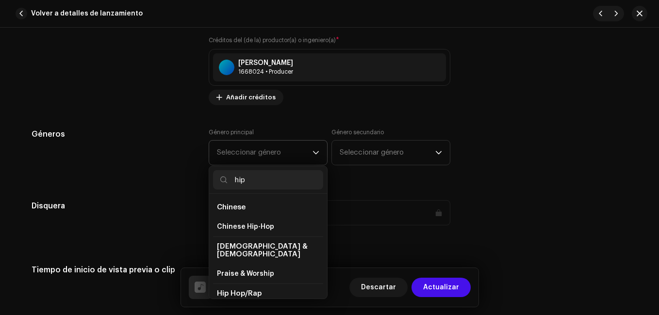
scroll to position [48, 0]
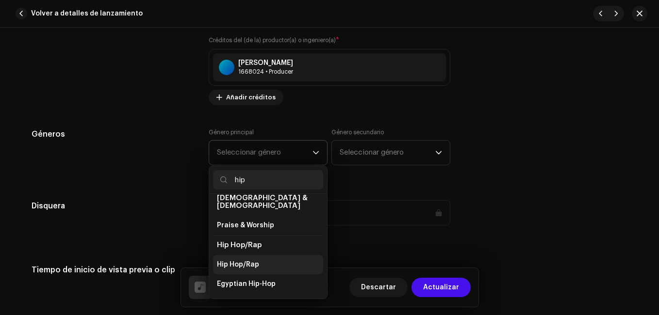
type input "hip"
click at [242, 260] on span "Hip Hop/Rap" at bounding box center [238, 265] width 42 height 10
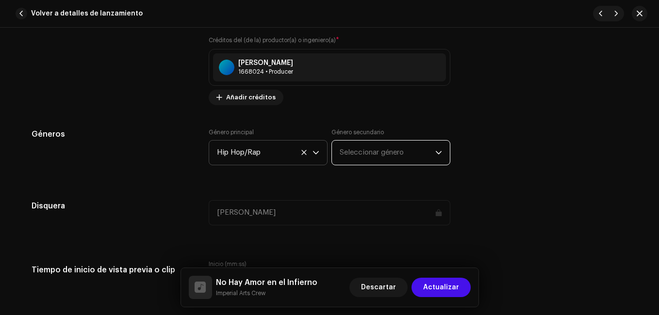
click at [389, 154] on span "Seleccionar género" at bounding box center [387, 153] width 96 height 24
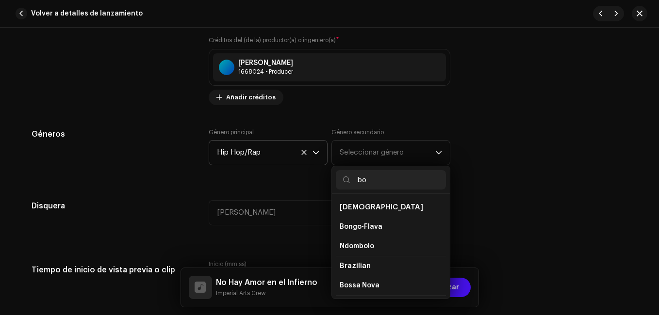
type input "b"
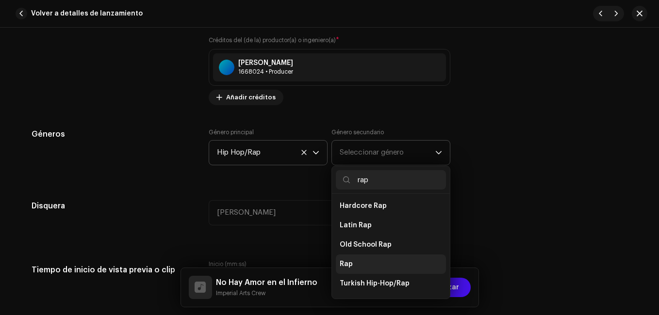
scroll to position [97, 0]
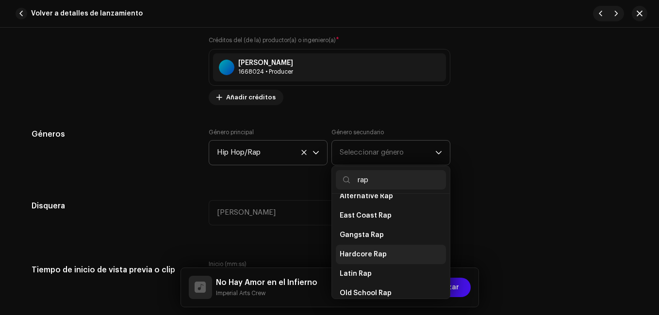
type input "rap"
click at [378, 250] on span "Hardcore Rap" at bounding box center [362, 255] width 47 height 10
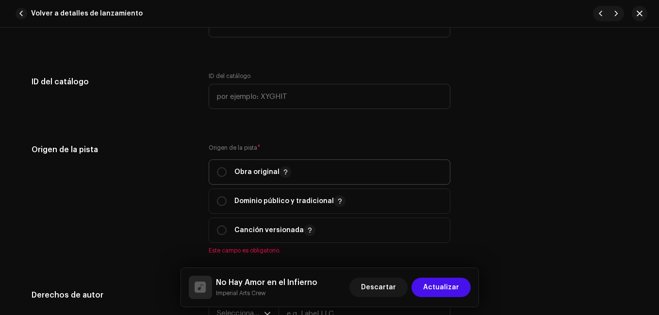
scroll to position [1115, 0]
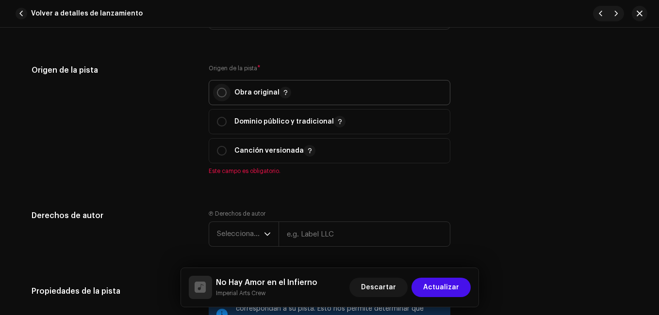
click at [217, 90] on input "radio" at bounding box center [222, 93] width 10 height 10
radio input "true"
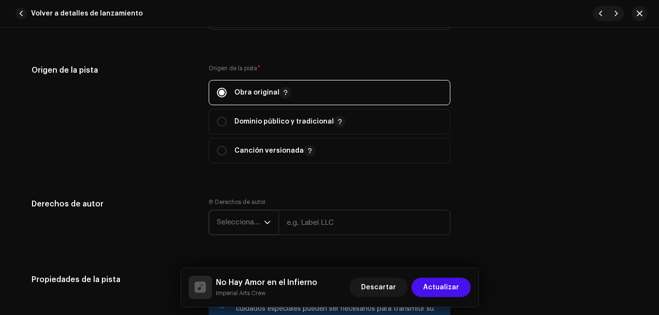
click at [246, 216] on span "Seleccionar año" at bounding box center [240, 222] width 47 height 24
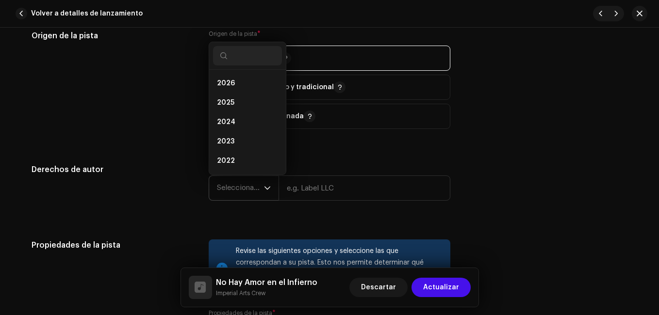
scroll to position [1164, 0]
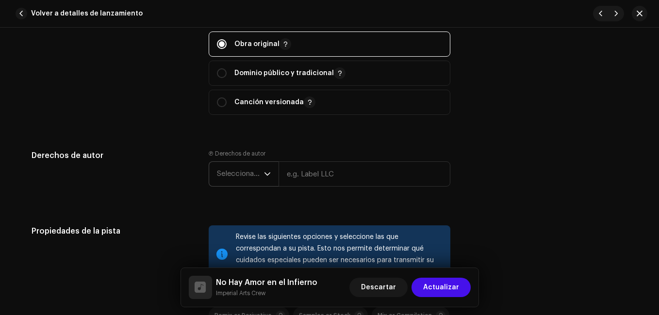
click at [264, 170] on div "dropdown trigger" at bounding box center [267, 174] width 7 height 24
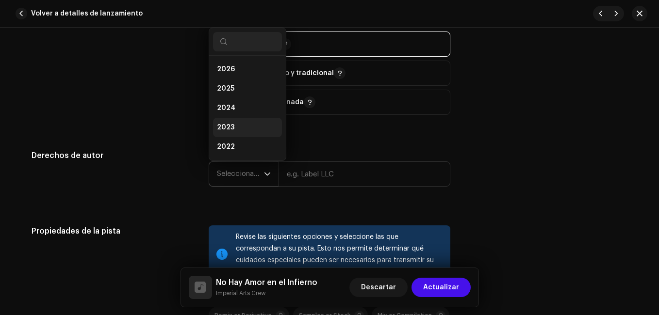
scroll to position [16, 0]
click at [237, 69] on li "2025" at bounding box center [247, 73] width 69 height 19
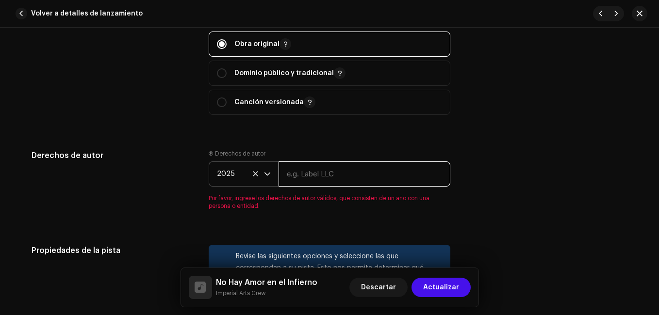
click at [330, 177] on input "text" at bounding box center [364, 173] width 172 height 25
type input "Imperial Arts Crew"
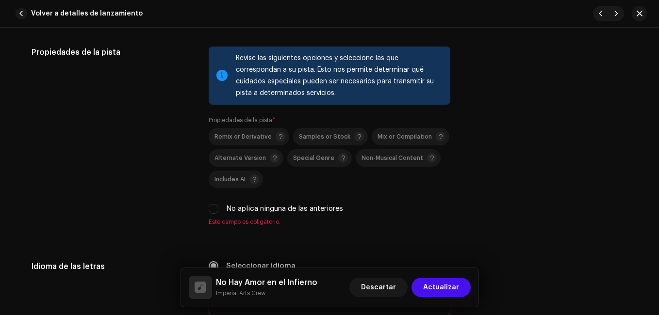
scroll to position [1358, 0]
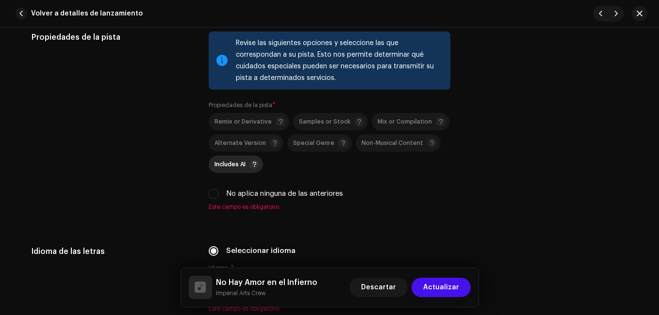
click at [228, 170] on p-togglebutton "Includes AI" at bounding box center [236, 164] width 54 height 17
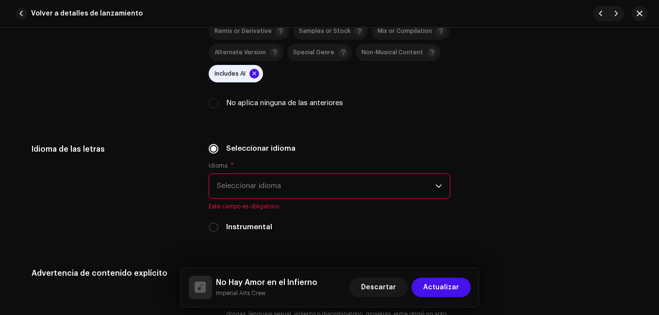
scroll to position [1455, 0]
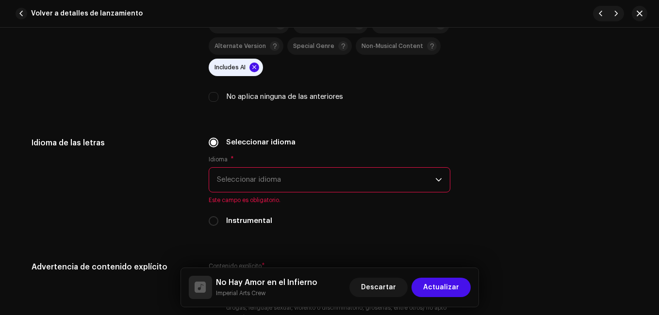
click at [251, 181] on span "Seleccionar idioma" at bounding box center [326, 180] width 218 height 24
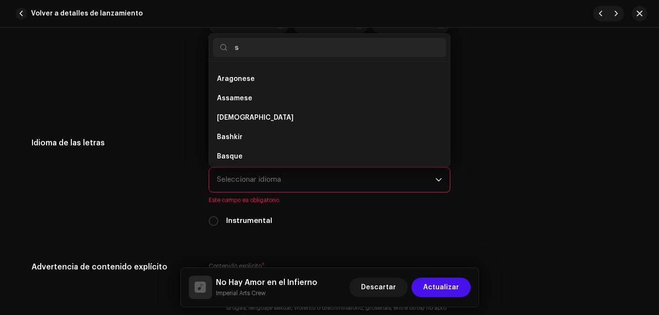
scroll to position [0, 0]
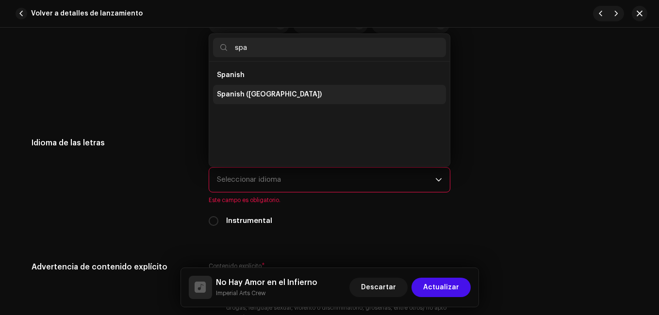
type input "spa"
click at [274, 100] on li "Spanish ([GEOGRAPHIC_DATA])" at bounding box center [329, 94] width 233 height 19
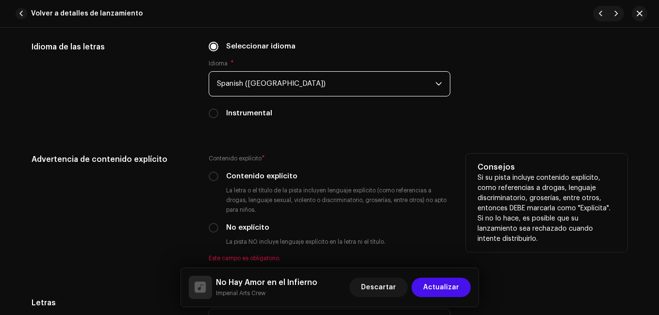
scroll to position [1552, 0]
click at [213, 173] on input "Contenido explícito" at bounding box center [214, 176] width 10 height 10
radio input "true"
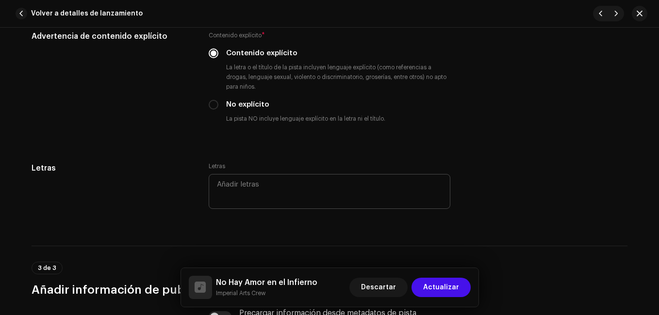
scroll to position [1697, 0]
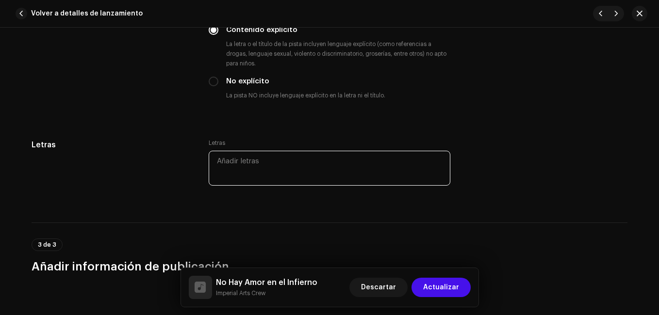
click at [263, 176] on textarea at bounding box center [330, 168] width 242 height 35
paste textarea "¡Lo ips dolo si am consecte! 1:53 Adipi (elitsed, doe tempo): In ut laboreet do…"
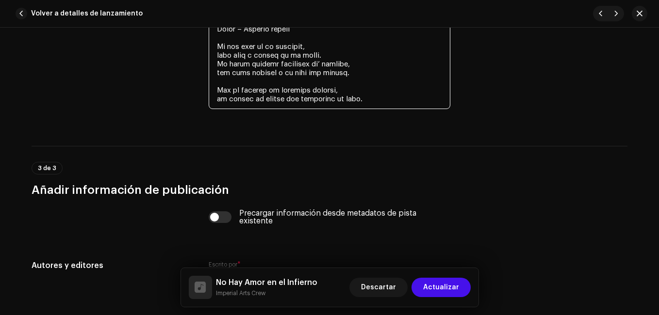
scroll to position [2454, 0]
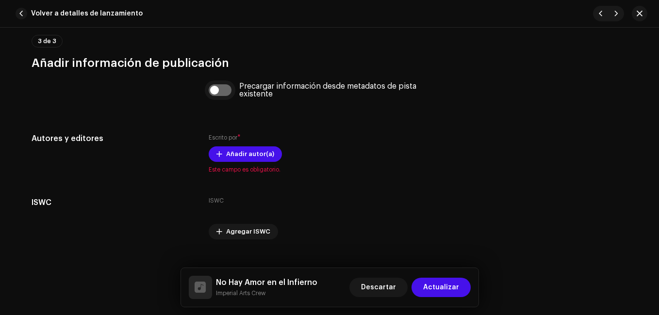
type textarea "¡Lo ips dolo si am consecte! 1:53 Adipi (elitsed, doe tempo): In ut laboreet do…"
click at [212, 86] on input "checkbox" at bounding box center [220, 90] width 23 height 12
checkbox input "true"
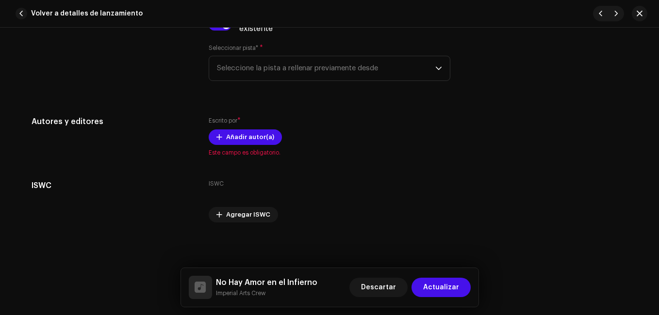
scroll to position [2520, 0]
click at [274, 67] on span "Seleccione la pista a rellenar previamente desde" at bounding box center [326, 68] width 218 height 24
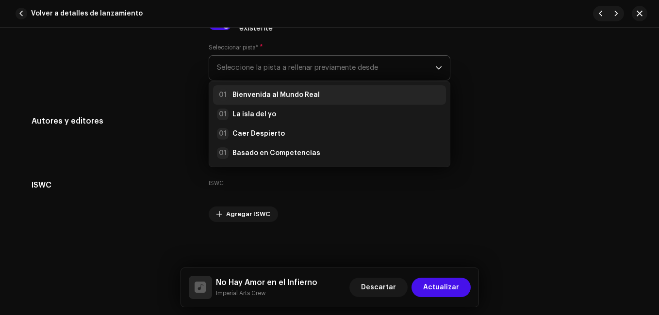
click at [273, 87] on li "01 Bienvenida al Mundo Real" at bounding box center [329, 94] width 233 height 19
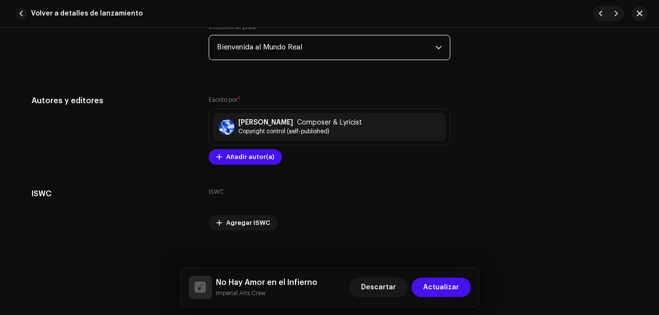
scroll to position [2549, 0]
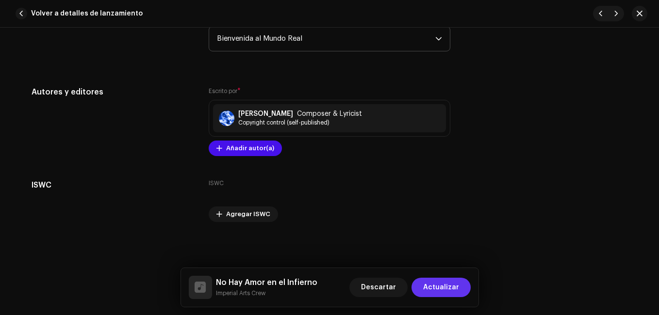
click at [459, 286] on button "Actualizar" at bounding box center [440, 287] width 59 height 19
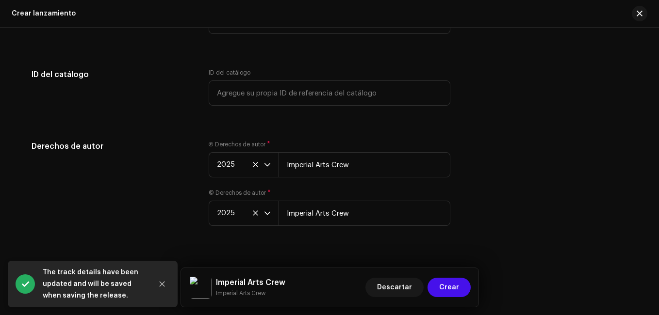
scroll to position [1687, 0]
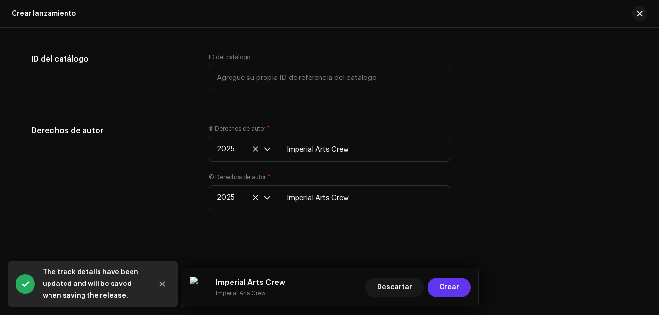
click at [441, 287] on span "Crear" at bounding box center [449, 287] width 20 height 19
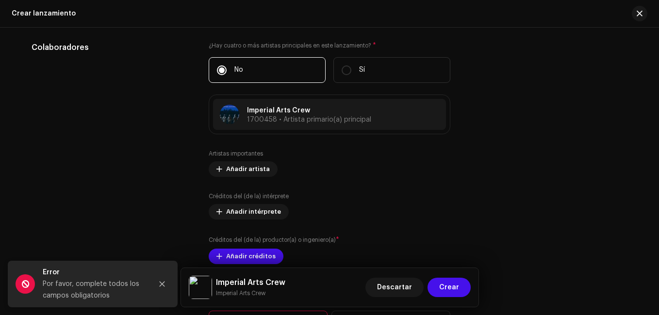
scroll to position [1323, 0]
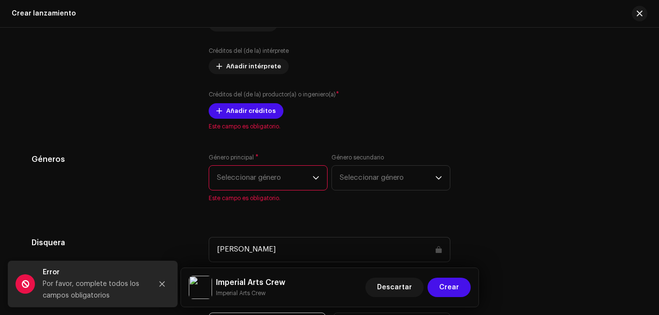
click at [260, 178] on span "Seleccionar género" at bounding box center [265, 178] width 96 height 24
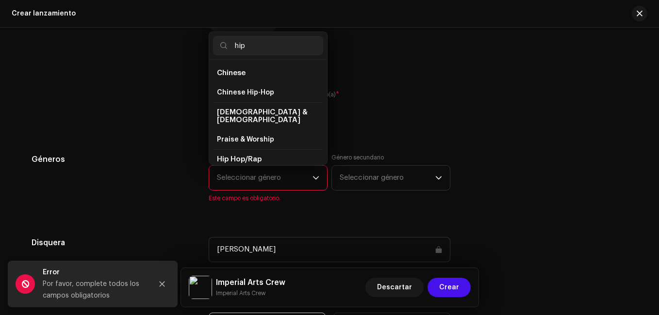
type input "hip"
click at [259, 152] on li "Hip Hop/Rap" at bounding box center [268, 159] width 110 height 20
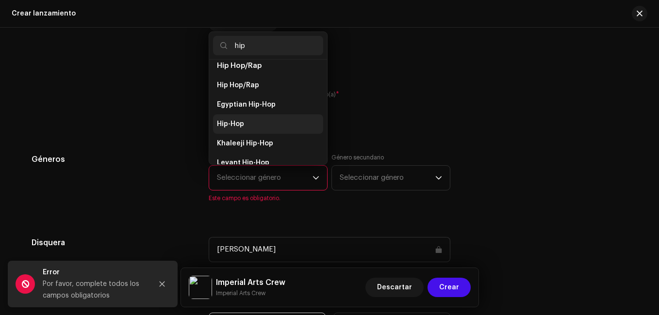
scroll to position [101, 0]
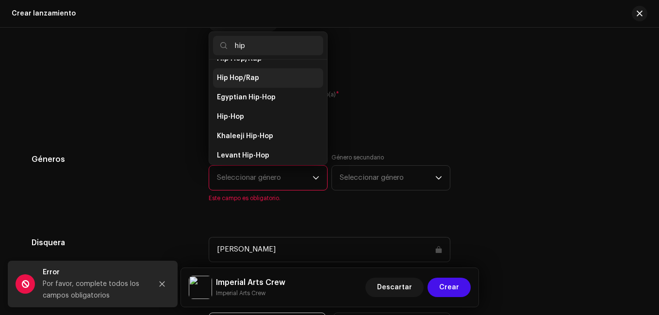
click at [245, 73] on span "Hip Hop/Rap" at bounding box center [238, 78] width 42 height 10
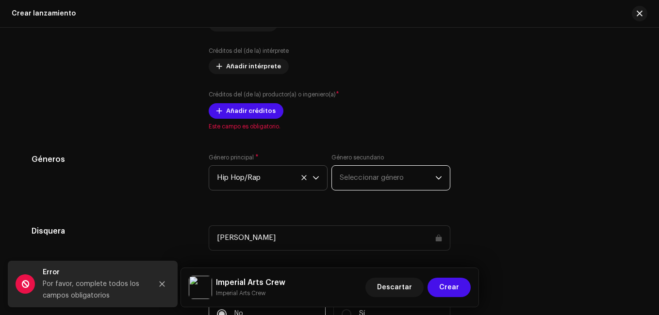
click at [387, 175] on span "Seleccionar género" at bounding box center [387, 178] width 96 height 24
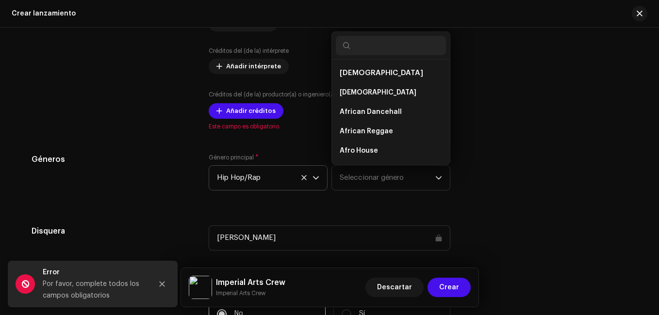
click at [524, 158] on div "Géneros Género principal * Hip Hop/Rap Género secundario Seleccionar género Afr…" at bounding box center [330, 178] width 596 height 48
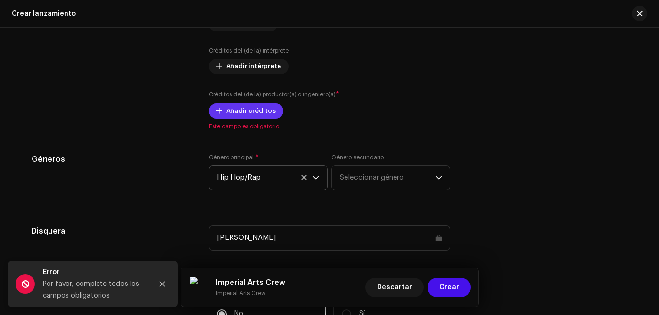
click at [259, 112] on span "Añadir créditos" at bounding box center [250, 110] width 49 height 19
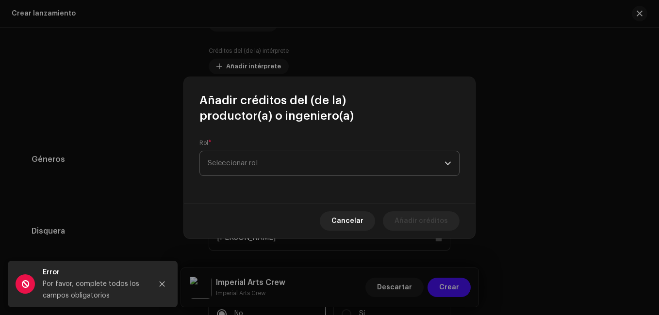
click at [262, 159] on span "Seleccionar rol" at bounding box center [326, 163] width 237 height 24
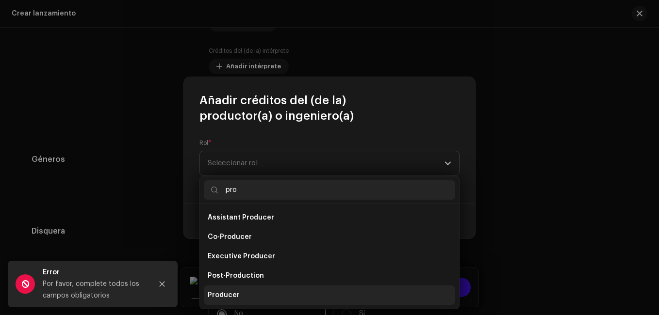
type input "pro"
click at [233, 291] on span "Producer" at bounding box center [224, 296] width 32 height 10
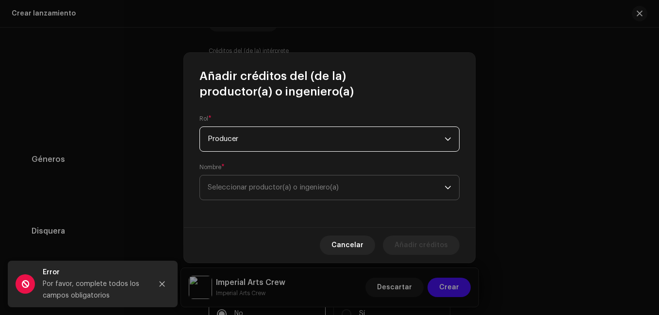
click at [230, 194] on span "Seleccionar productor(a) o ingeniero(a)" at bounding box center [326, 188] width 237 height 24
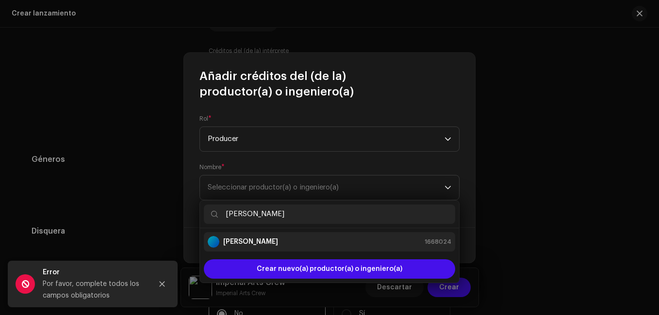
type input "[PERSON_NAME]"
click at [255, 240] on strong "[PERSON_NAME]" at bounding box center [250, 242] width 55 height 10
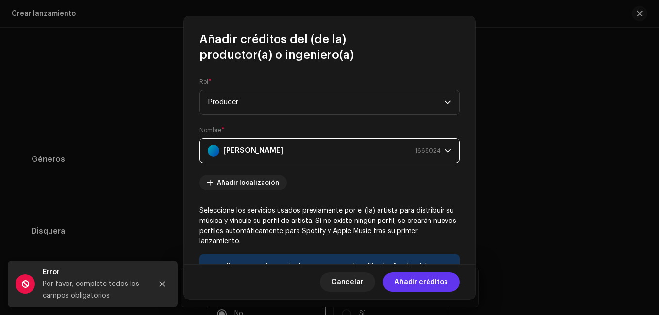
click at [422, 280] on span "Añadir créditos" at bounding box center [420, 282] width 53 height 19
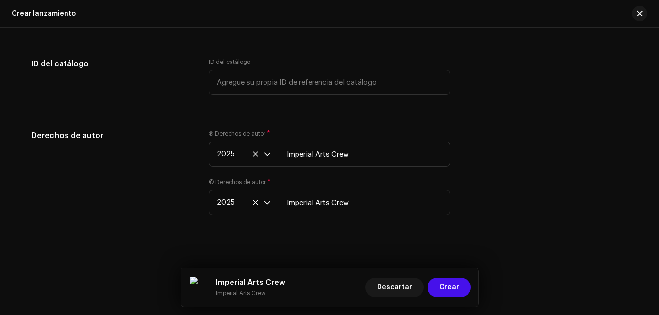
scroll to position [1728, 0]
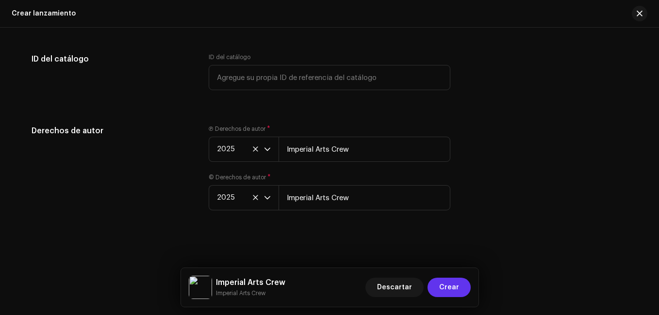
click at [454, 283] on span "Crear" at bounding box center [449, 287] width 20 height 19
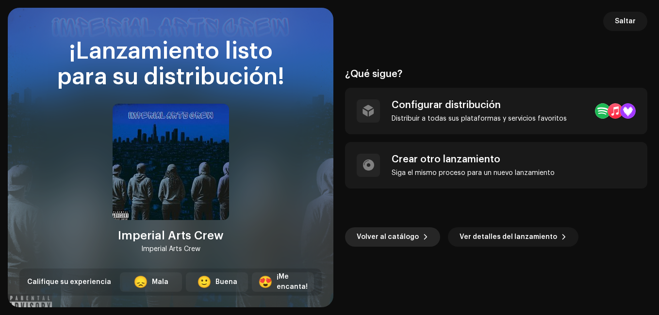
click at [399, 242] on span "Volver al catálogo" at bounding box center [387, 236] width 62 height 19
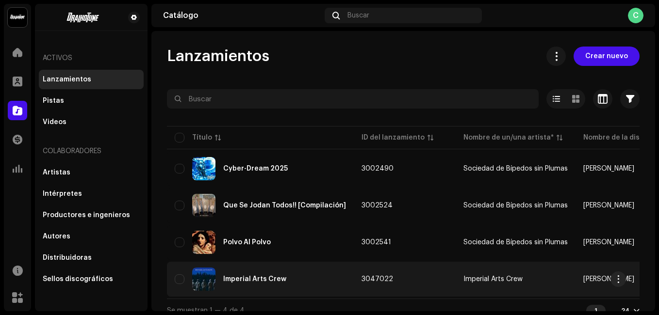
click at [249, 284] on div "Imperial Arts Crew" at bounding box center [260, 279] width 171 height 23
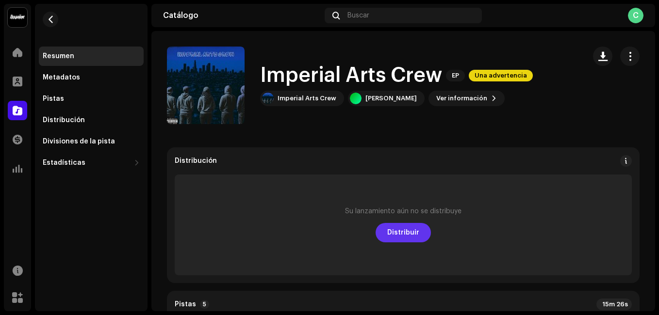
click at [396, 230] on span "Distribuir" at bounding box center [403, 232] width 32 height 19
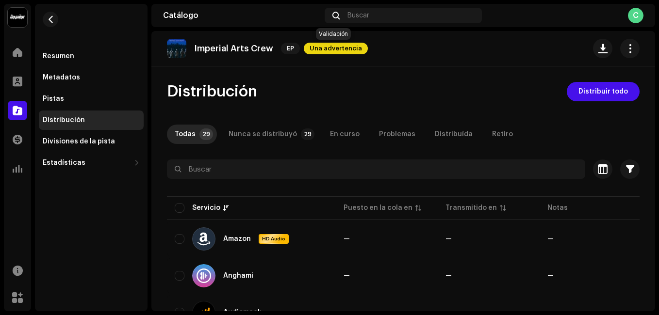
click at [345, 48] on span "Una advertencia" at bounding box center [336, 49] width 64 height 12
click at [482, 93] on div "Advertencias Por favor, revise estas advertencias para ver si necesita arreglar…" at bounding box center [329, 157] width 659 height 315
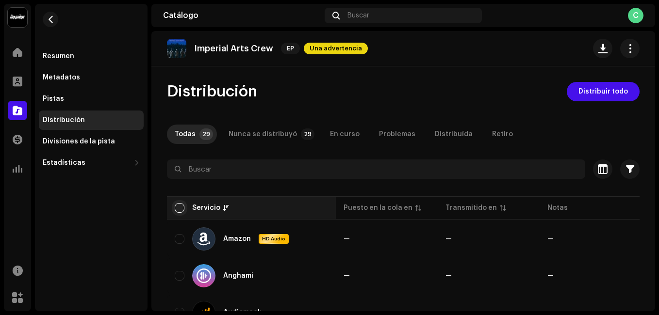
click at [177, 209] on input "checkbox" at bounding box center [180, 208] width 10 height 10
checkbox input "true"
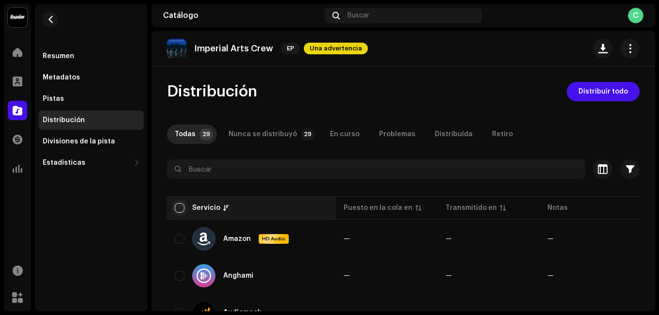
checkbox input "true"
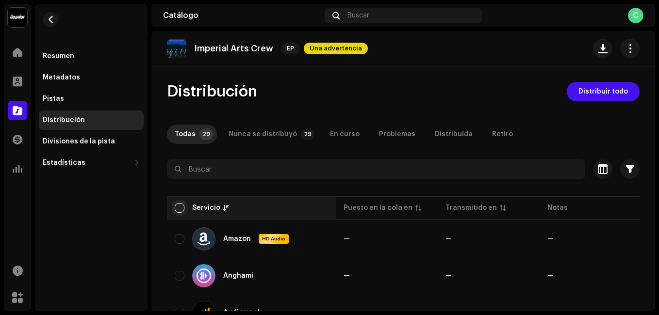
checkbox input "true"
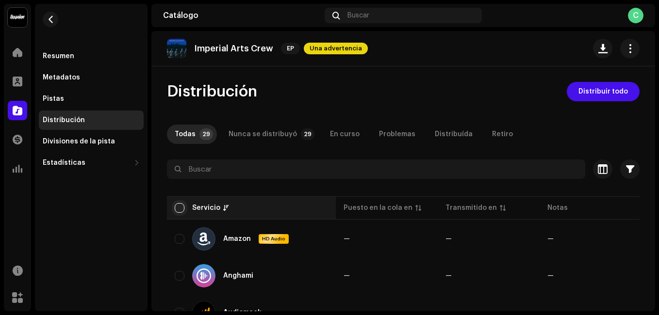
checkbox input "true"
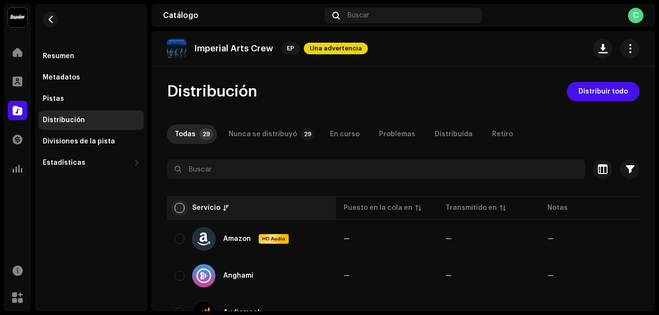
checkbox input "true"
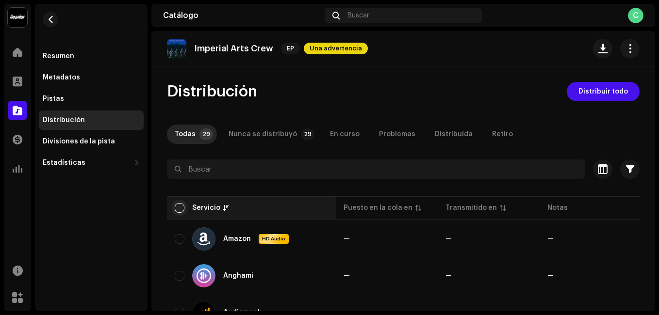
checkbox input "true"
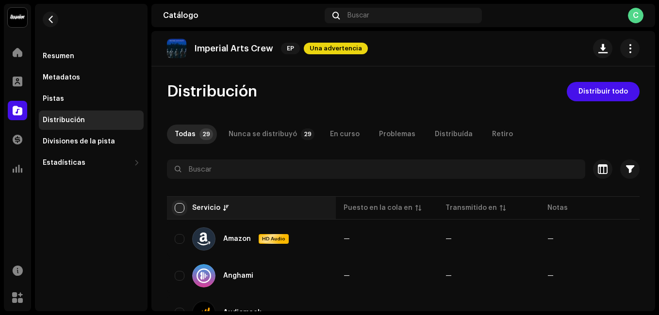
checkbox input "true"
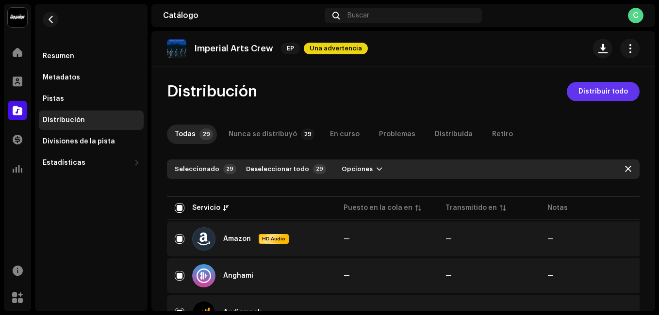
click at [572, 88] on button "Distribuir todo" at bounding box center [602, 91] width 73 height 19
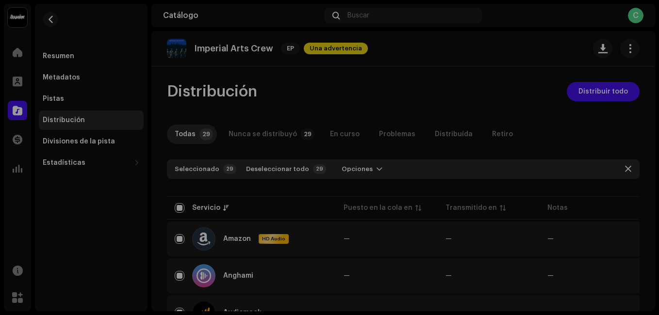
click at [506, 119] on div "Errores y advertencias Error Advertencias 1 Por favor, revise estas advertencia…" at bounding box center [329, 157] width 659 height 315
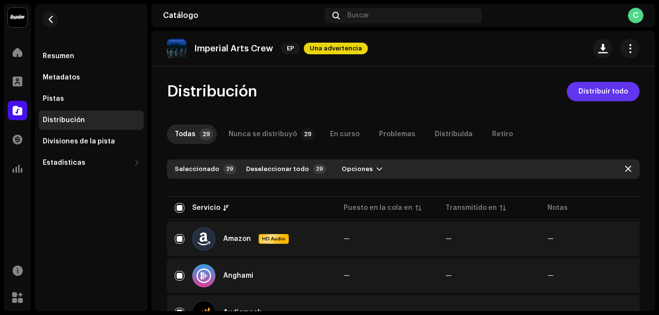
click at [578, 95] on span "Distribuir todo" at bounding box center [602, 91] width 49 height 19
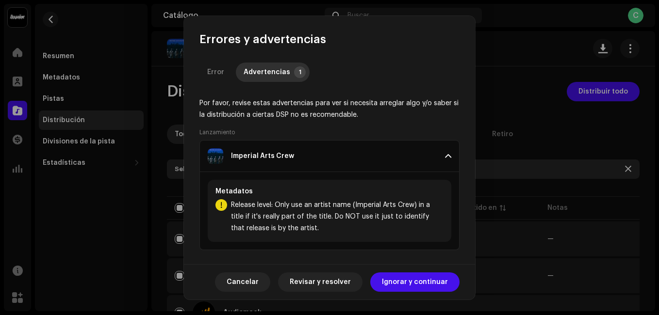
scroll to position [1, 0]
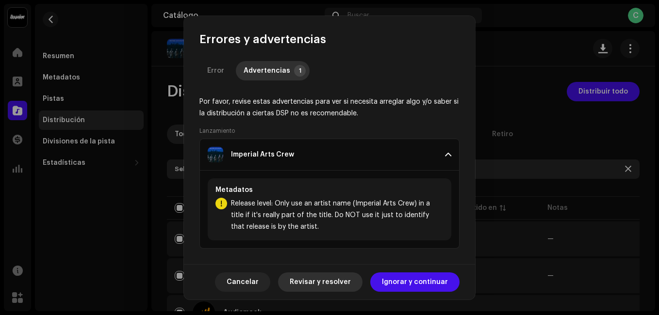
click at [338, 282] on span "Revisar y resolver" at bounding box center [320, 282] width 61 height 19
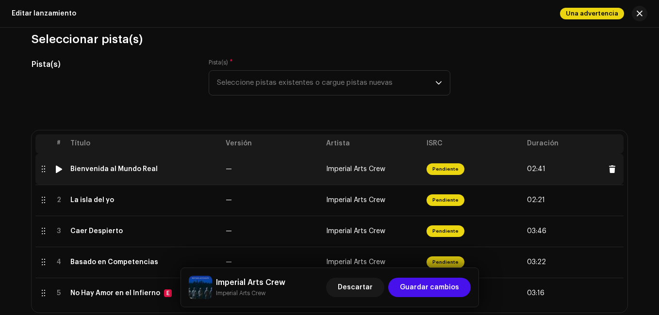
scroll to position [48, 0]
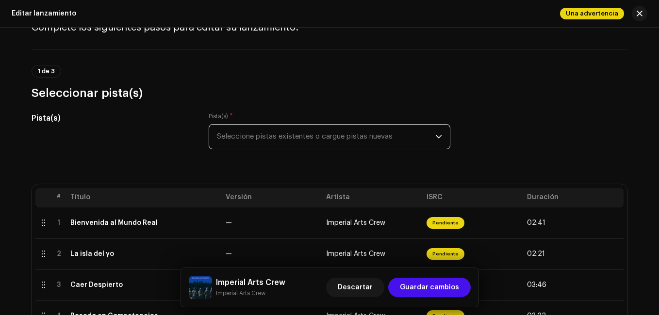
click at [274, 133] on span "Seleccione pistas existentes o cargue pistas nuevas" at bounding box center [326, 137] width 218 height 24
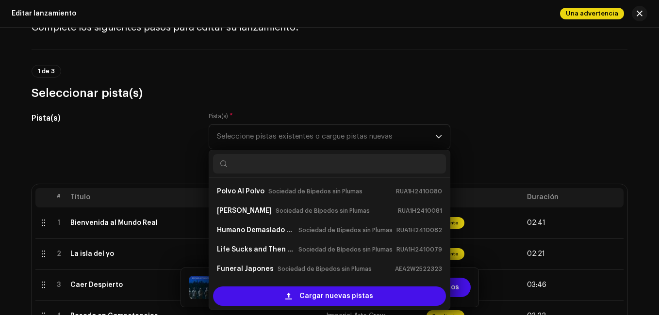
click at [112, 154] on div "Pista(s)" at bounding box center [112, 137] width 161 height 48
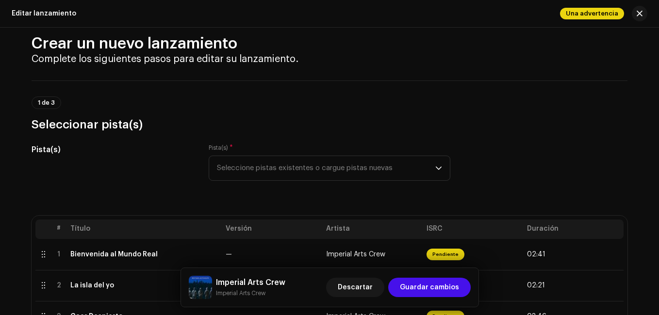
scroll to position [0, 0]
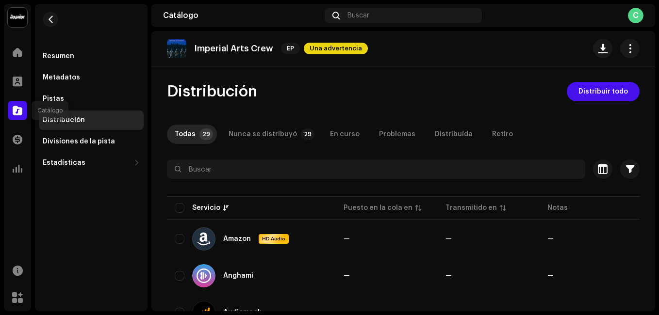
click at [16, 107] on span at bounding box center [18, 111] width 10 height 8
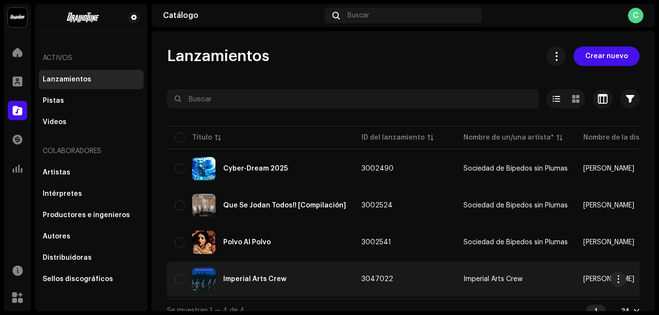
click at [246, 283] on div "Imperial Arts Crew" at bounding box center [260, 279] width 171 height 23
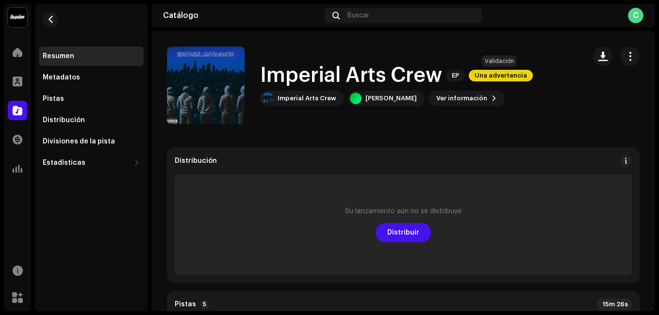
click at [515, 79] on span "Una advertencia" at bounding box center [500, 76] width 64 height 12
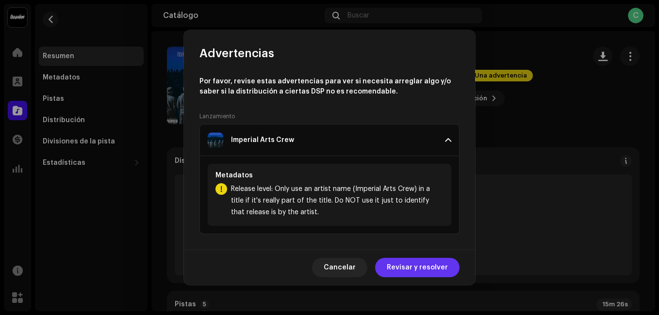
click at [409, 263] on span "Revisar y resolver" at bounding box center [417, 267] width 61 height 19
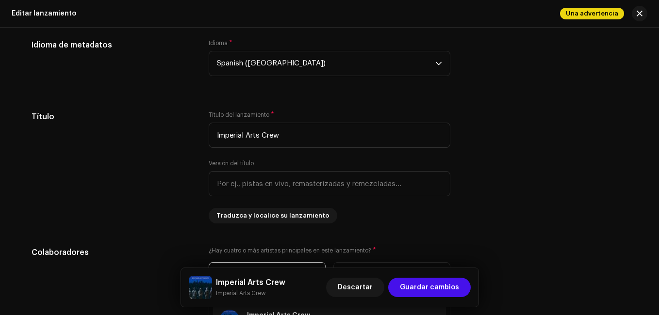
scroll to position [970, 0]
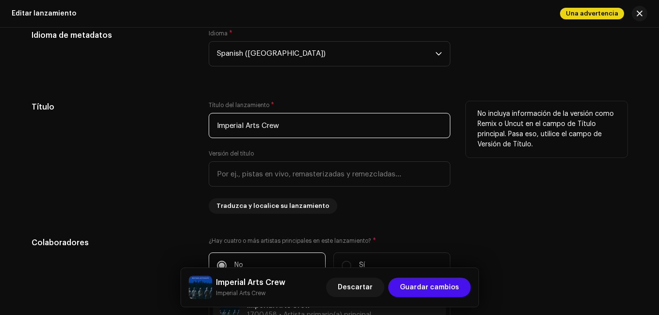
click at [242, 127] on input "Imperial Arts Crew" at bounding box center [330, 125] width 242 height 25
type input "B"
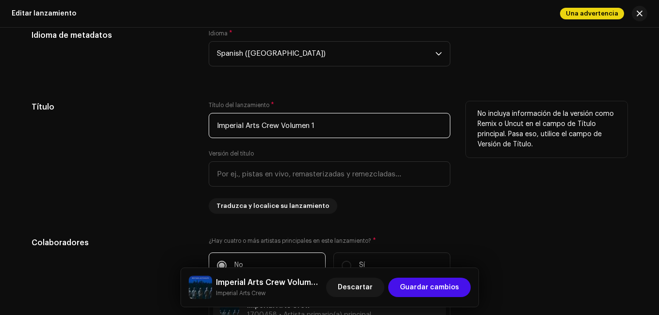
click at [280, 125] on input "Imperial Arts Crew Volumen 1" at bounding box center [330, 125] width 242 height 25
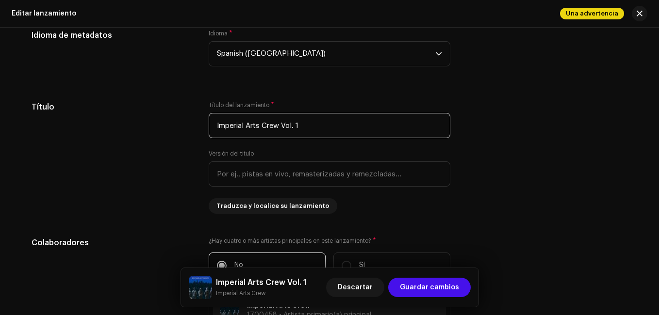
type input "Imperial Arts Crew Vol. 1"
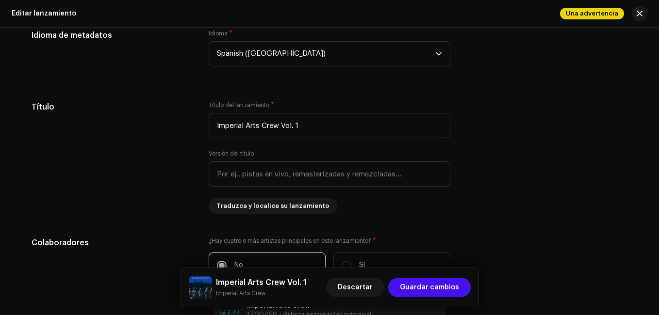
click at [437, 285] on span "Guardar cambios" at bounding box center [429, 287] width 59 height 19
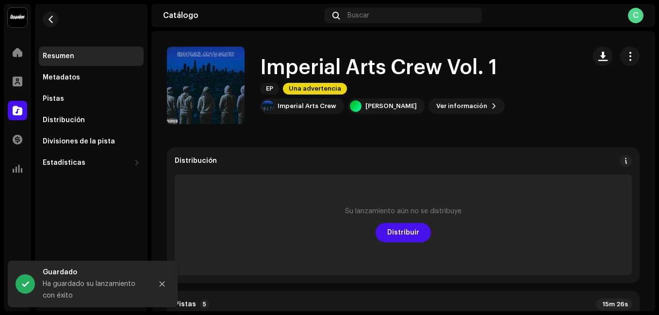
click at [399, 246] on div "Su lanzamiento aún no se distribuye Distribuir" at bounding box center [403, 225] width 457 height 101
click at [403, 224] on span "Distribuir" at bounding box center [403, 232] width 32 height 19
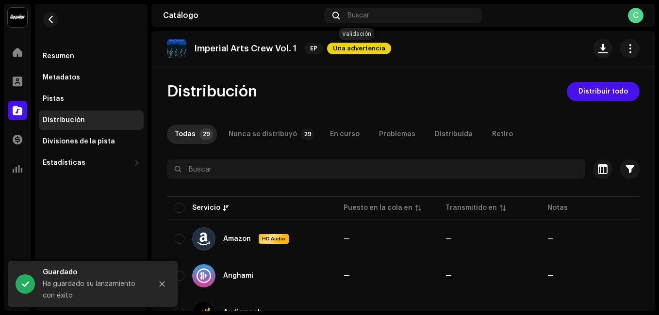
click at [376, 49] on span "Una advertencia" at bounding box center [359, 49] width 64 height 12
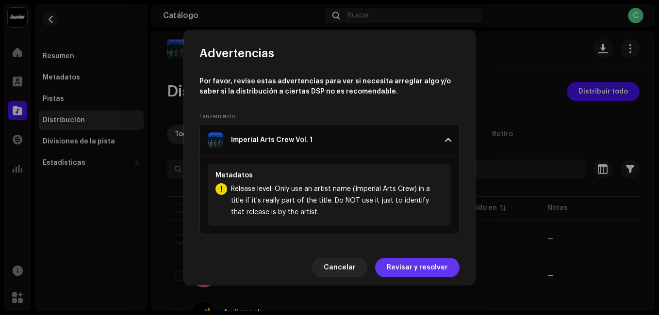
click at [419, 261] on span "Revisar y resolver" at bounding box center [417, 267] width 61 height 19
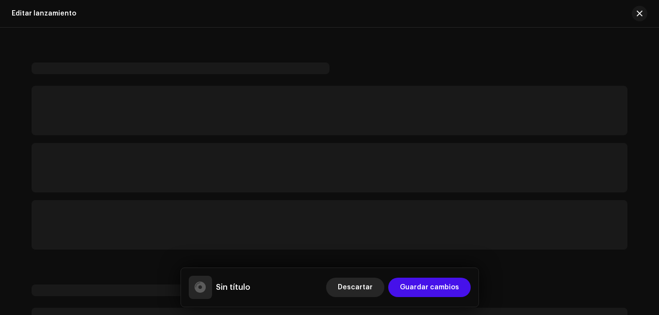
click at [363, 290] on span "Descartar" at bounding box center [355, 287] width 35 height 19
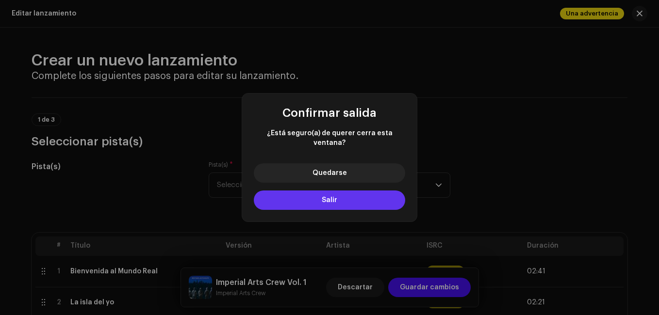
click at [365, 196] on button "Salir" at bounding box center [329, 200] width 151 height 19
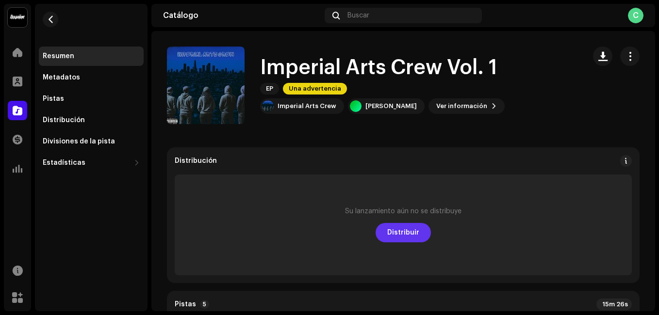
click at [420, 227] on button "Distribuir" at bounding box center [402, 232] width 55 height 19
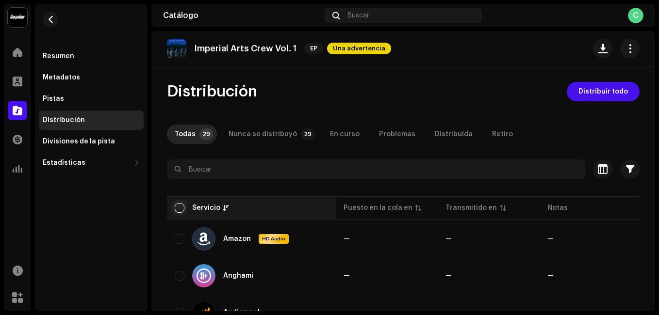
click at [181, 210] on input "checkbox" at bounding box center [180, 208] width 10 height 10
checkbox input "true"
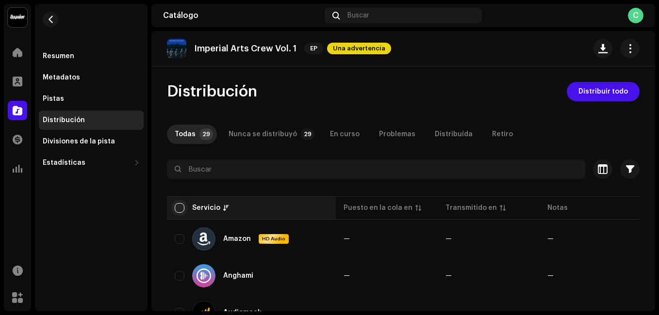
checkbox input "true"
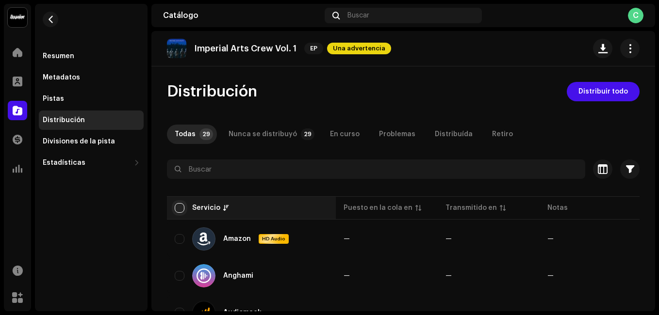
checkbox input "true"
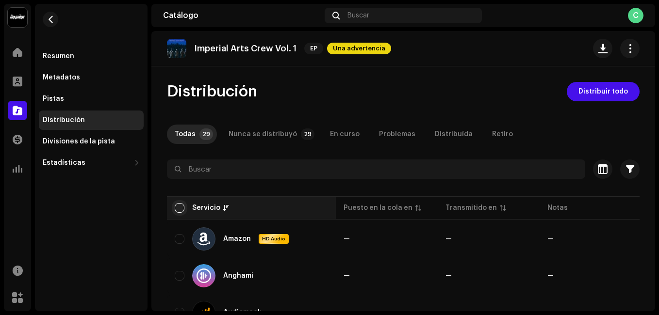
checkbox input "true"
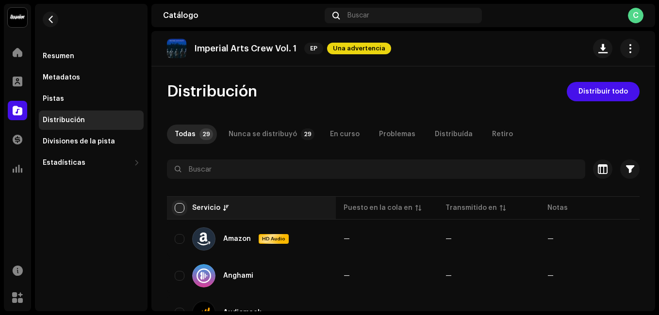
checkbox input "true"
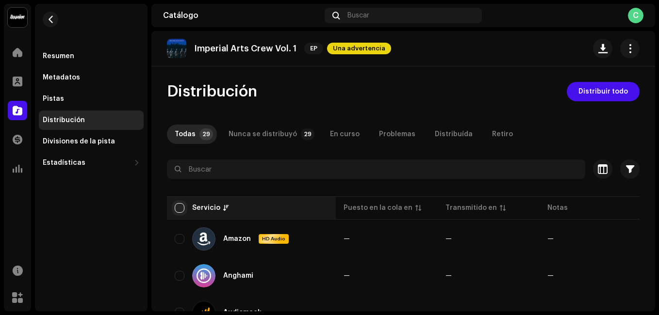
checkbox input "true"
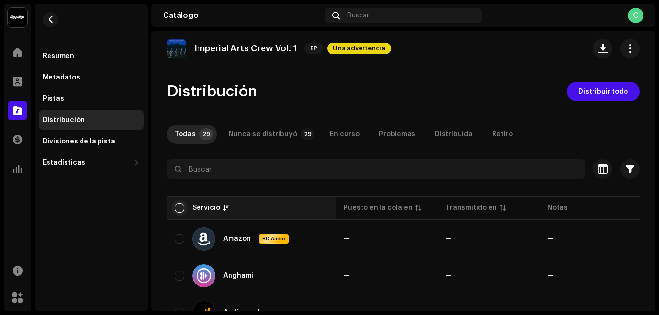
checkbox input "true"
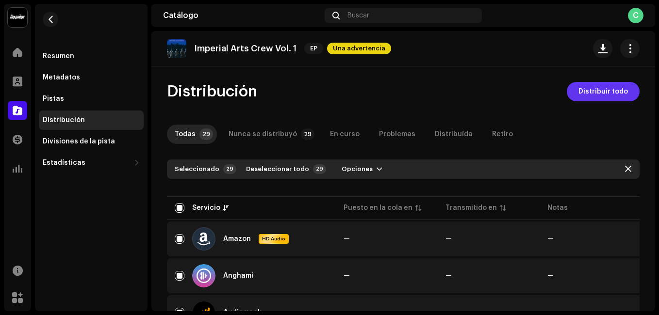
click at [597, 85] on span "Distribuir todo" at bounding box center [602, 91] width 49 height 19
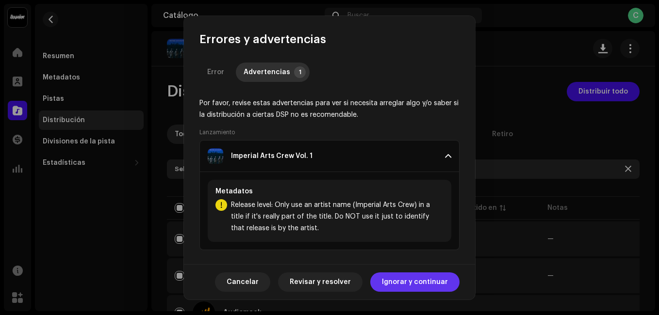
click at [412, 281] on span "Ignorar y continuar" at bounding box center [415, 282] width 66 height 19
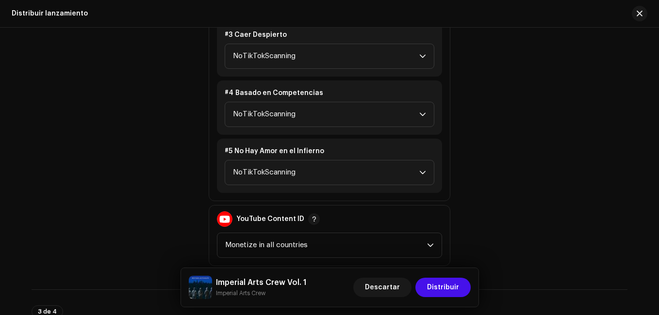
scroll to position [1067, 0]
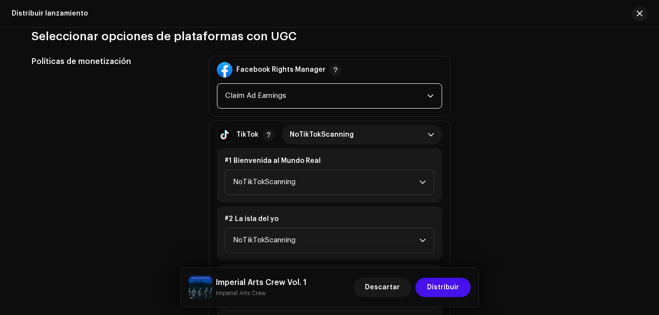
click at [385, 97] on span "Claim Ad Earnings" at bounding box center [326, 96] width 202 height 24
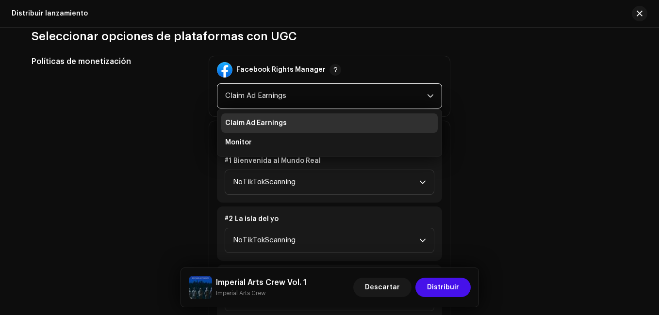
click at [385, 97] on span "Claim Ad Earnings" at bounding box center [326, 96] width 202 height 24
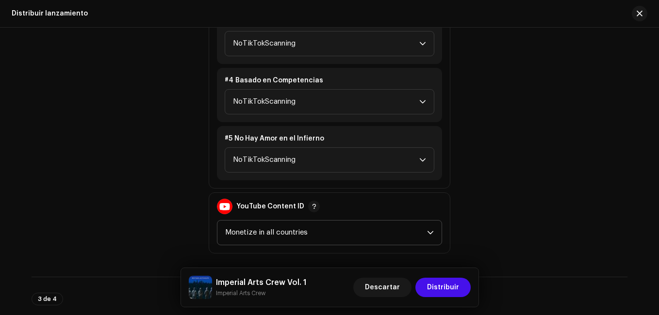
scroll to position [1358, 0]
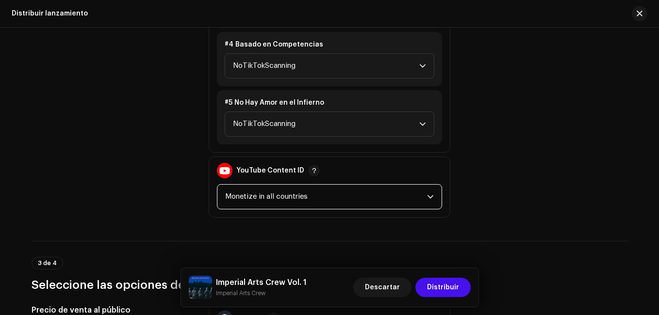
click at [414, 195] on span "Monetize in all countries" at bounding box center [326, 197] width 202 height 24
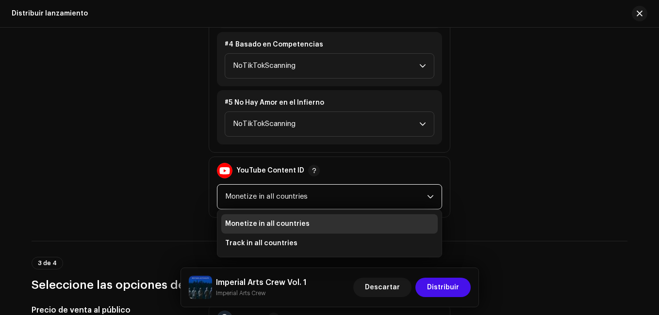
click at [414, 195] on span "Monetize in all countries" at bounding box center [326, 197] width 202 height 24
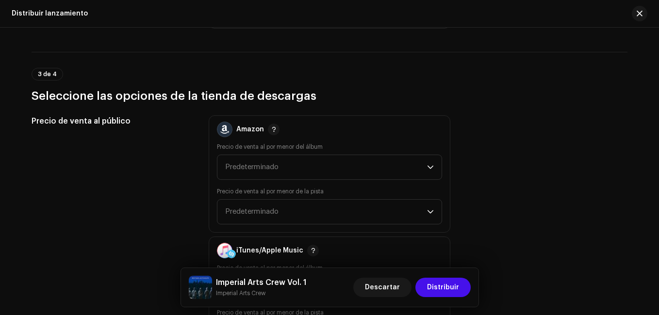
scroll to position [1552, 0]
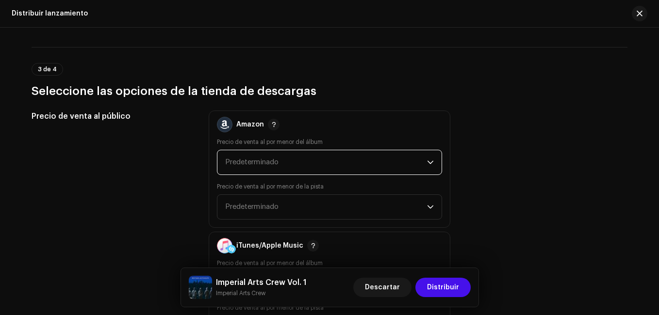
click at [309, 163] on span "Predeterminado" at bounding box center [326, 162] width 202 height 24
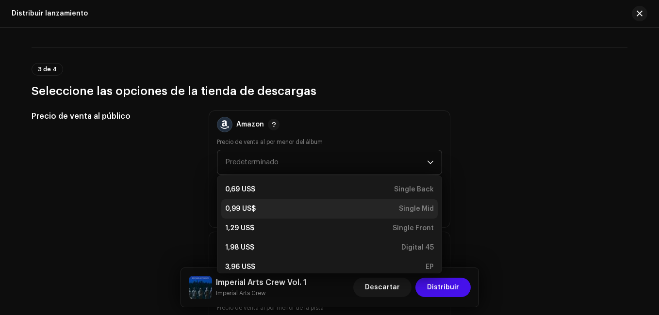
click at [246, 203] on li "0,99 US$ Single Mid" at bounding box center [329, 208] width 216 height 19
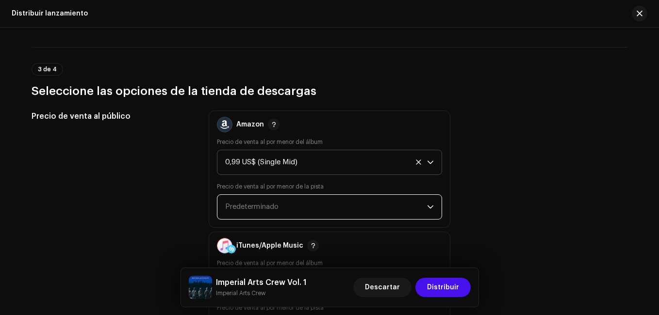
click at [261, 199] on span "Predeterminado" at bounding box center [326, 207] width 202 height 24
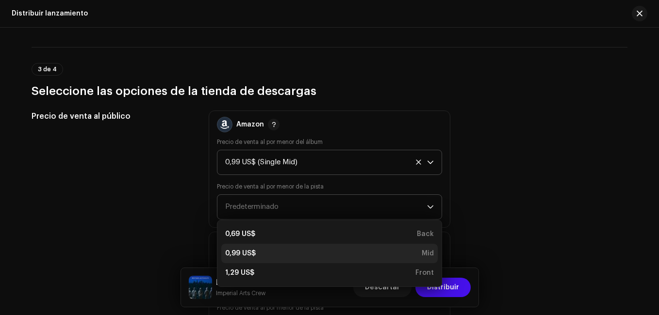
click at [232, 252] on div "0,99 US$" at bounding box center [240, 254] width 31 height 10
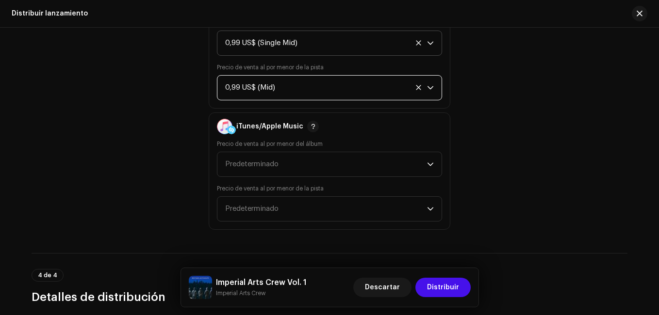
scroll to position [1746, 0]
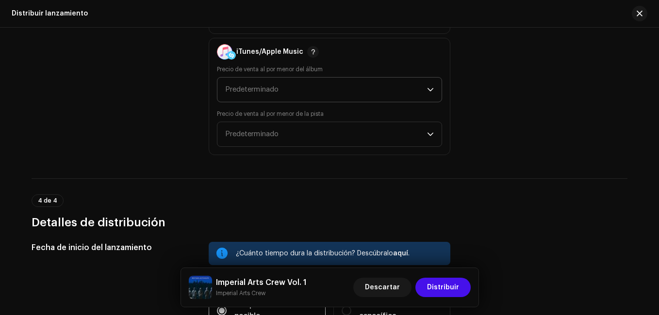
click at [282, 92] on span "Predeterminado" at bounding box center [326, 90] width 202 height 24
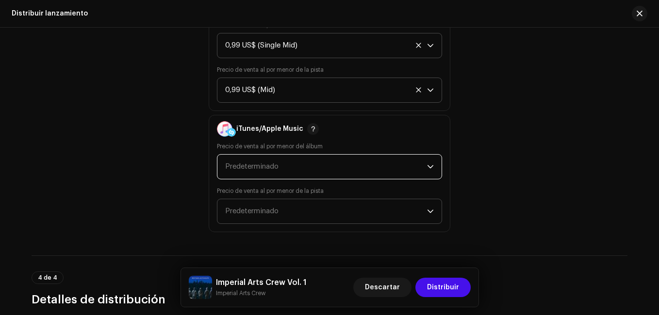
scroll to position [1697, 0]
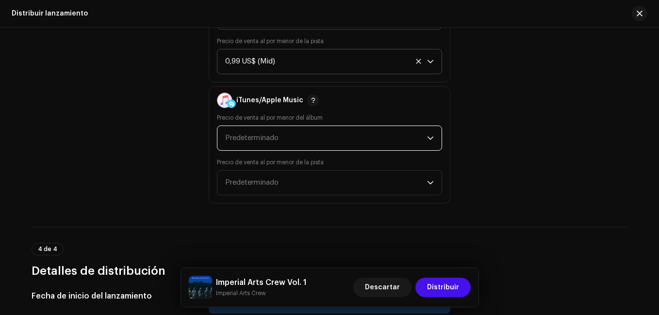
click at [262, 139] on span "Predeterminado" at bounding box center [251, 137] width 53 height 7
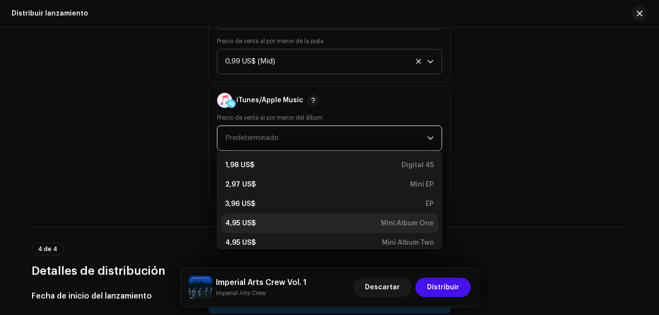
click at [239, 216] on li "4,95 US$ Mini Album One" at bounding box center [329, 223] width 216 height 19
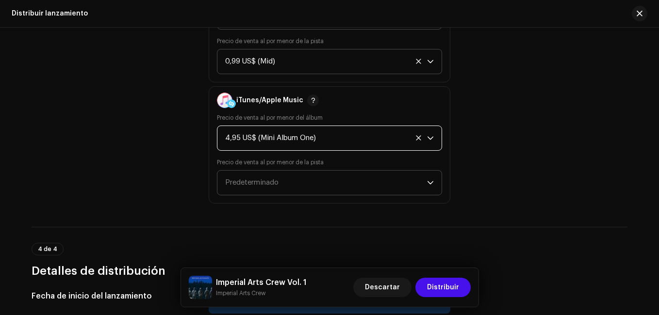
click at [265, 173] on span "Predeterminado" at bounding box center [326, 183] width 202 height 24
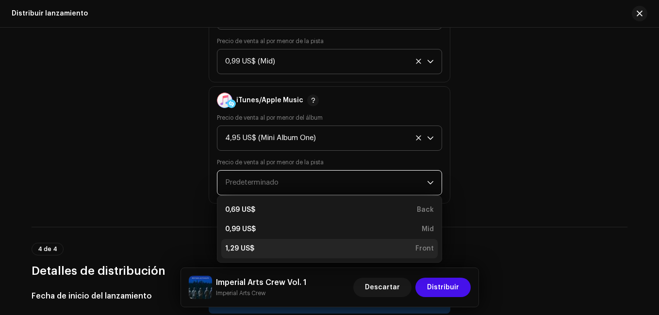
click at [236, 244] on div "1,29 US$" at bounding box center [239, 249] width 29 height 10
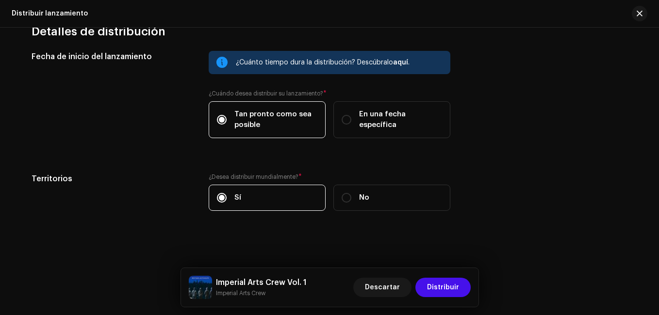
scroll to position [1937, 0]
click at [439, 285] on span "Distribuir" at bounding box center [443, 287] width 32 height 19
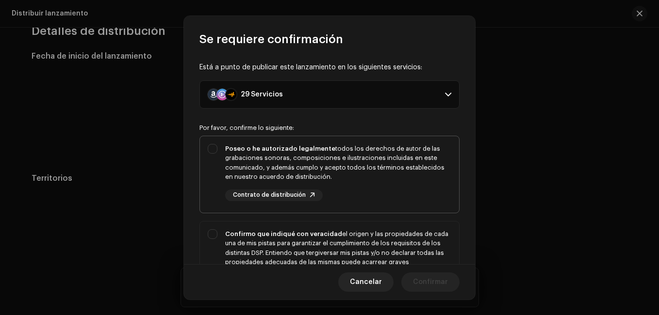
click at [220, 148] on div "Poseo o he autorizado legalmente todos los derechos de autor de las grabaciones…" at bounding box center [329, 172] width 259 height 73
checkbox input "true"
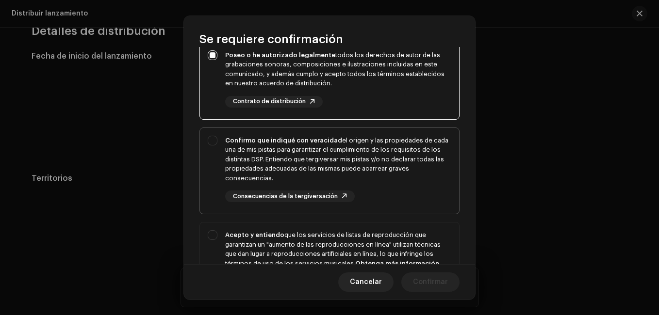
scroll to position [97, 0]
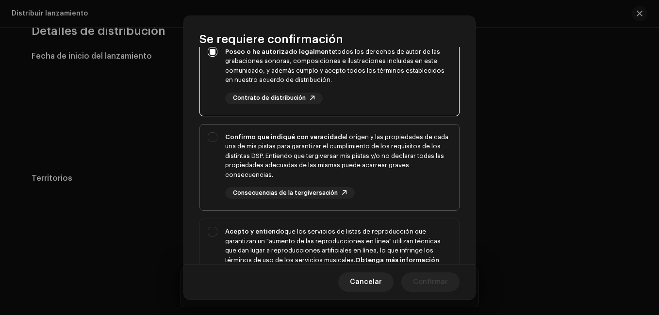
click at [211, 138] on div "Confirmo que indiqué con veracidad el origen y las propiedades de cada una de m…" at bounding box center [329, 166] width 259 height 82
checkbox input "true"
click at [209, 229] on div "Acepto y entiendo que los servicios de listas de reproducción que garantizan un…" at bounding box center [329, 268] width 259 height 98
checkbox input "true"
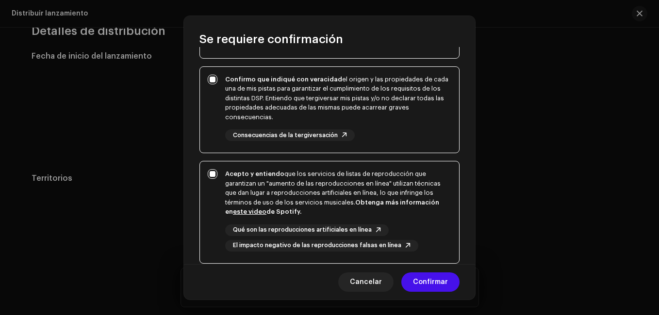
scroll to position [232, 0]
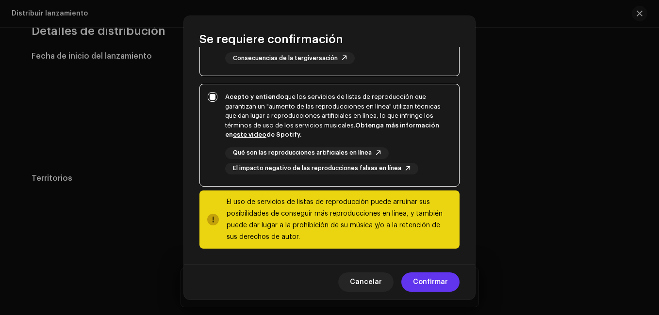
click at [424, 281] on span "Confirmar" at bounding box center [430, 282] width 35 height 19
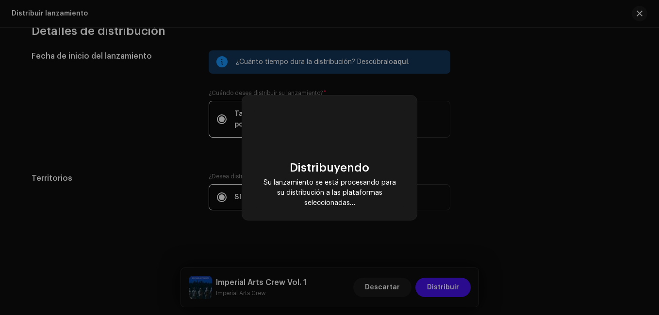
checkbox input "false"
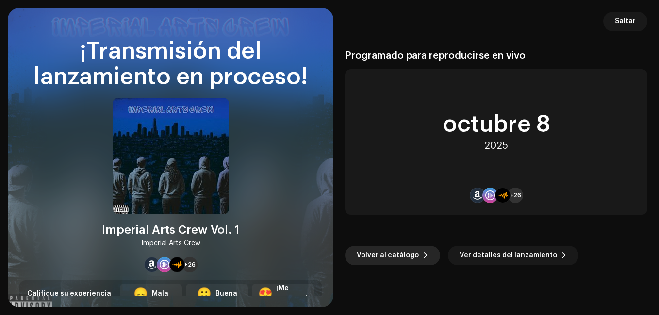
click at [382, 256] on span "Volver al catálogo" at bounding box center [387, 255] width 62 height 19
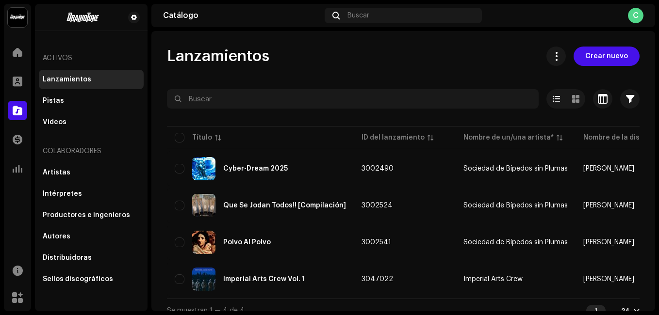
scroll to position [15, 0]
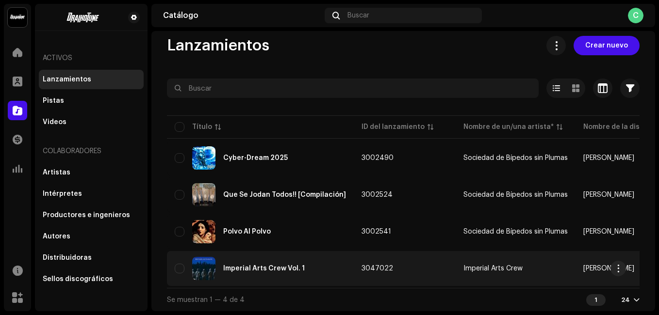
click at [259, 265] on div "Imperial Arts Crew Vol. 1" at bounding box center [263, 268] width 81 height 7
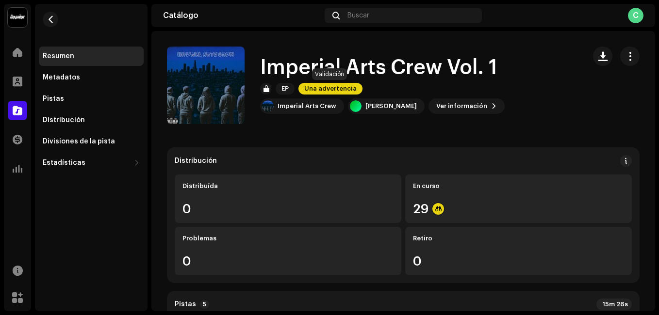
click at [327, 83] on span "Una advertencia" at bounding box center [330, 89] width 64 height 12
click at [498, 144] on div "Advertencias Por favor, revise estas advertencias para ver si necesita arreglar…" at bounding box center [329, 157] width 659 height 315
